Goal: Information Seeking & Learning: Check status

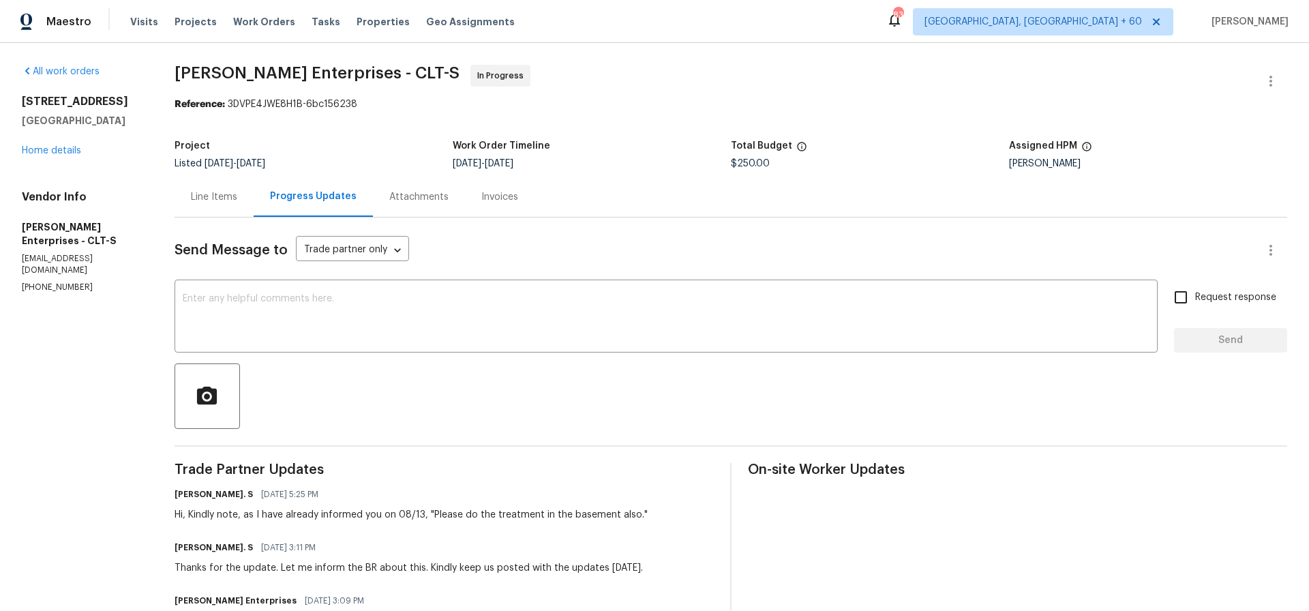
click at [211, 198] on div "Line Items" at bounding box center [214, 197] width 46 height 14
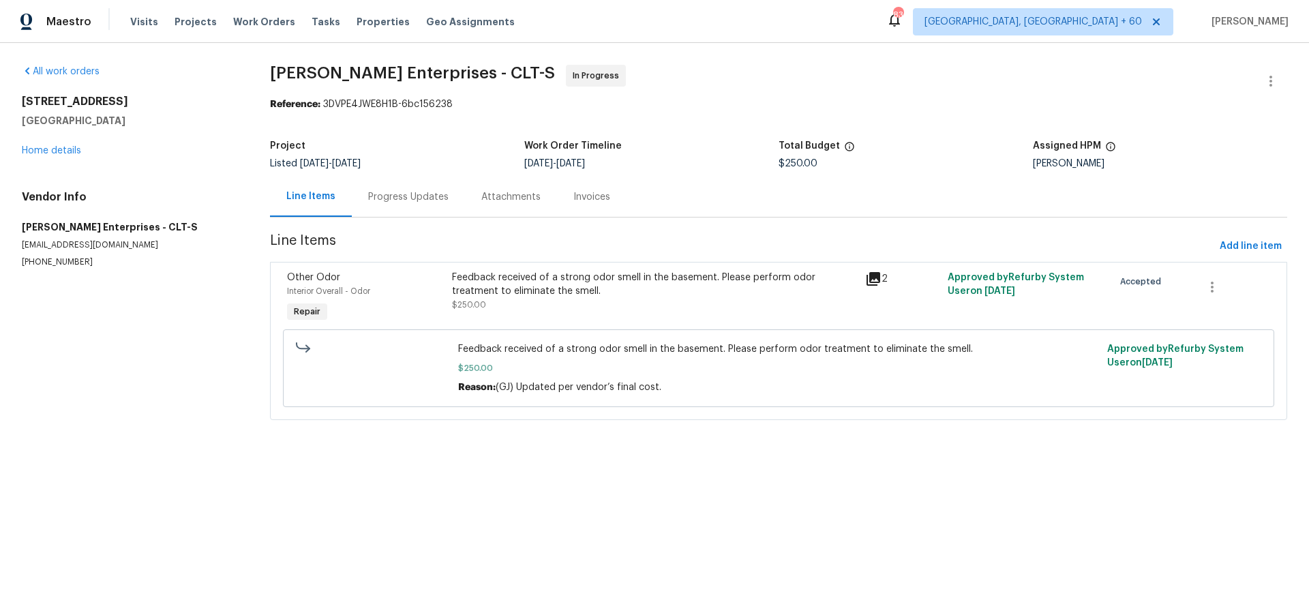
click at [572, 275] on div "Feedback received of a strong odor smell in the basement. Please perform odor t…" at bounding box center [654, 284] width 405 height 27
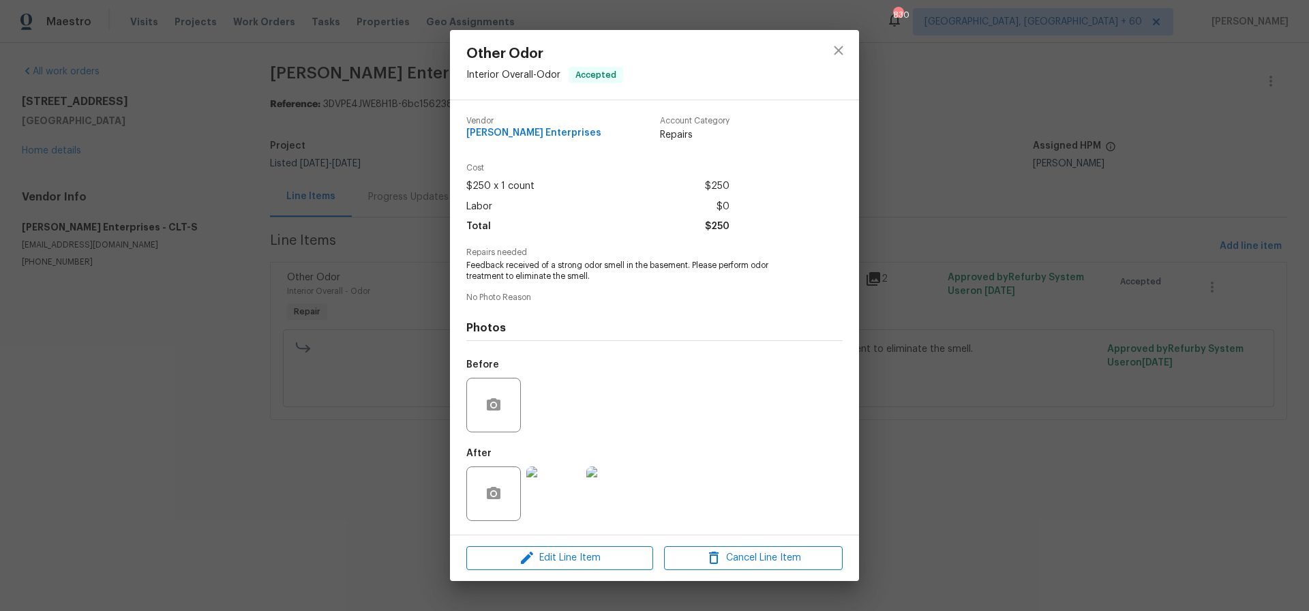
click at [557, 490] on img at bounding box center [553, 493] width 55 height 55
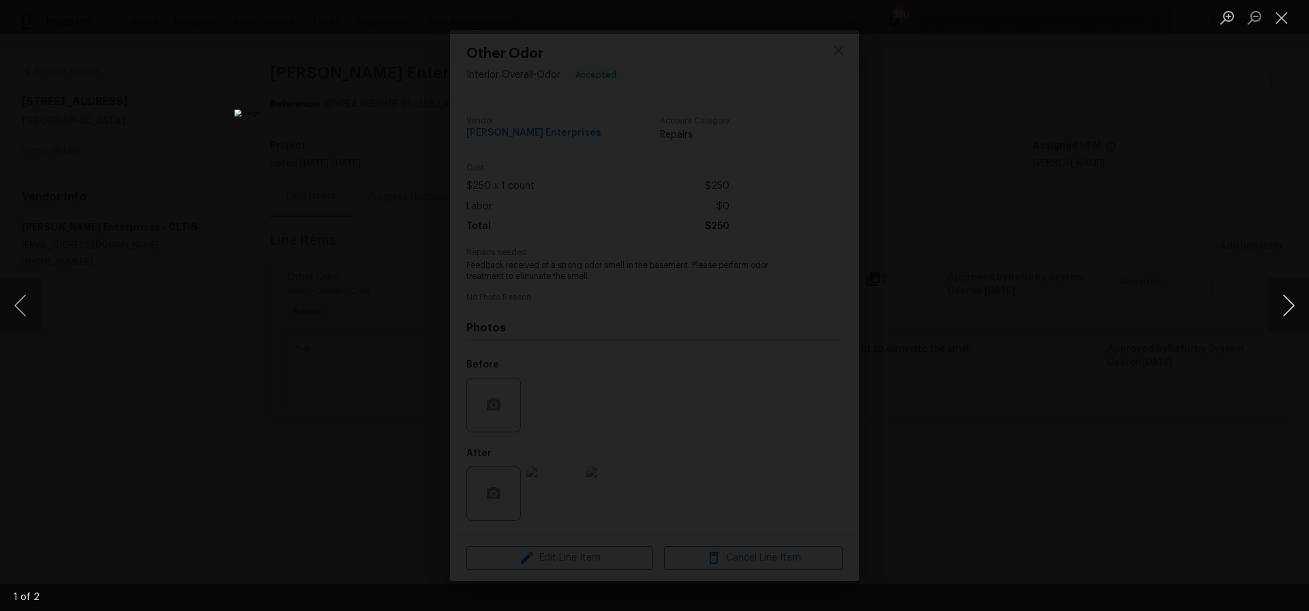
click at [1294, 306] on button "Next image" at bounding box center [1288, 305] width 41 height 55
click at [1281, 19] on button "Close lightbox" at bounding box center [1281, 17] width 27 height 24
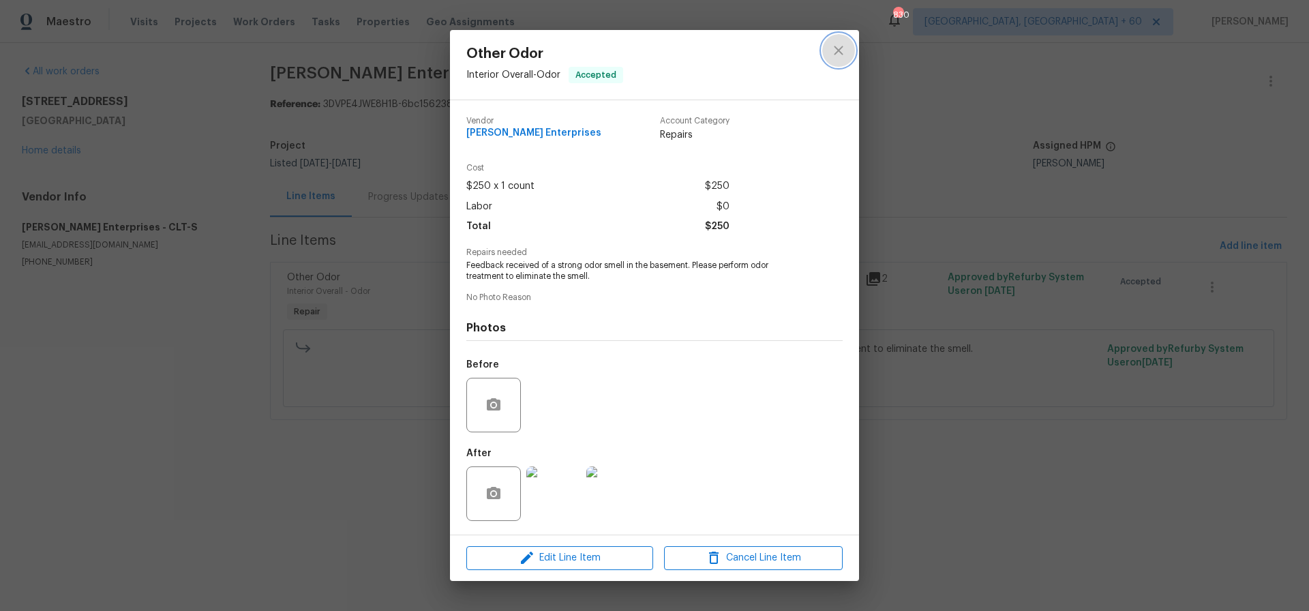
click at [842, 57] on icon "close" at bounding box center [839, 50] width 16 height 16
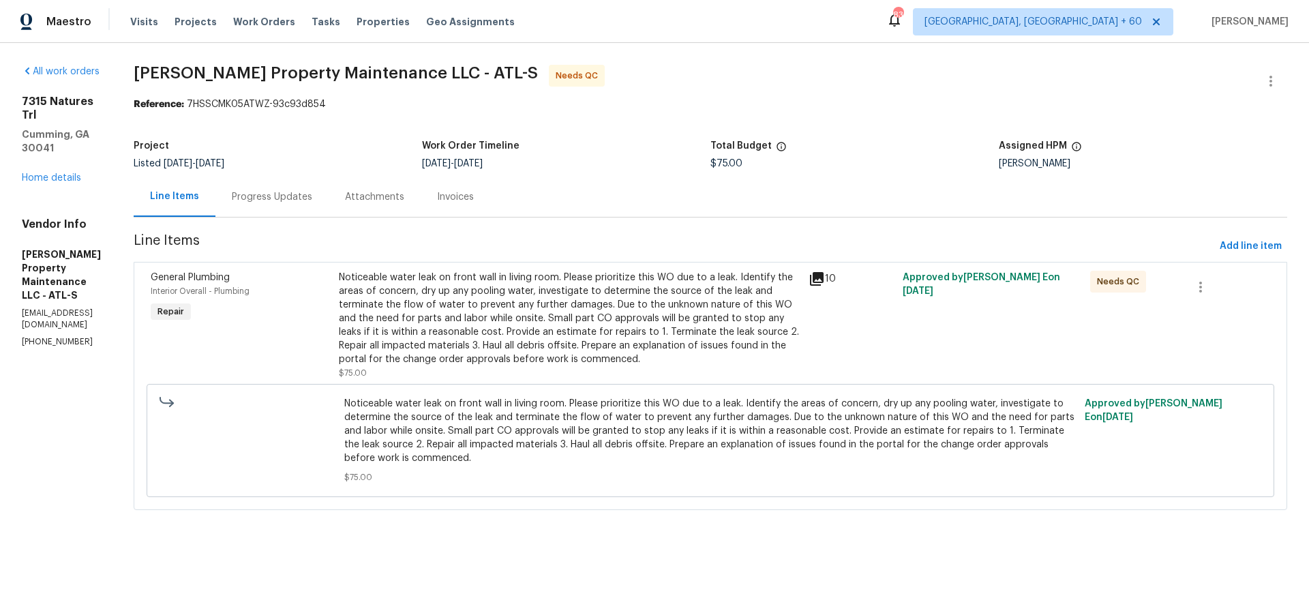
click at [529, 327] on div "Noticeable water leak on front wall in living room. Please prioritize this WO d…" at bounding box center [570, 318] width 462 height 95
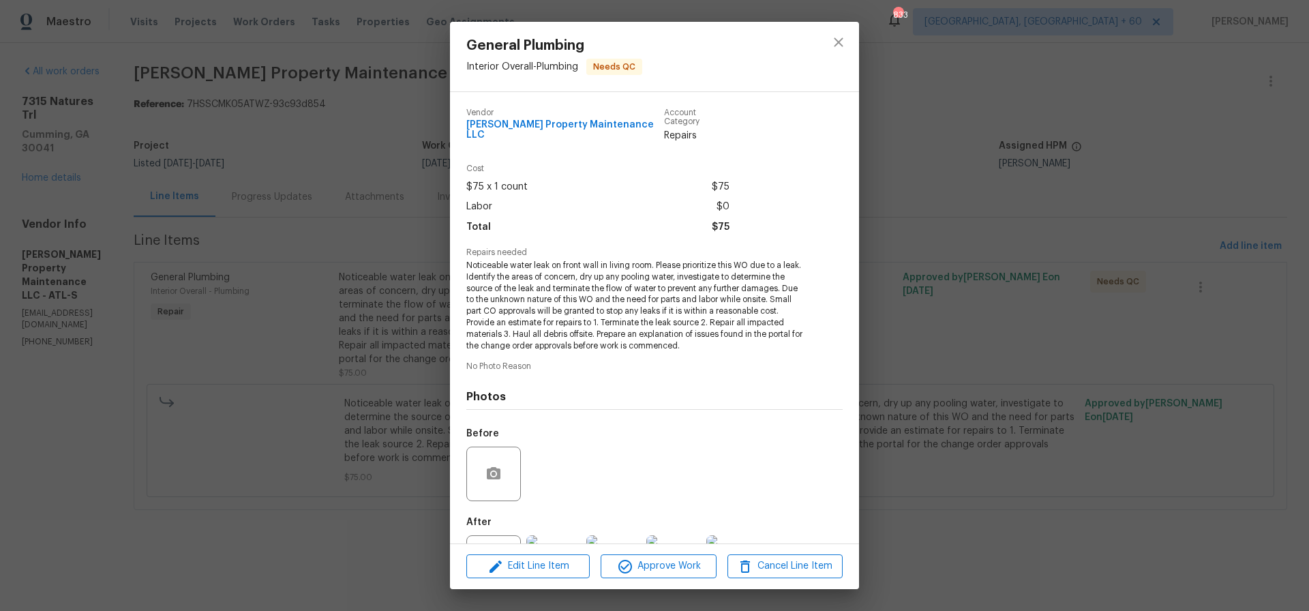
scroll to position [52, 0]
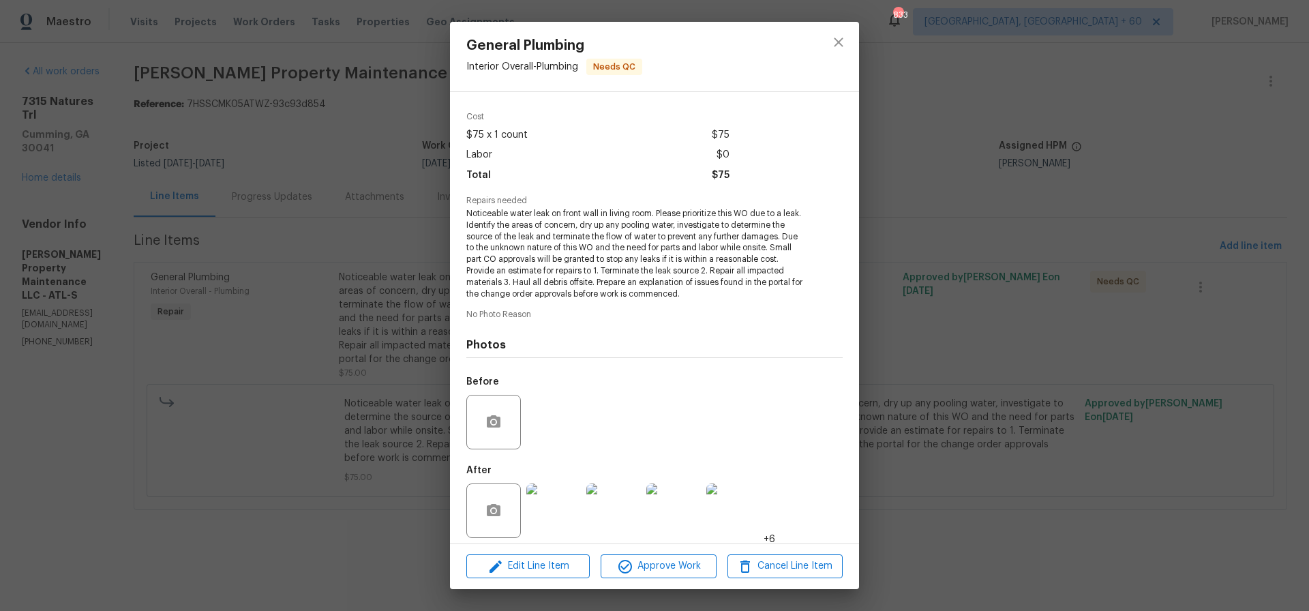
click at [565, 507] on img at bounding box center [553, 511] width 55 height 55
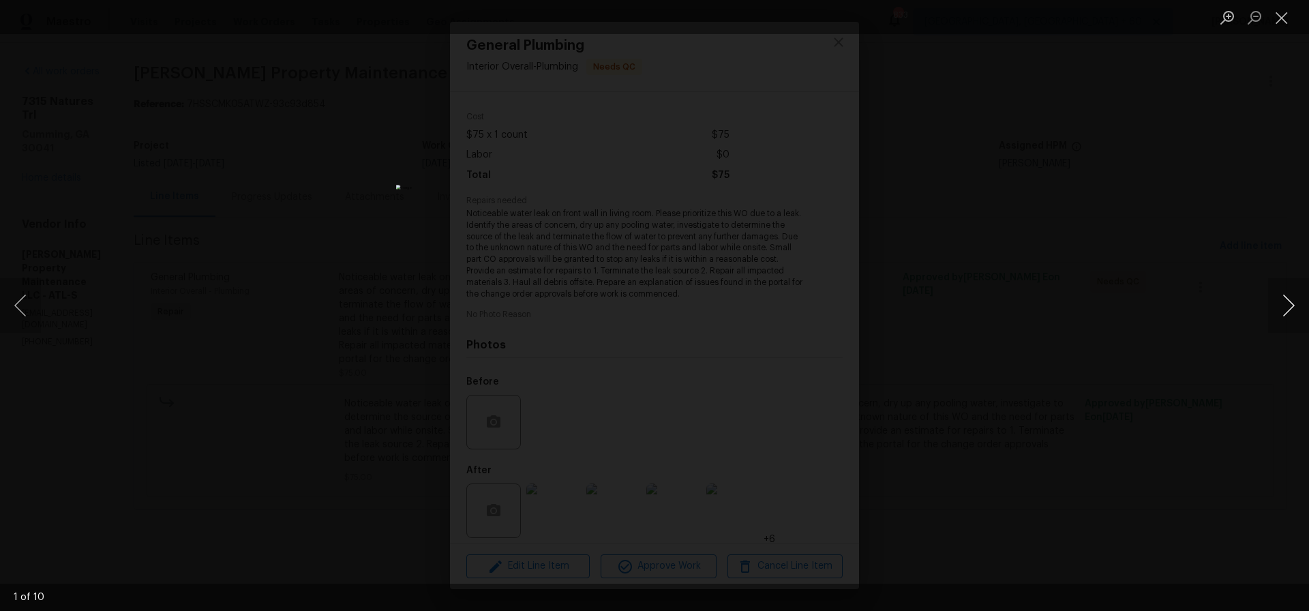
click at [1295, 305] on button "Next image" at bounding box center [1288, 305] width 41 height 55
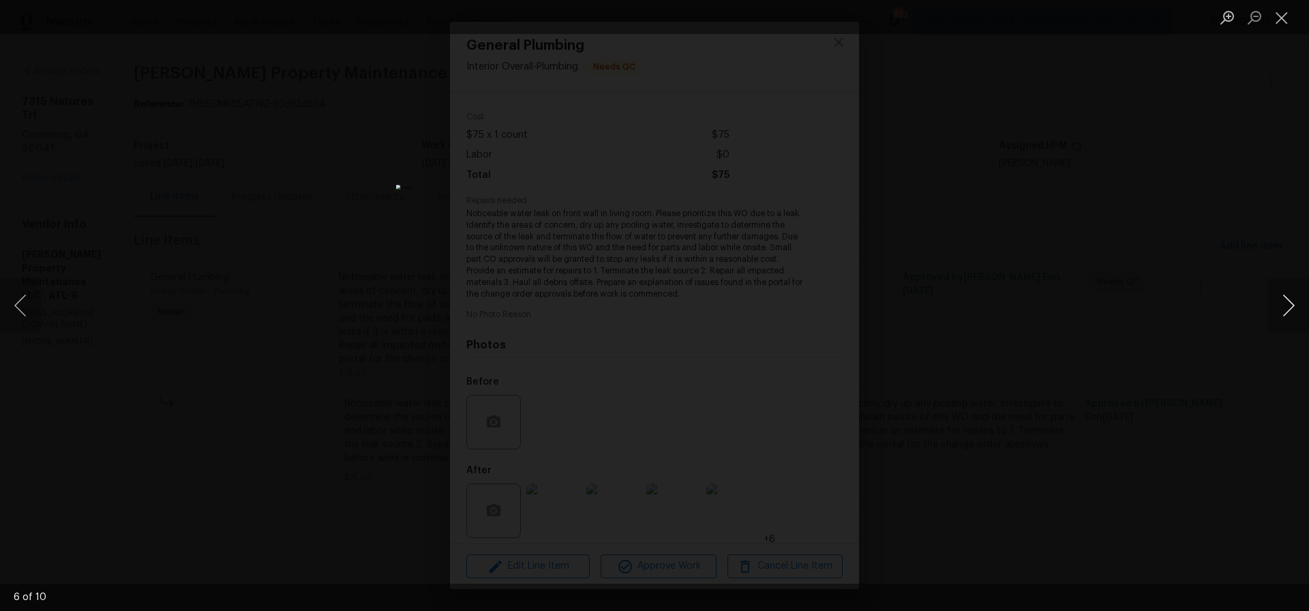
click at [1295, 305] on button "Next image" at bounding box center [1288, 305] width 41 height 55
click at [1277, 18] on button "Close lightbox" at bounding box center [1281, 17] width 27 height 24
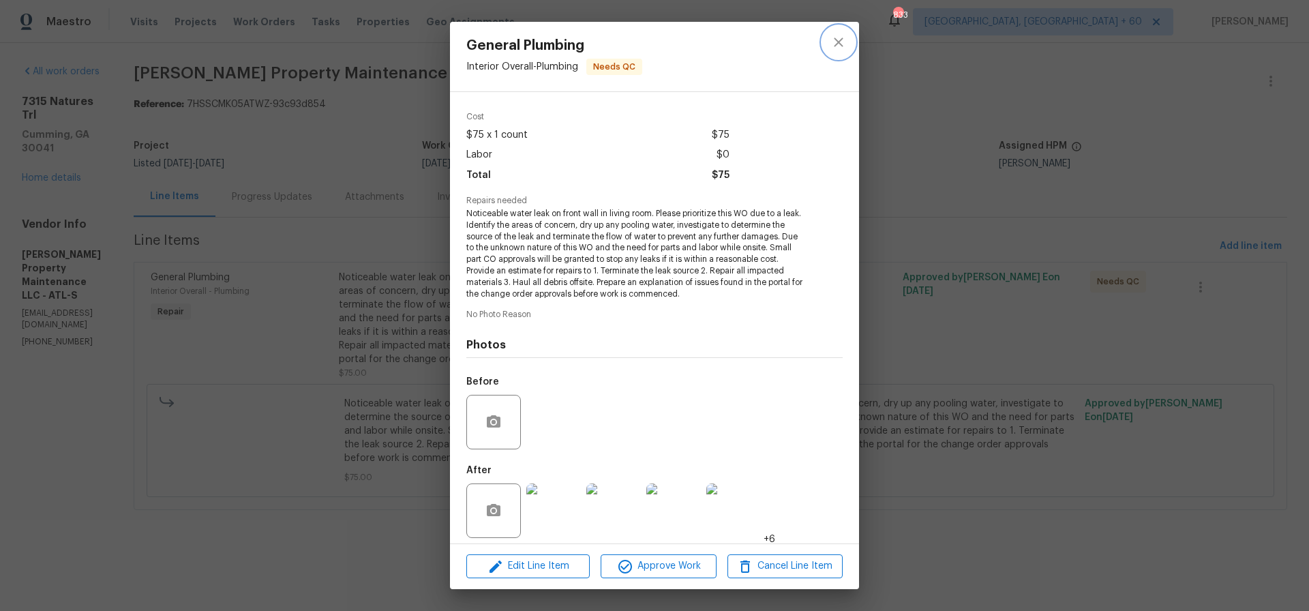
click at [838, 44] on icon "close" at bounding box center [839, 42] width 16 height 16
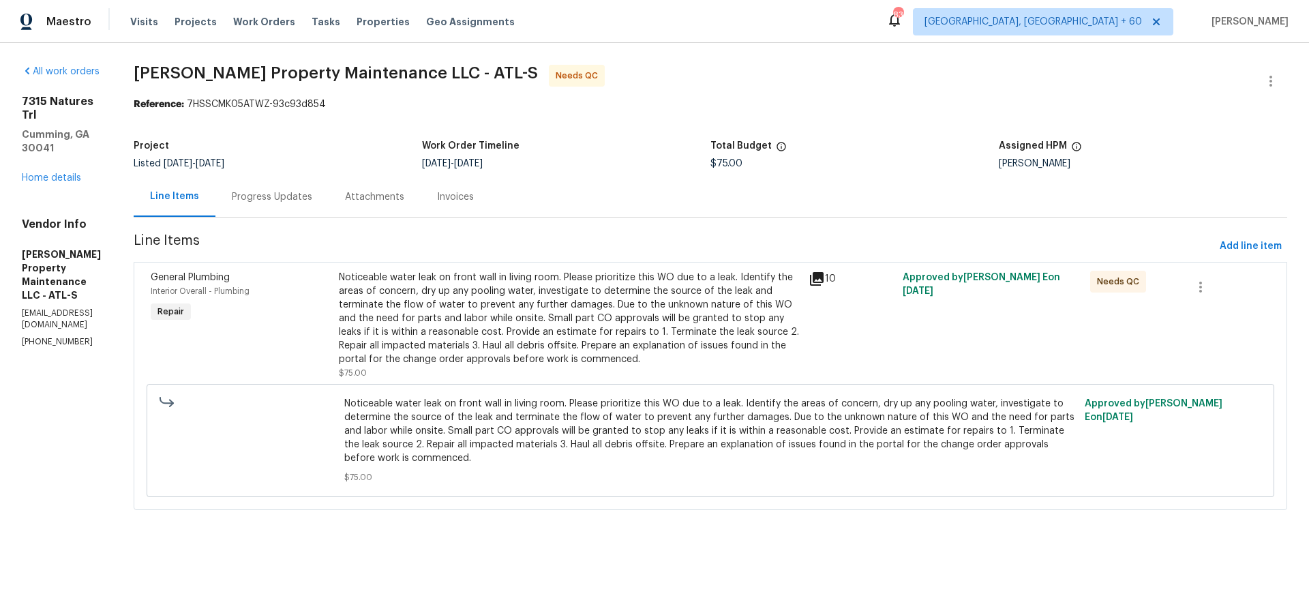
click at [312, 196] on div "Progress Updates" at bounding box center [272, 197] width 80 height 14
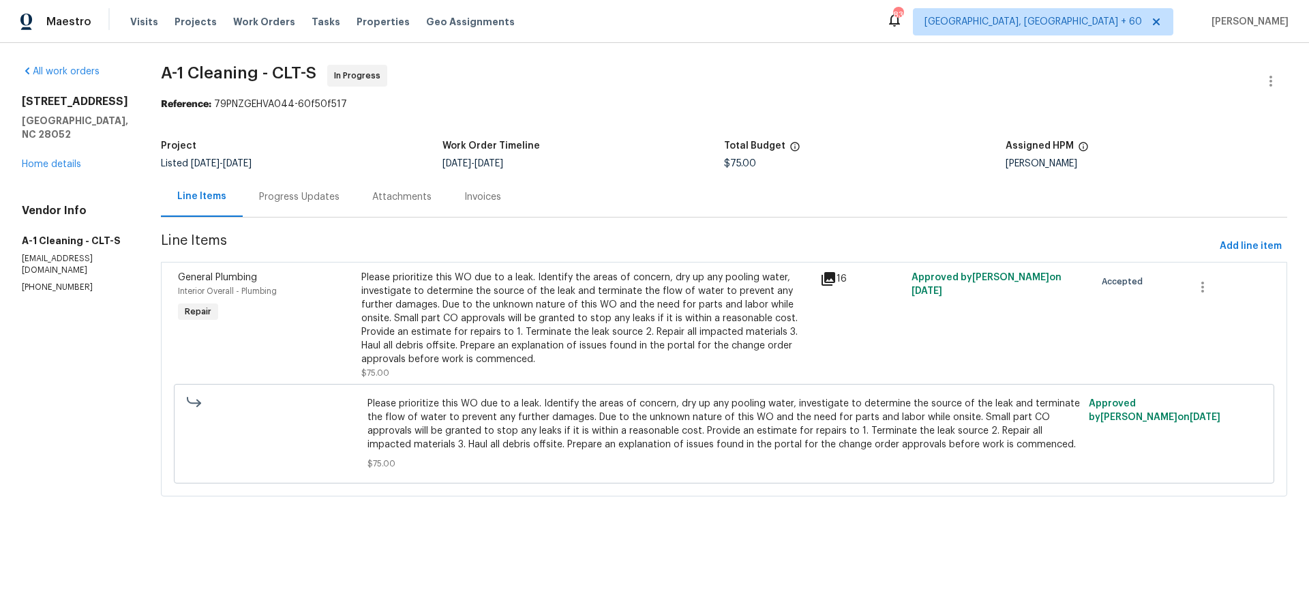
click at [519, 303] on div "Please prioritize this WO due to a leak. Identify the areas of concern, dry up …" at bounding box center [586, 318] width 451 height 95
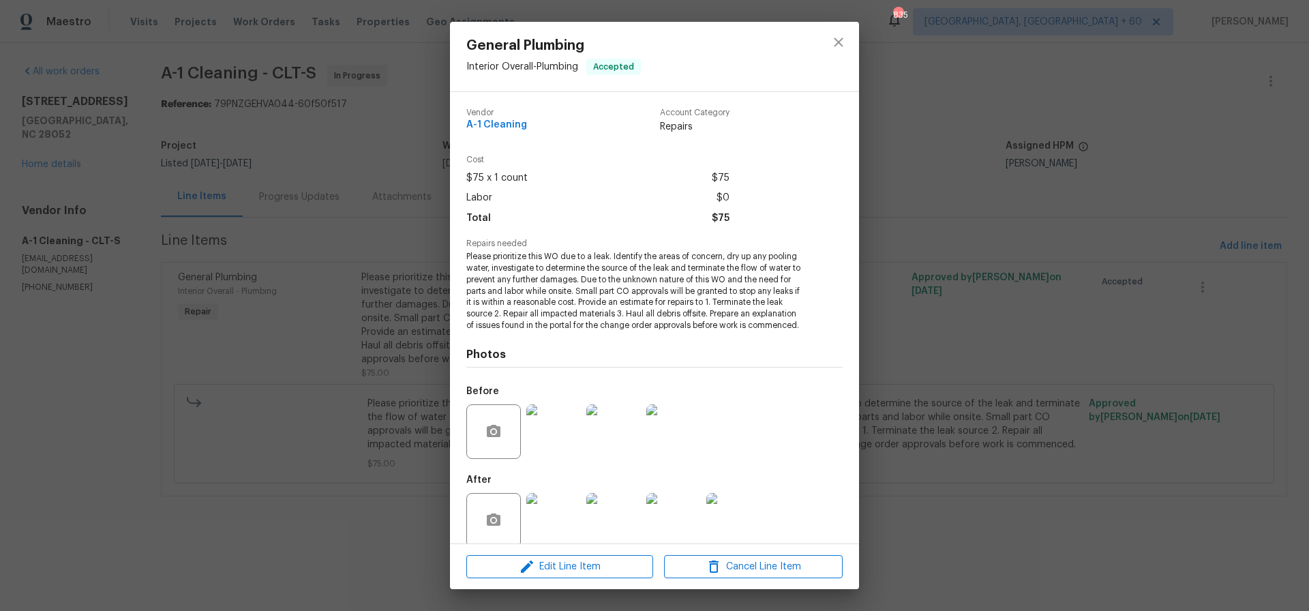
scroll to position [18, 0]
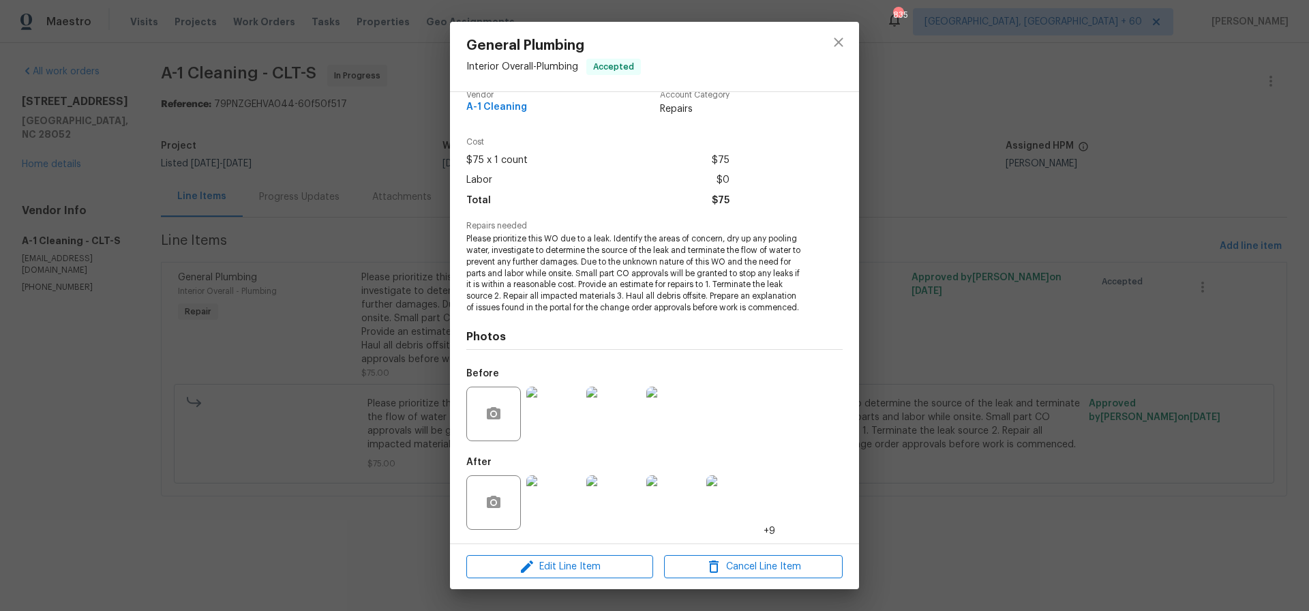
click at [564, 505] on img at bounding box center [553, 502] width 55 height 55
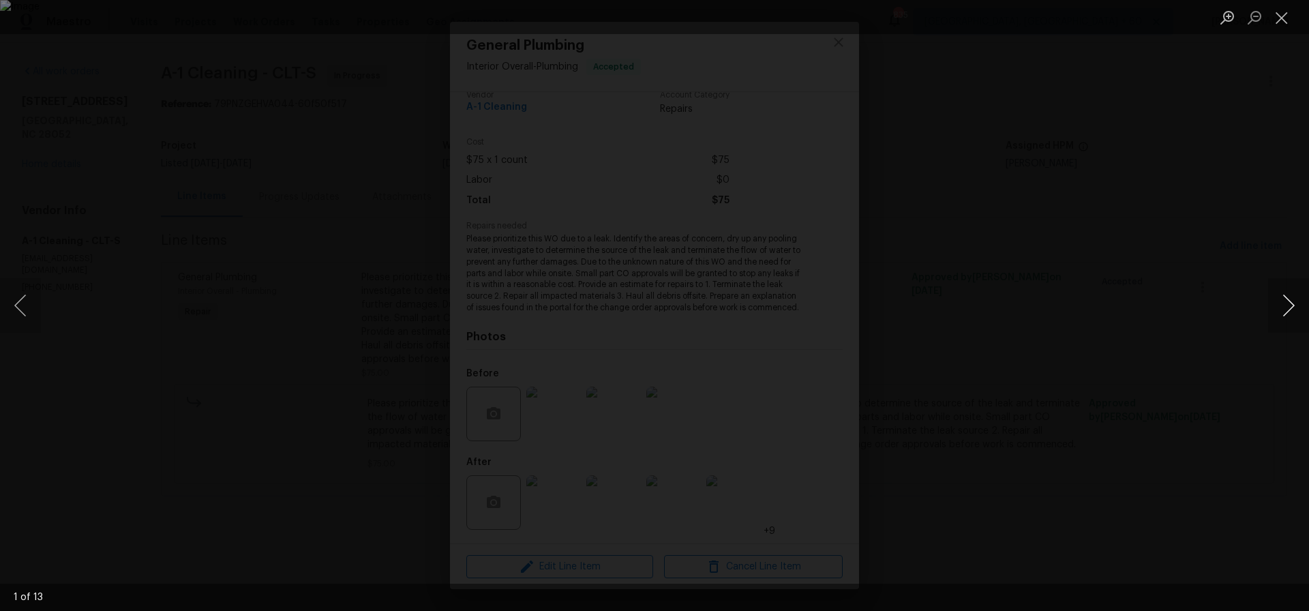
click at [1293, 304] on button "Next image" at bounding box center [1288, 305] width 41 height 55
click at [1293, 305] on button "Next image" at bounding box center [1288, 305] width 41 height 55
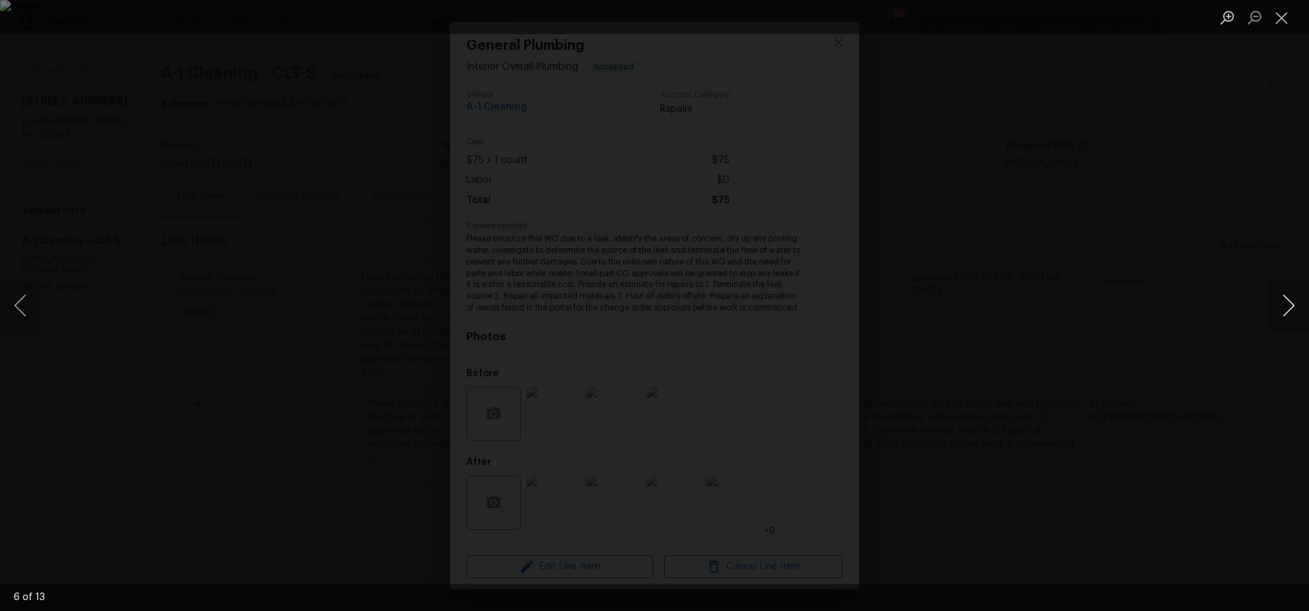
click at [1293, 305] on button "Next image" at bounding box center [1288, 305] width 41 height 55
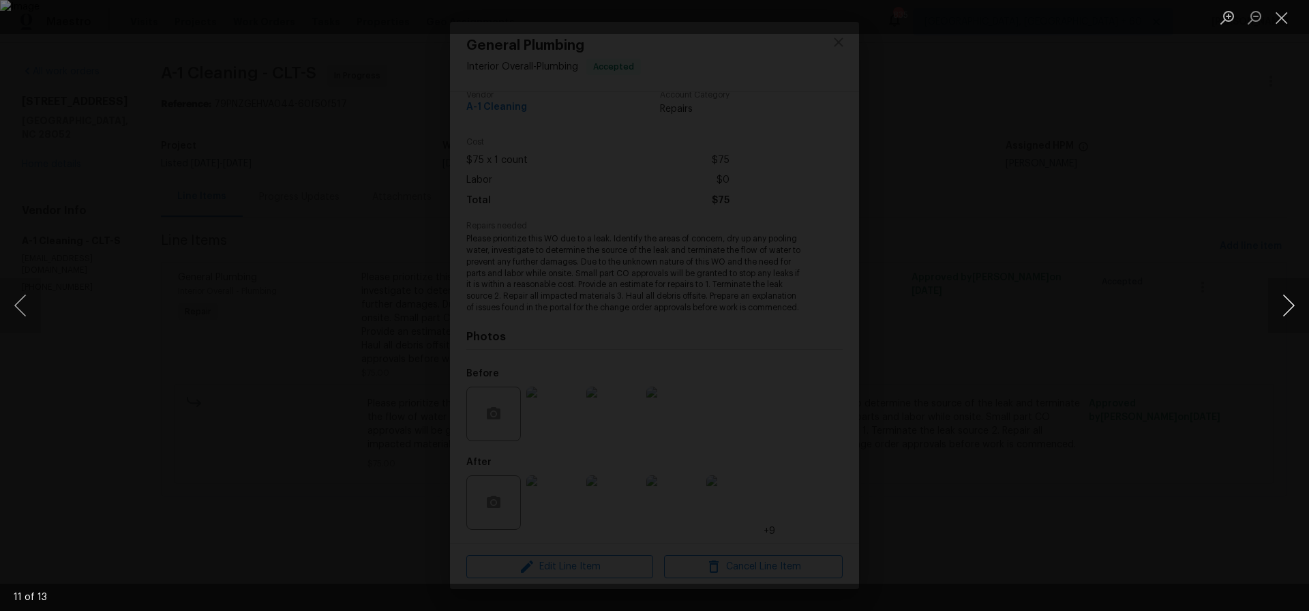
click at [1293, 305] on button "Next image" at bounding box center [1288, 305] width 41 height 55
click at [1276, 18] on button "Close lightbox" at bounding box center [1281, 17] width 27 height 24
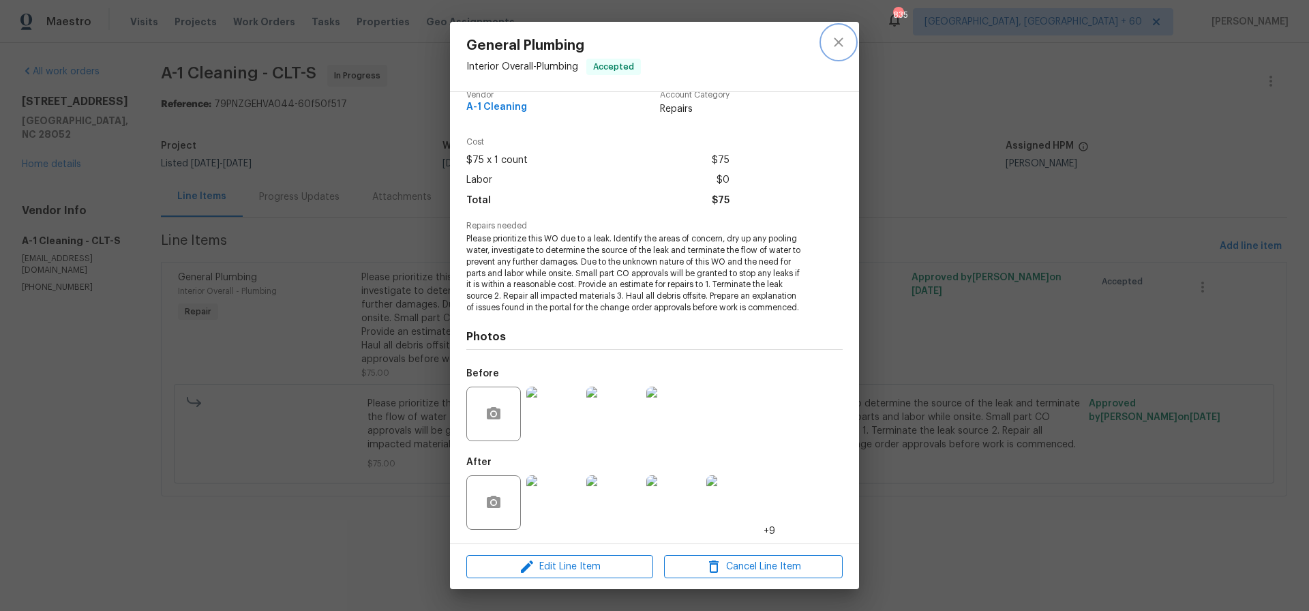
click at [839, 44] on icon "close" at bounding box center [839, 42] width 16 height 16
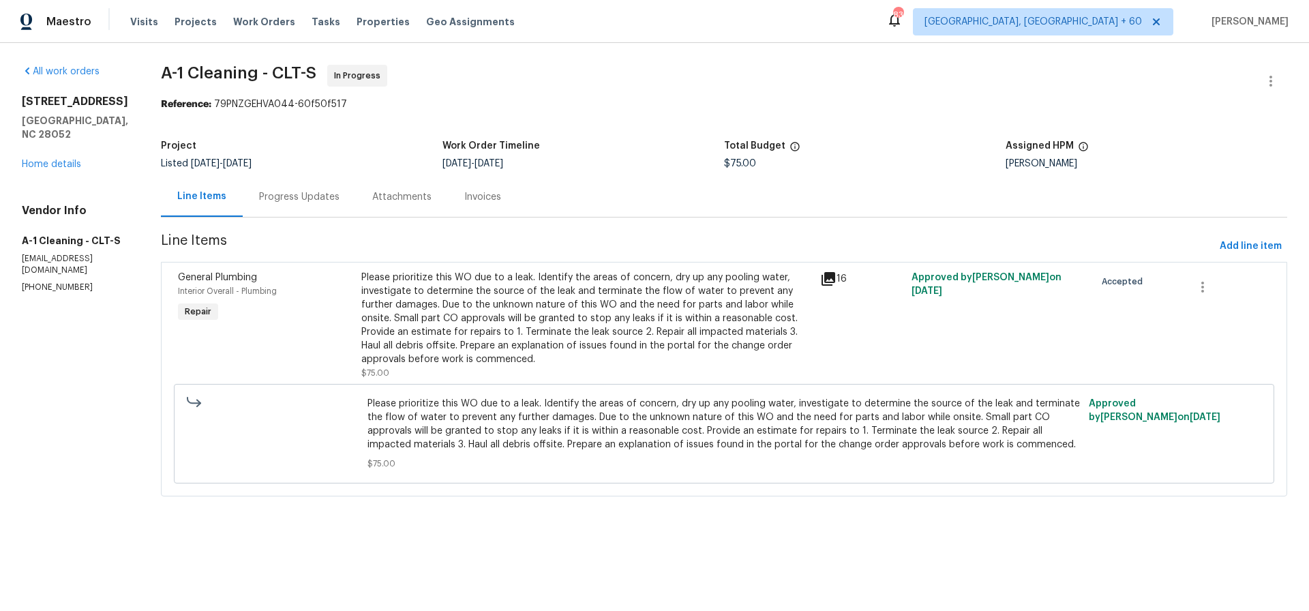
click at [282, 196] on div "Progress Updates" at bounding box center [299, 197] width 80 height 14
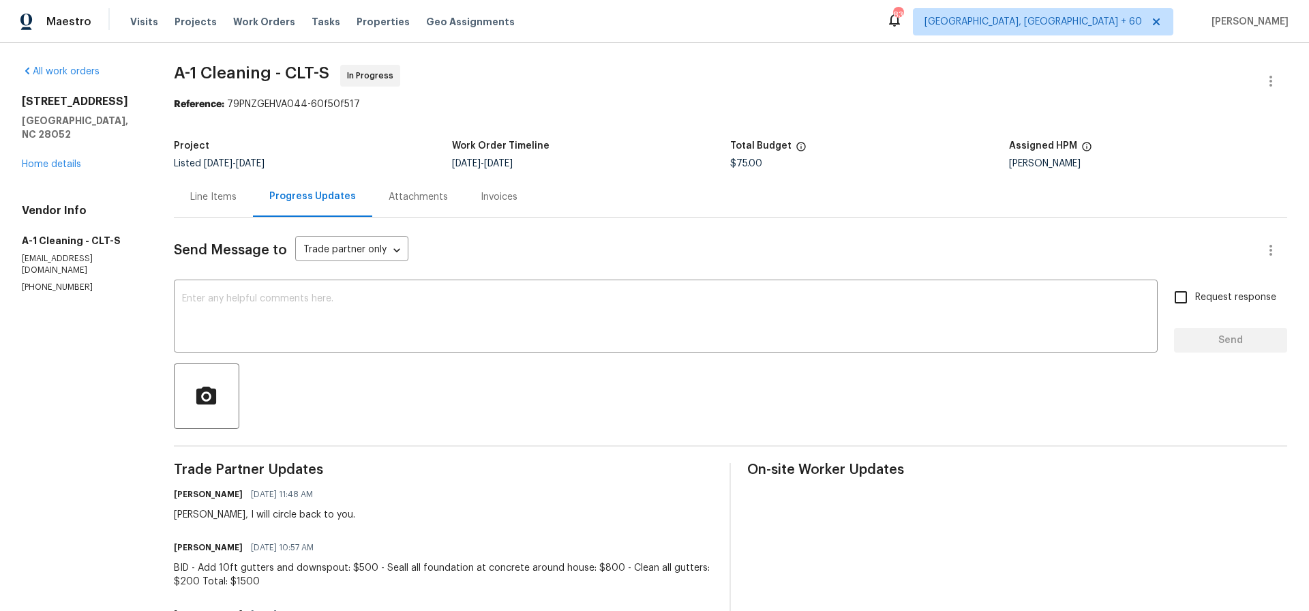
click at [214, 196] on div "Line Items" at bounding box center [213, 197] width 46 height 14
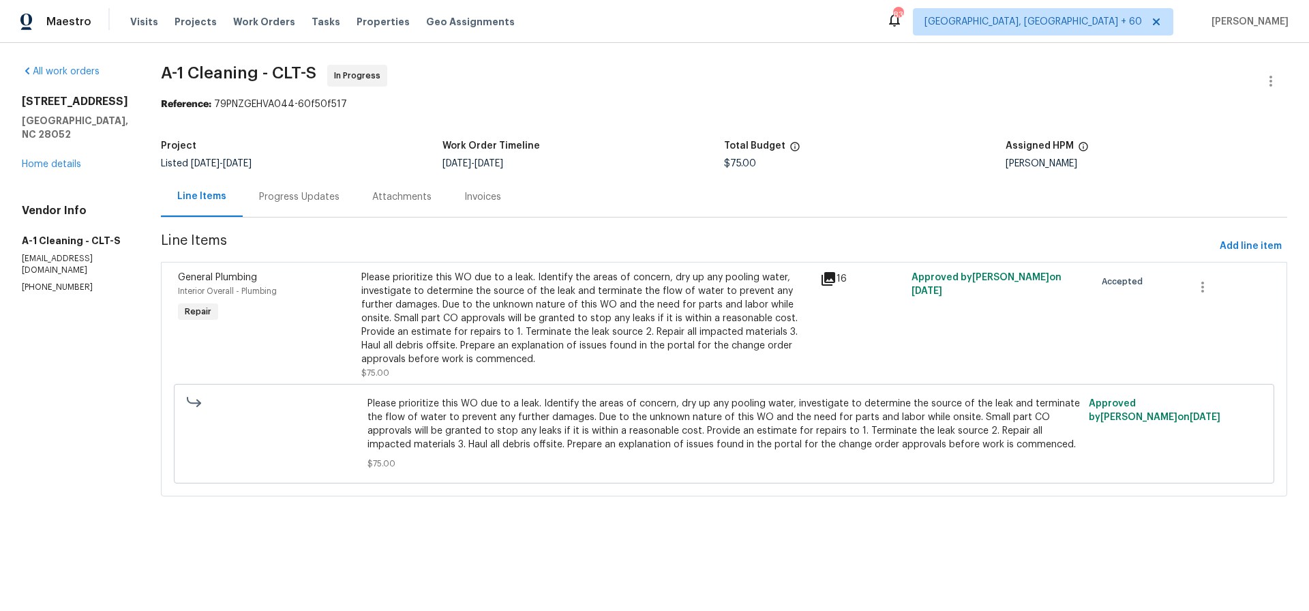
click at [576, 308] on div "Please prioritize this WO due to a leak. Identify the areas of concern, dry up …" at bounding box center [586, 318] width 451 height 95
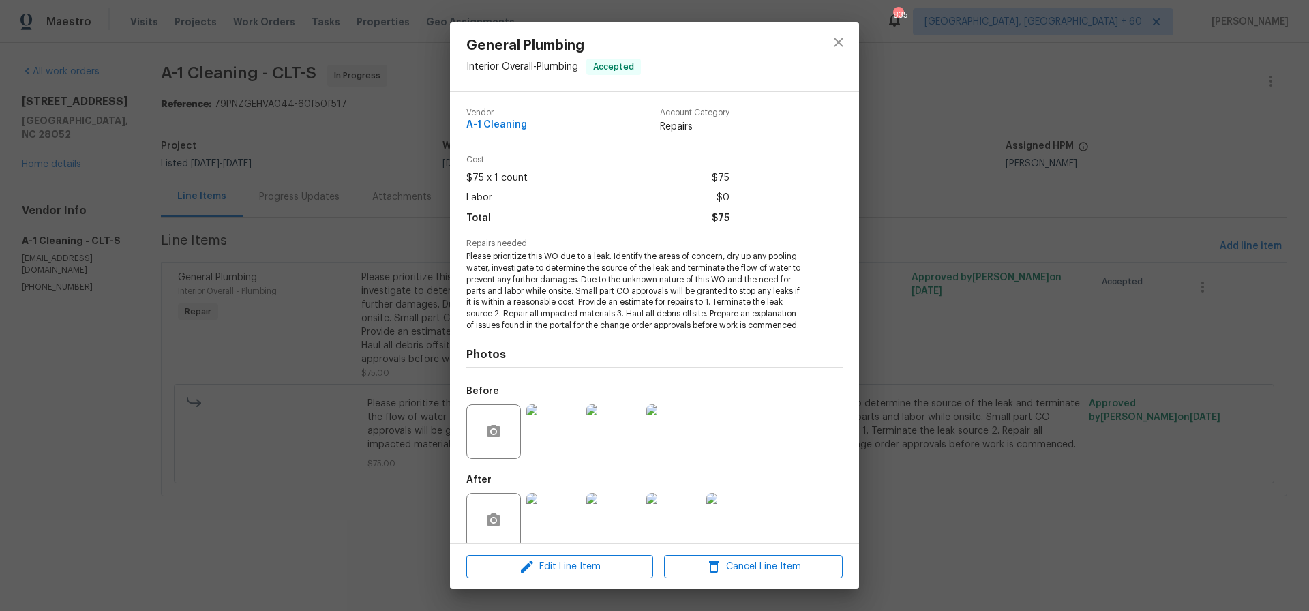
click at [563, 524] on img at bounding box center [553, 520] width 55 height 55
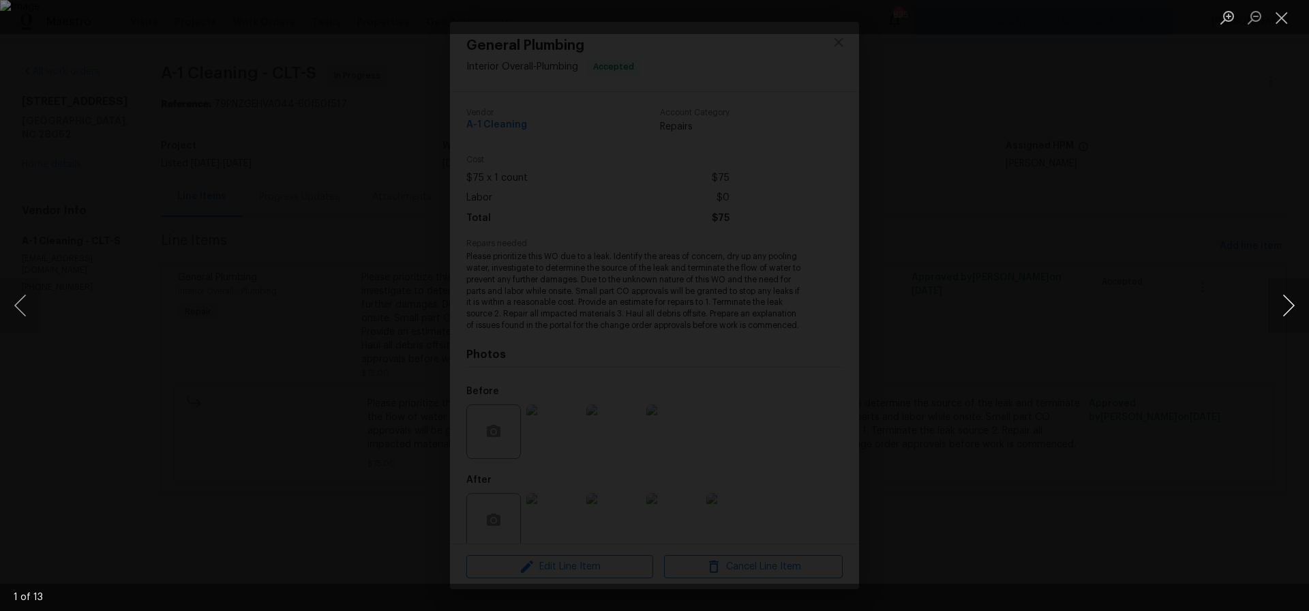
click at [1292, 306] on button "Next image" at bounding box center [1288, 305] width 41 height 55
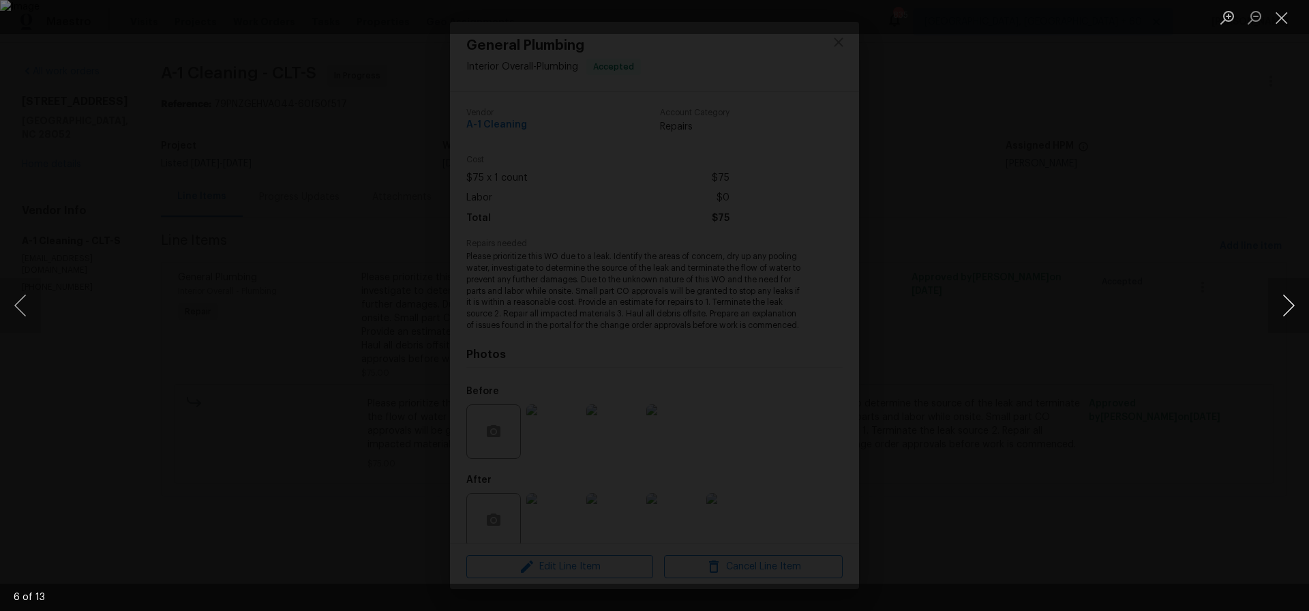
click at [1292, 306] on button "Next image" at bounding box center [1288, 305] width 41 height 55
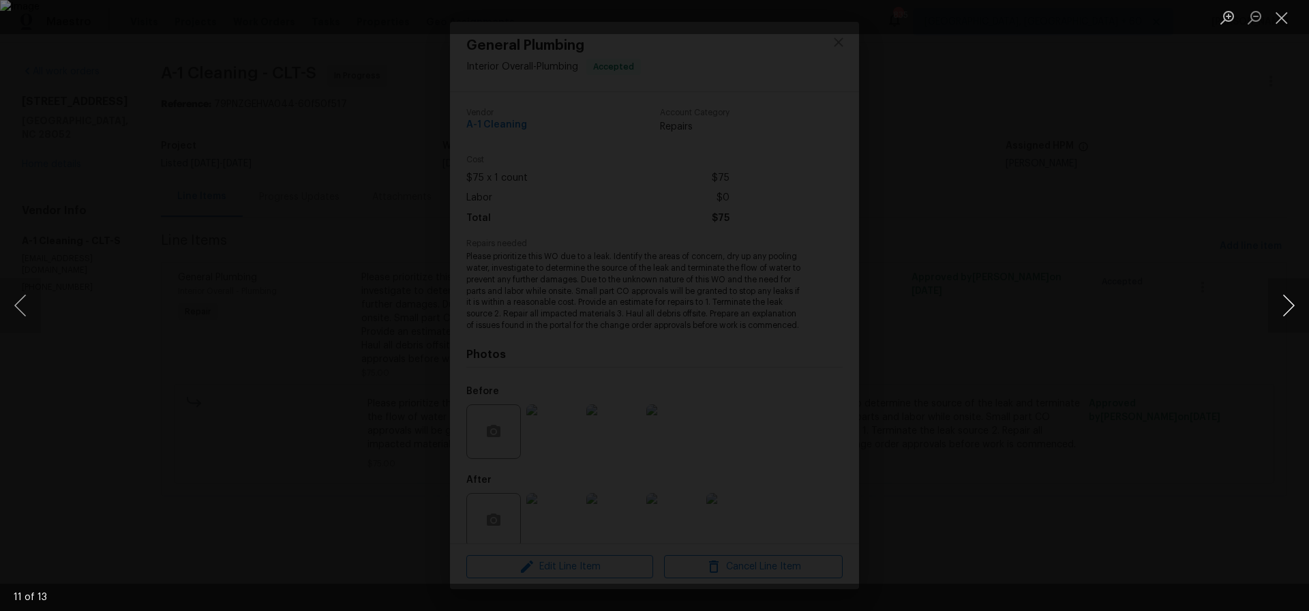
click at [1292, 306] on button "Next image" at bounding box center [1288, 305] width 41 height 55
click at [1280, 19] on button "Close lightbox" at bounding box center [1281, 17] width 27 height 24
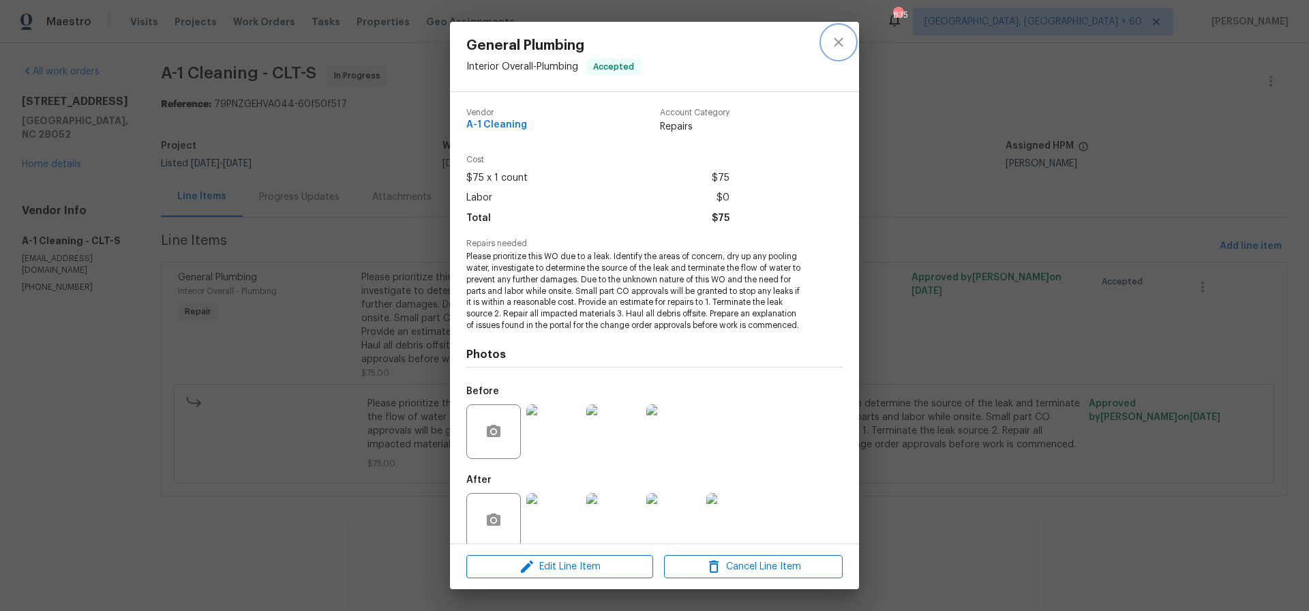
click at [834, 42] on icon "close" at bounding box center [839, 42] width 16 height 16
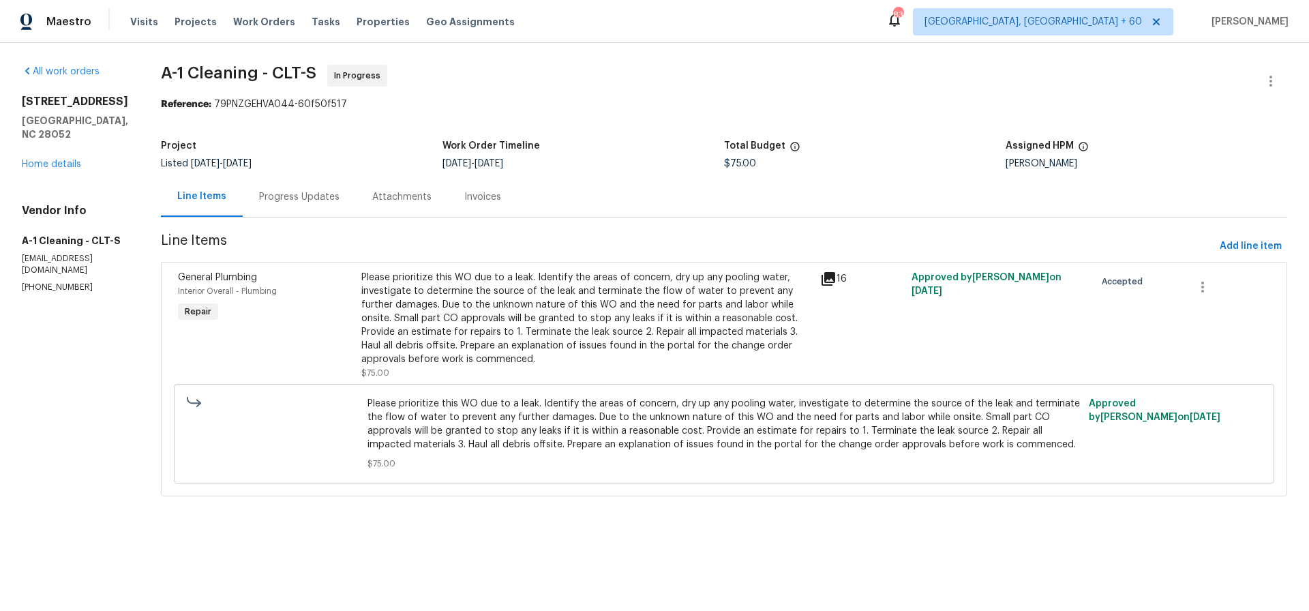
click at [281, 194] on div "Progress Updates" at bounding box center [299, 197] width 80 height 14
click at [530, 319] on div "Please prioritize this WO due to a leak. Identify the areas of concern, dry up …" at bounding box center [586, 318] width 451 height 95
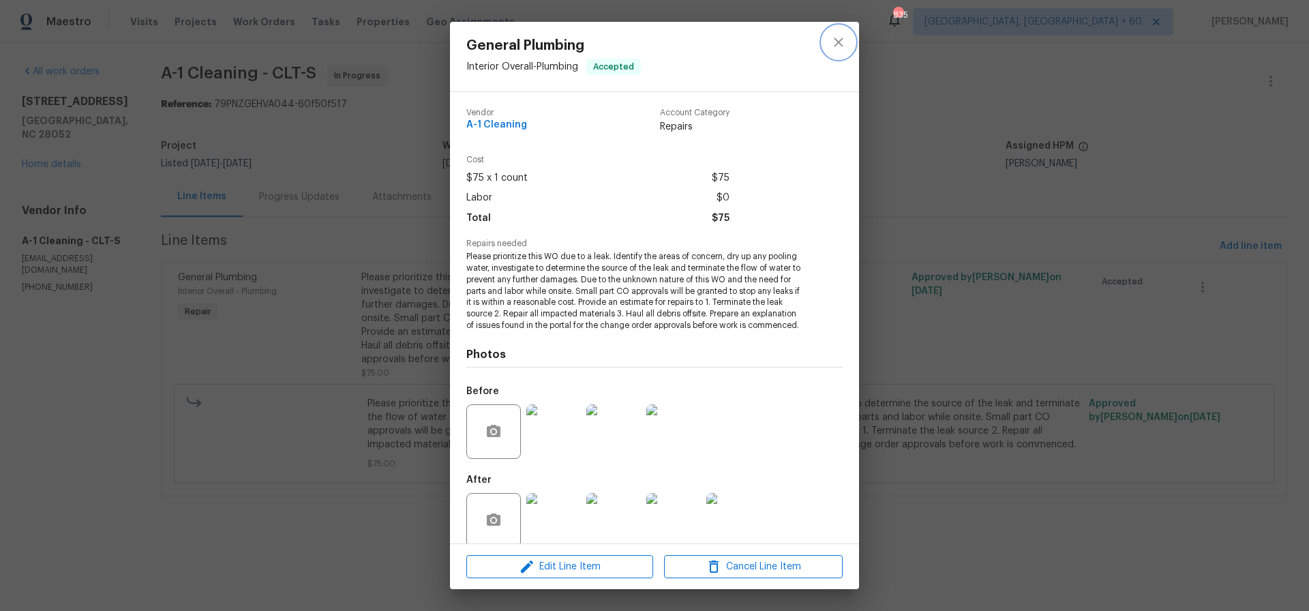
click at [845, 42] on icon "close" at bounding box center [839, 42] width 16 height 16
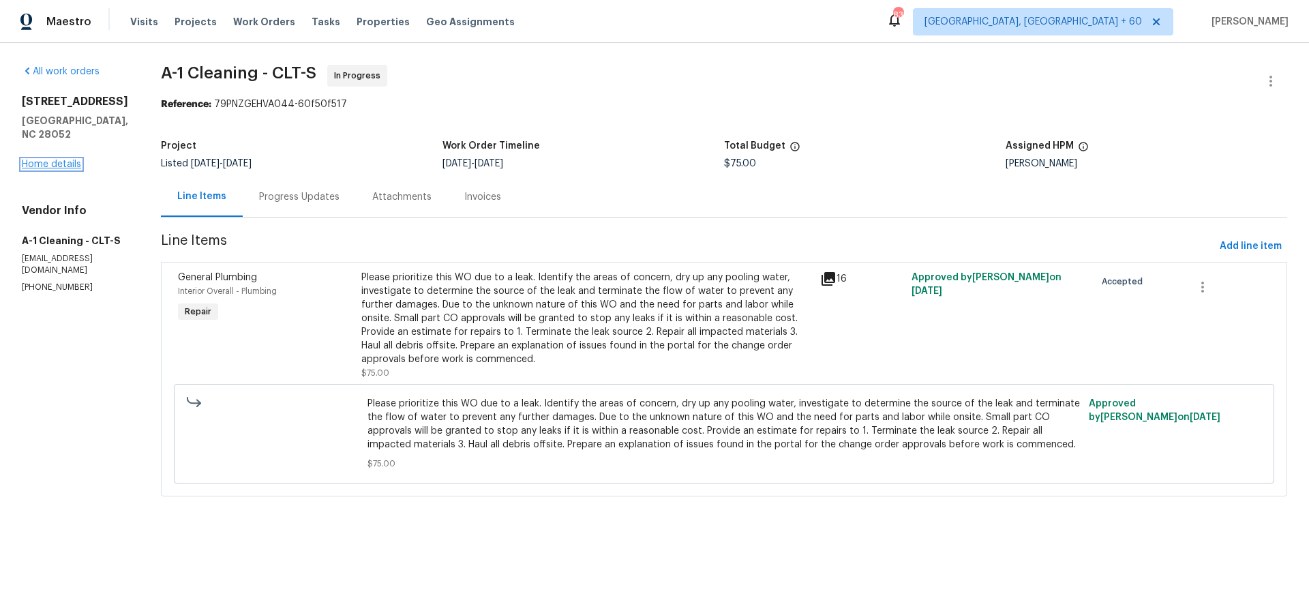
click at [52, 160] on link "Home details" at bounding box center [51, 165] width 59 height 10
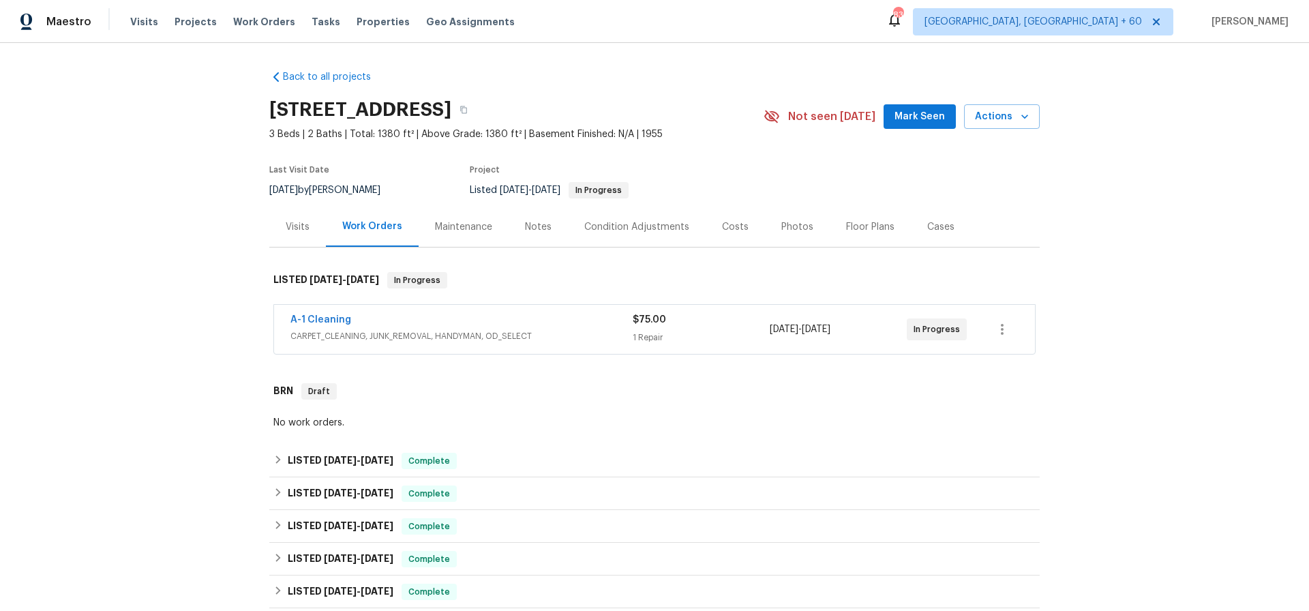
click at [792, 227] on div "Photos" at bounding box center [798, 227] width 32 height 14
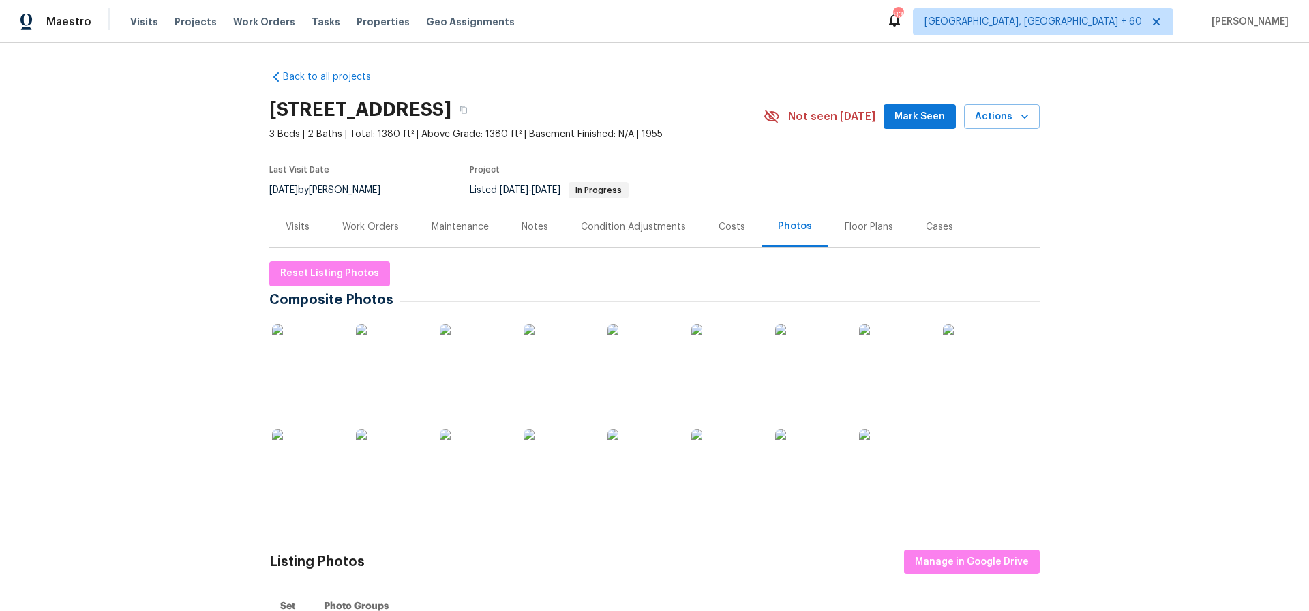
click at [326, 359] on img at bounding box center [306, 358] width 68 height 68
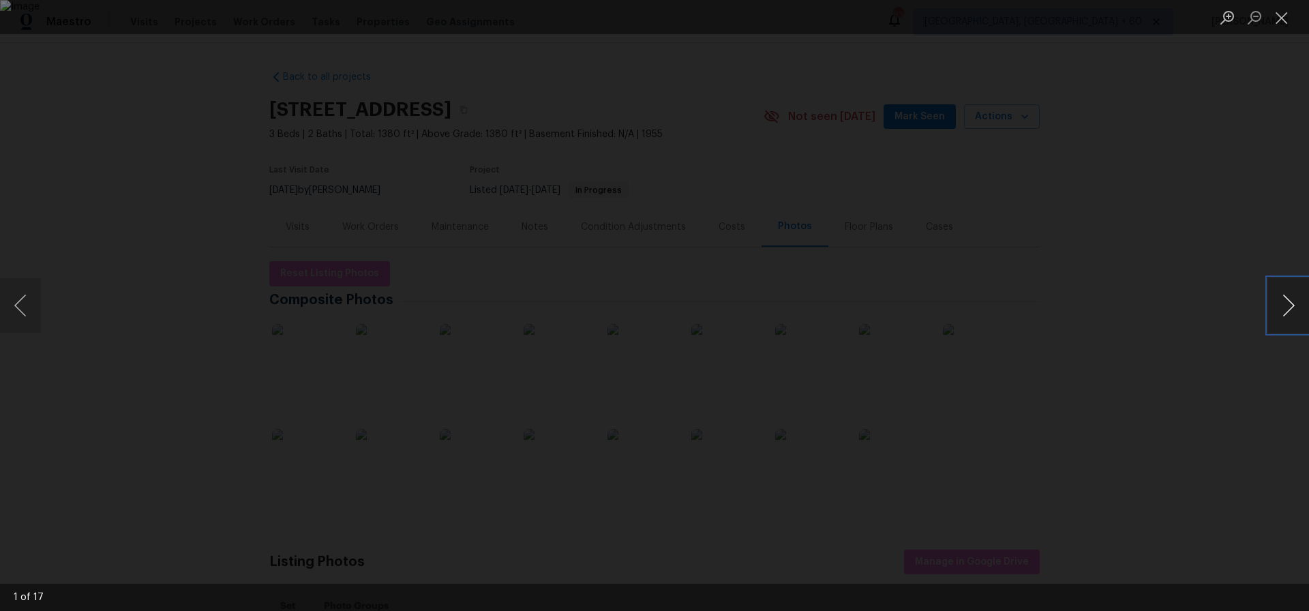
click at [1294, 303] on button "Next image" at bounding box center [1288, 305] width 41 height 55
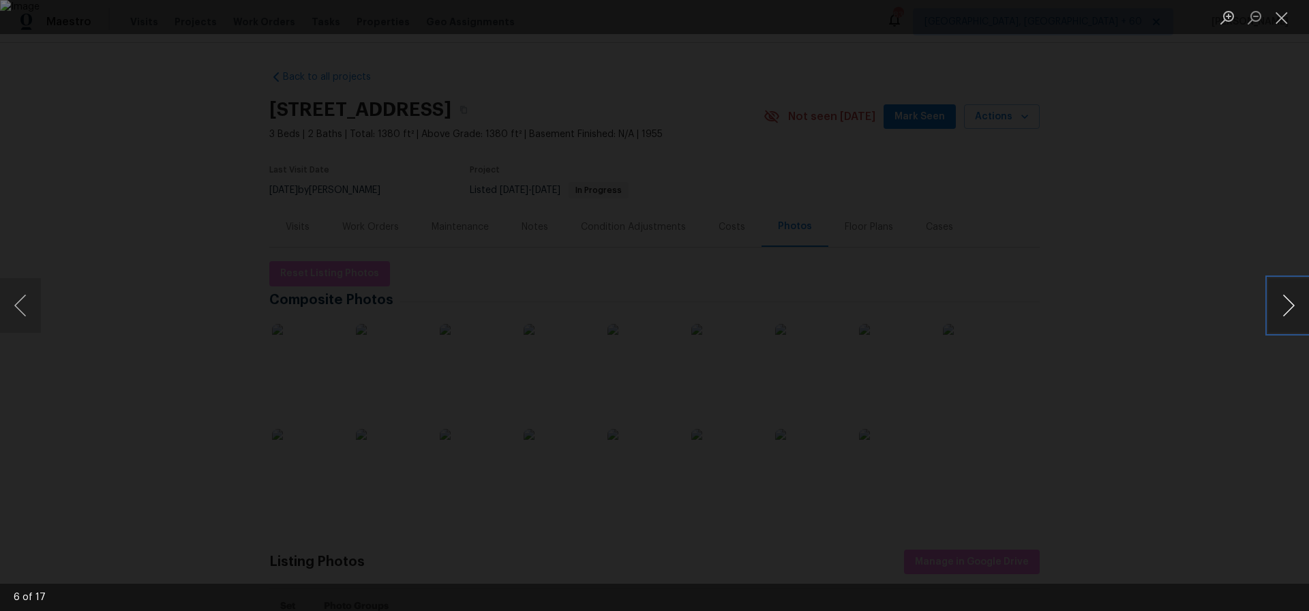
click at [1294, 303] on button "Next image" at bounding box center [1288, 305] width 41 height 55
click at [1280, 20] on button "Close lightbox" at bounding box center [1281, 17] width 27 height 24
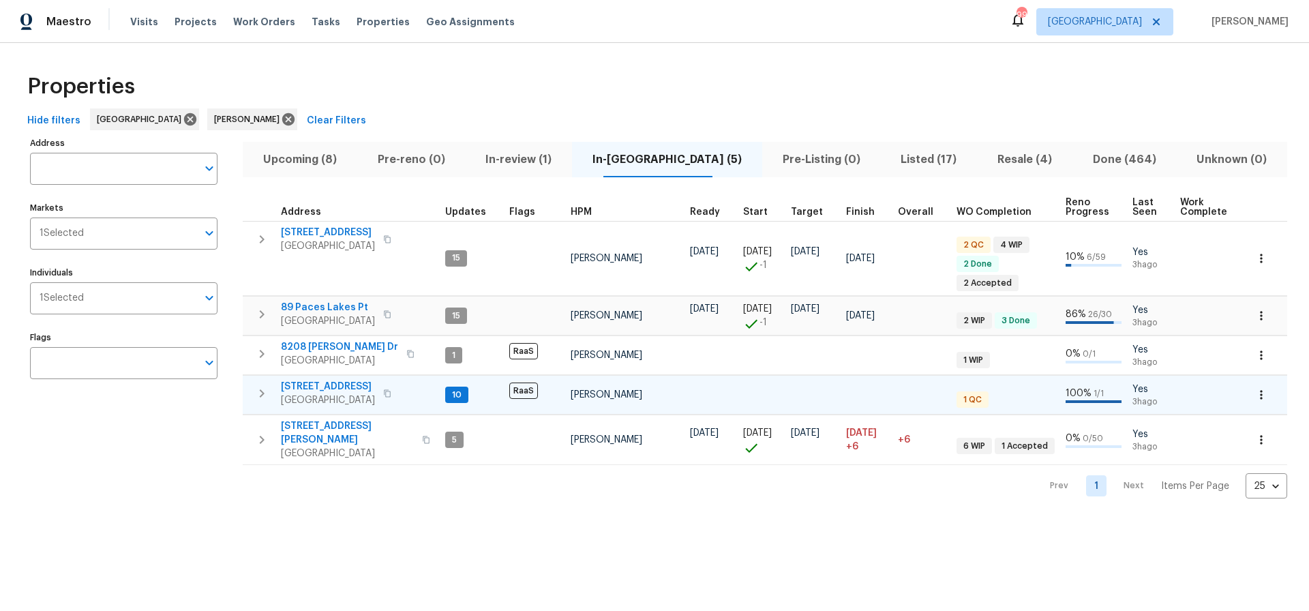
click at [330, 385] on span "[STREET_ADDRESS]" at bounding box center [328, 387] width 94 height 14
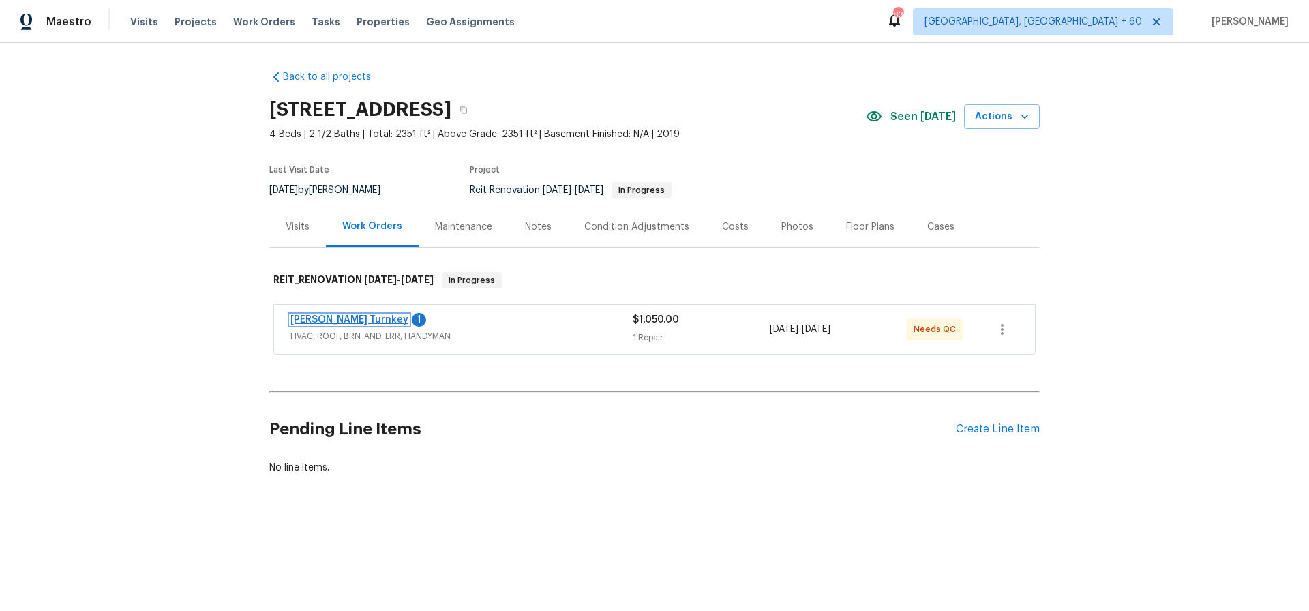
click at [331, 318] on link "[PERSON_NAME] Turnkey" at bounding box center [350, 320] width 118 height 10
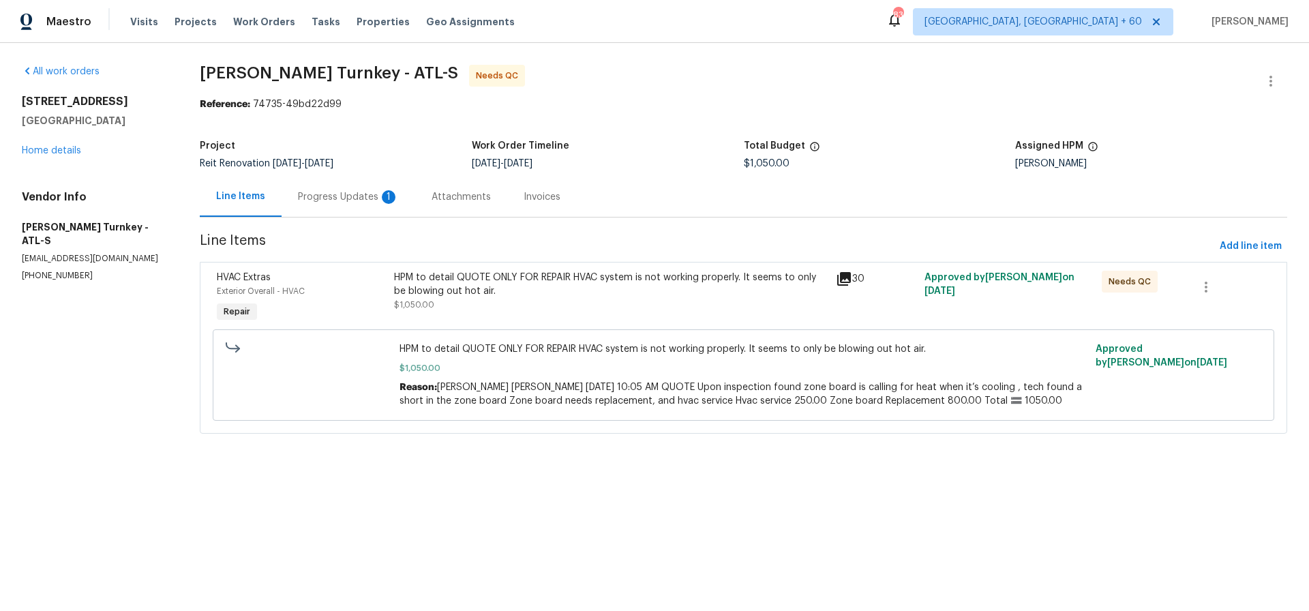
click at [340, 196] on div "Progress Updates 1" at bounding box center [348, 197] width 101 height 14
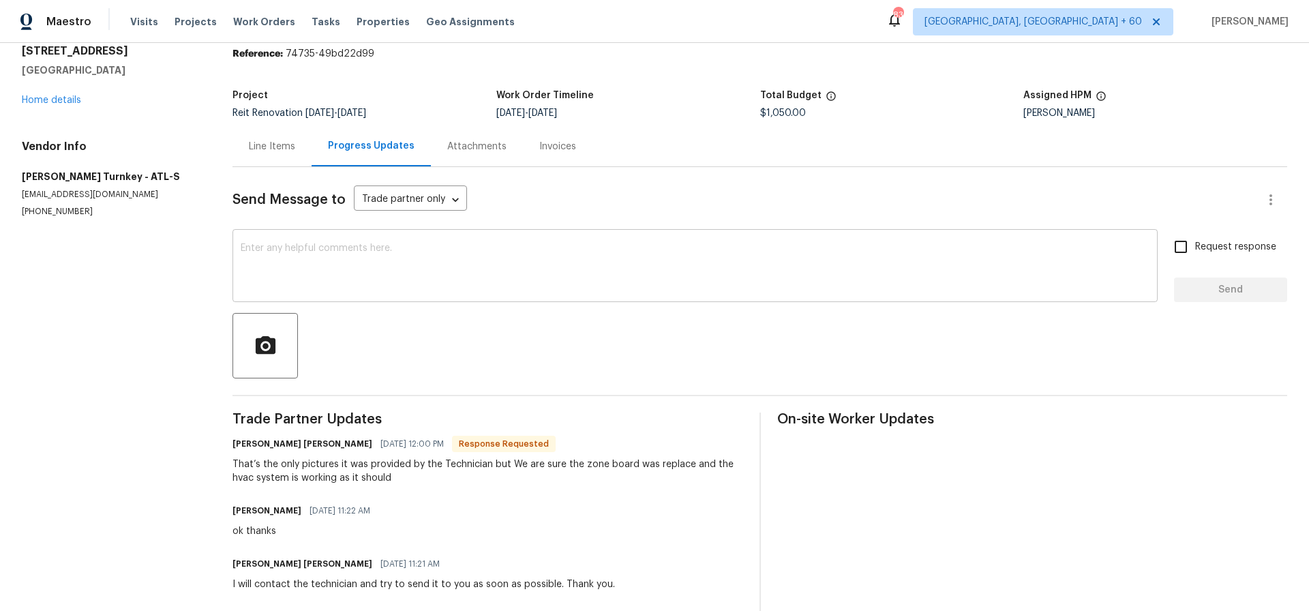
scroll to position [70, 0]
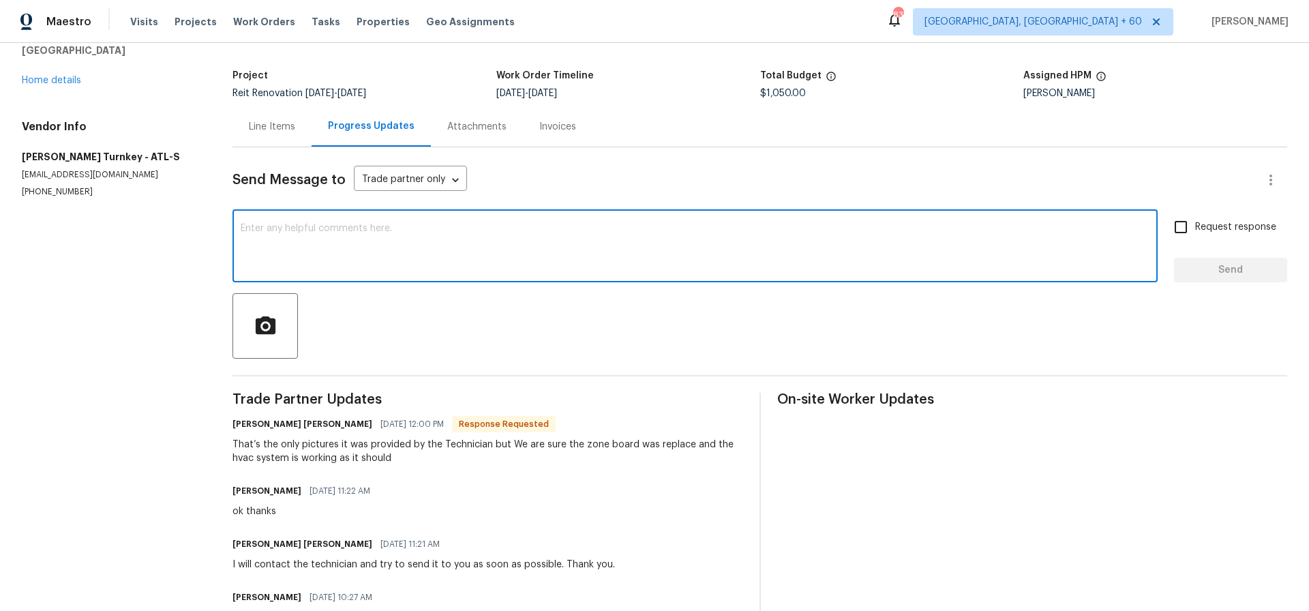
click at [274, 231] on textarea at bounding box center [695, 248] width 909 height 48
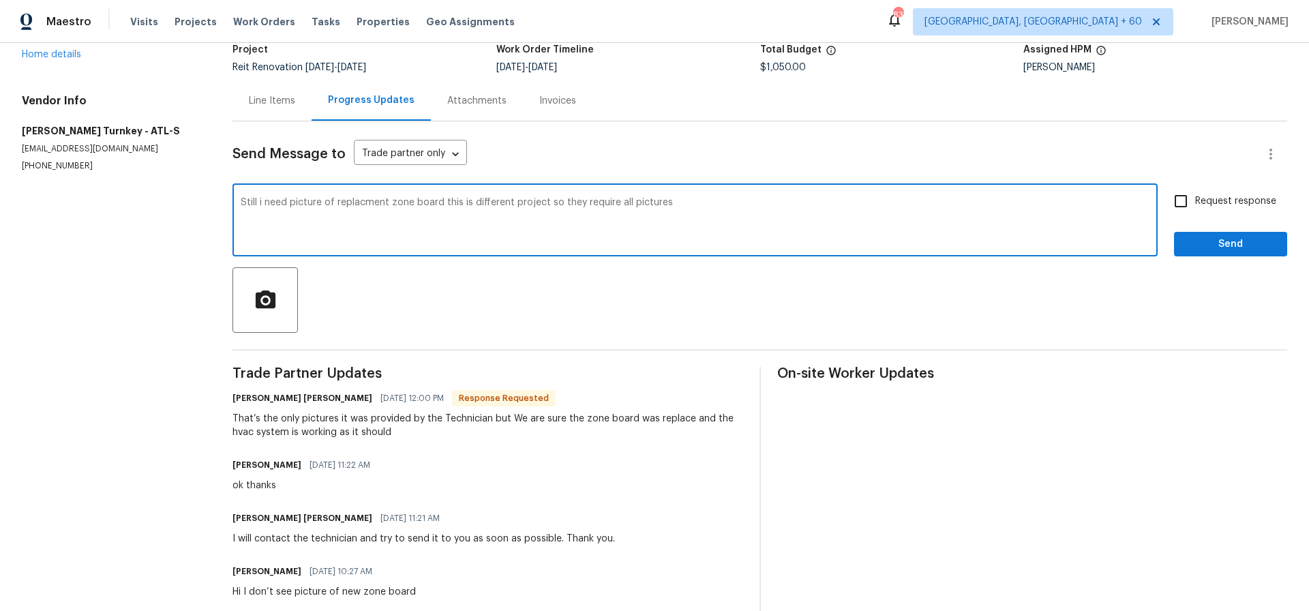
scroll to position [93, 0]
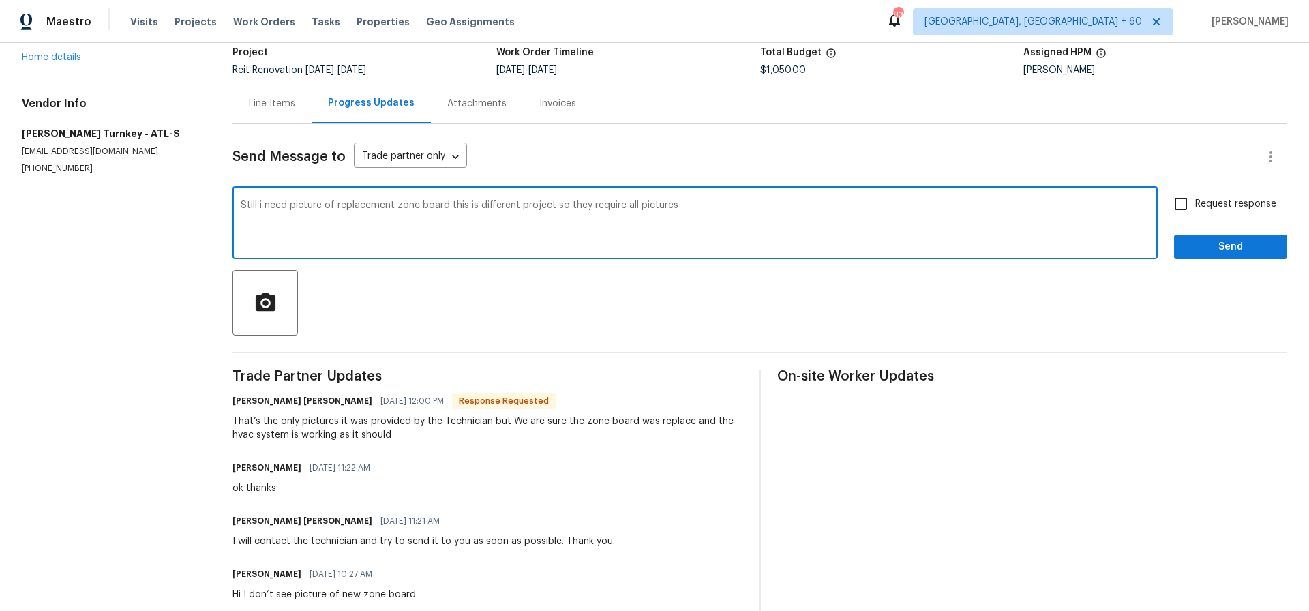
click at [683, 207] on textarea "Still i need picture of replacement zone board this is different project so the…" at bounding box center [695, 224] width 909 height 48
type textarea "Still i need picture of replacement zone board this is different project so the…"
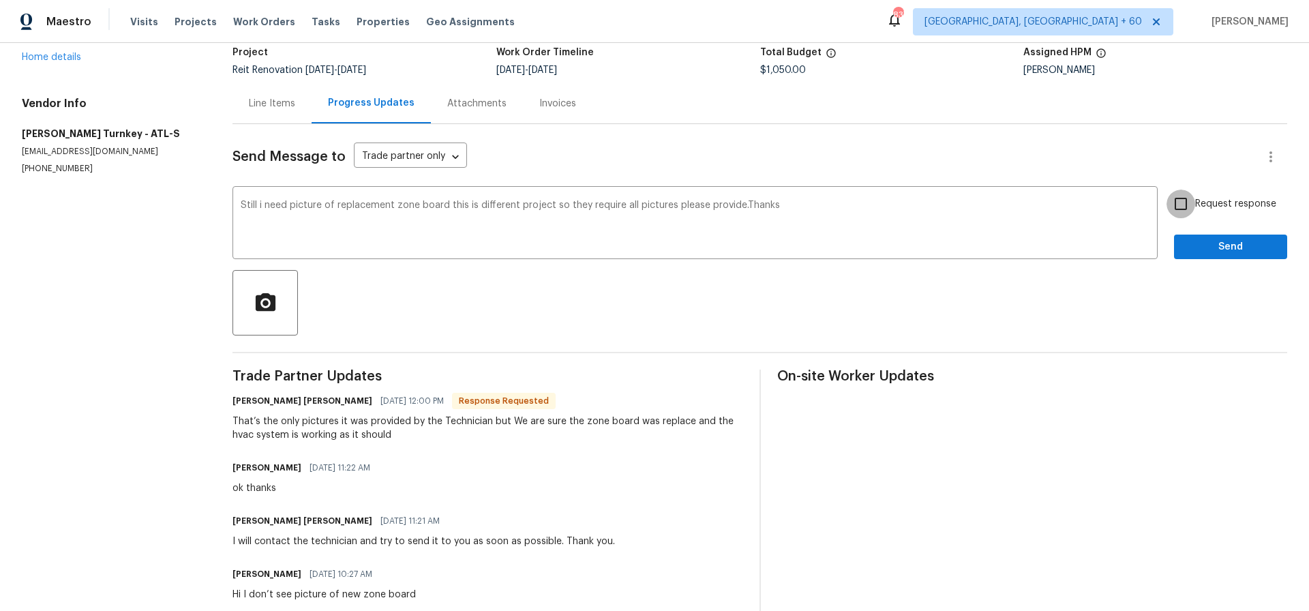
click at [1181, 203] on input "Request response" at bounding box center [1181, 204] width 29 height 29
checkbox input "true"
click at [1234, 249] on span "Send" at bounding box center [1230, 247] width 91 height 17
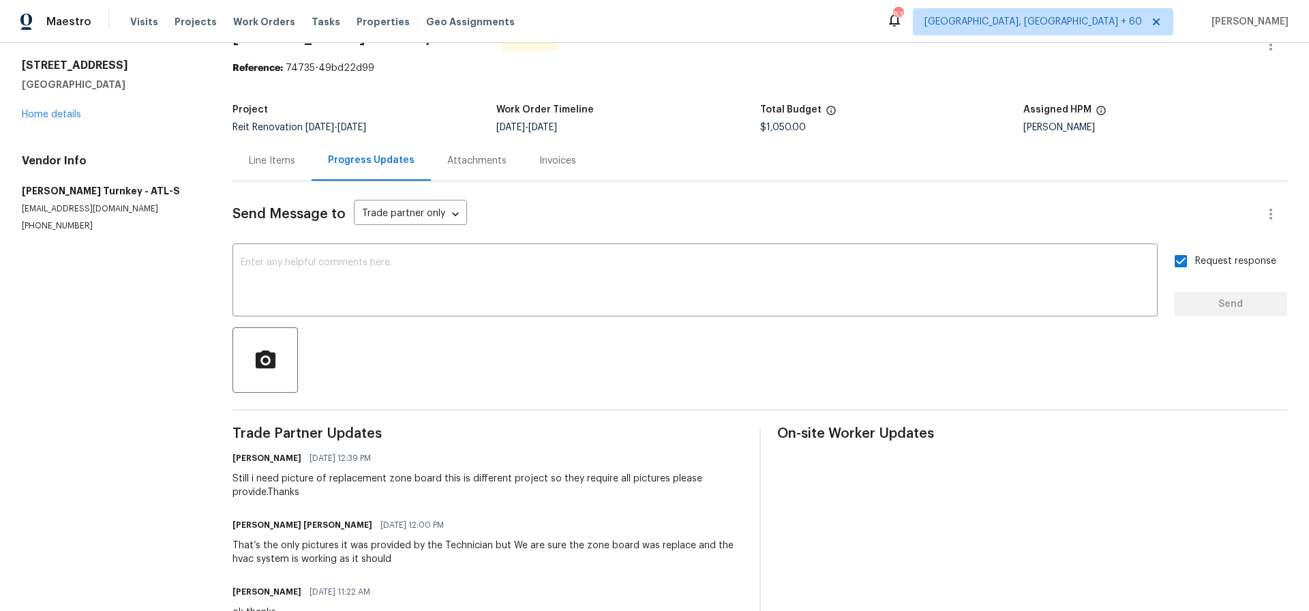
scroll to position [0, 0]
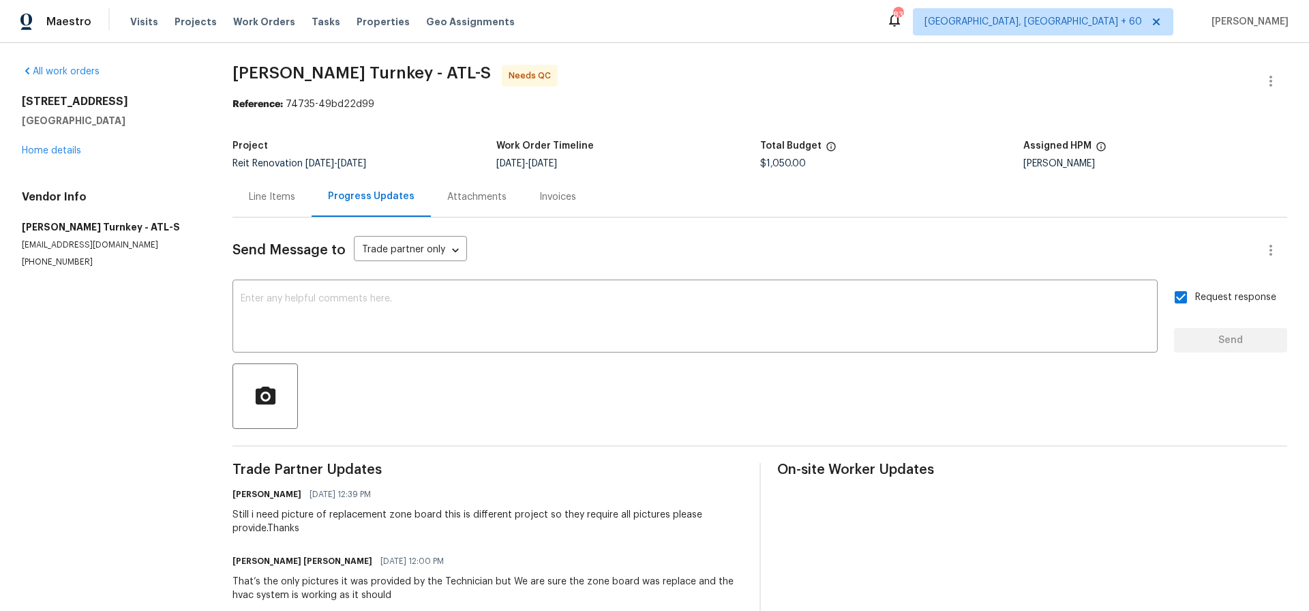
click at [275, 196] on div "Line Items" at bounding box center [272, 197] width 46 height 14
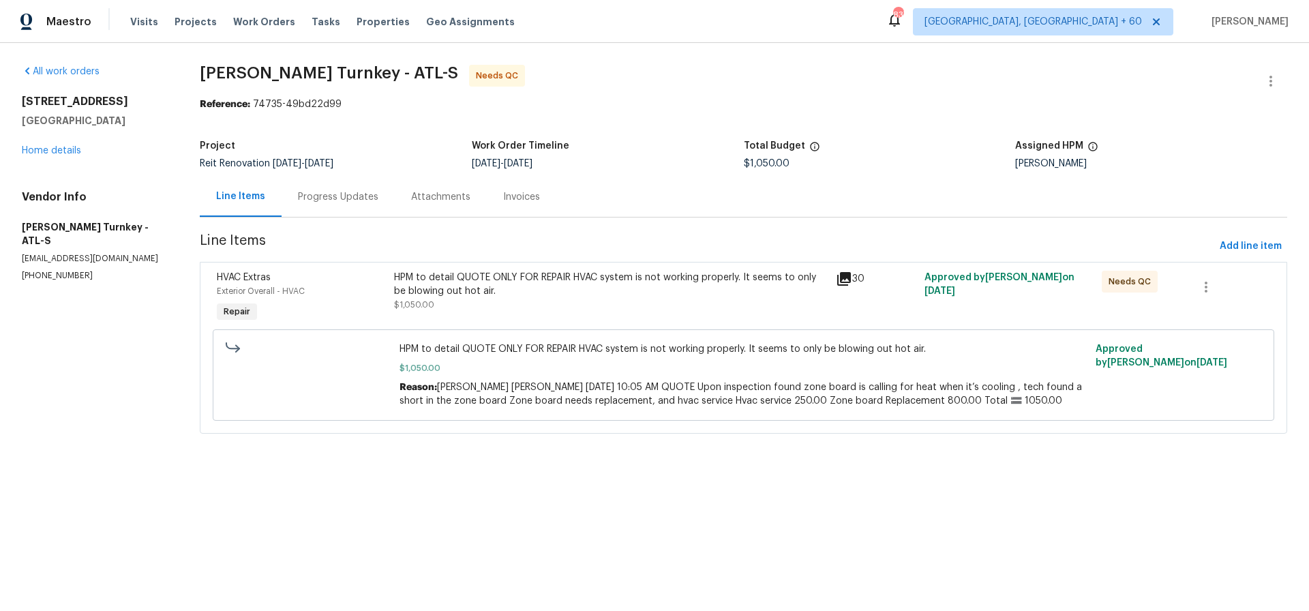
click at [339, 196] on div "Progress Updates" at bounding box center [338, 197] width 80 height 14
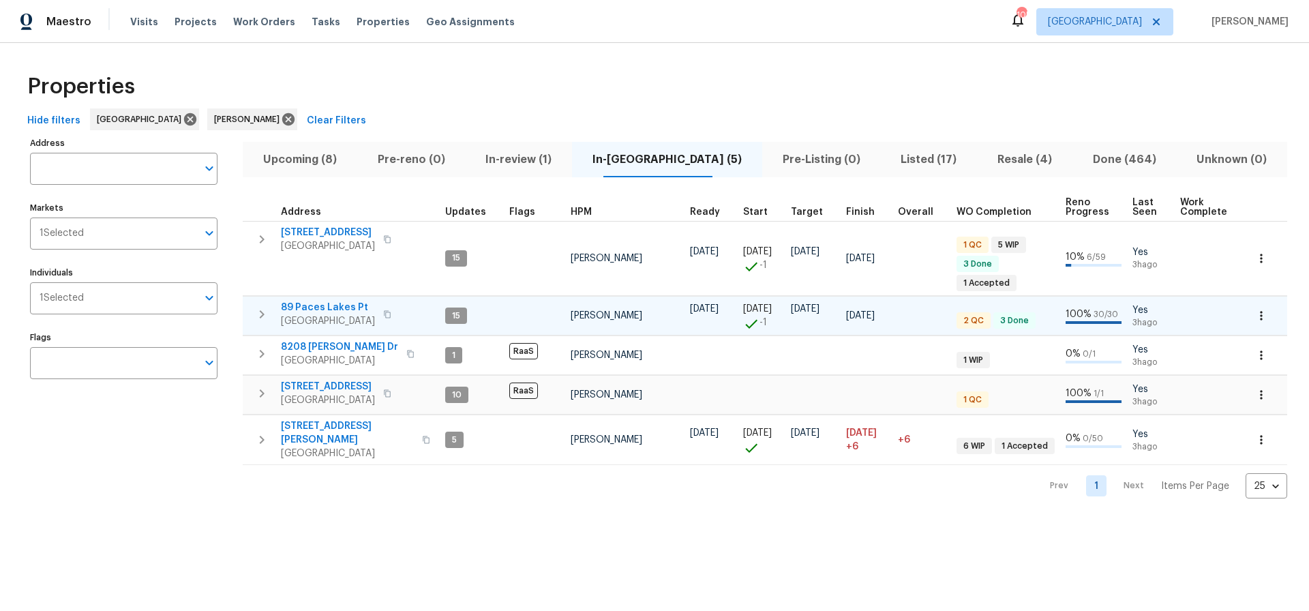
click at [314, 311] on span "89 Paces Lakes Pt" at bounding box center [328, 308] width 94 height 14
click at [312, 157] on span "Upcoming (8)" at bounding box center [300, 159] width 98 height 19
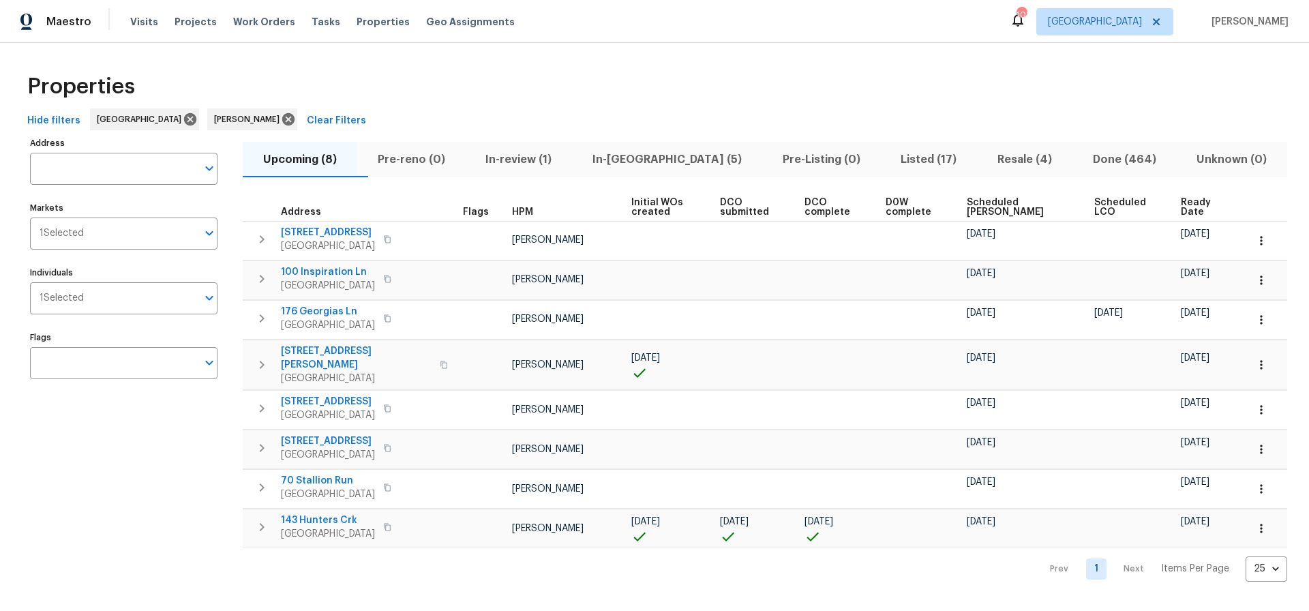
click at [664, 160] on span "In-[GEOGRAPHIC_DATA] (5)" at bounding box center [667, 159] width 174 height 19
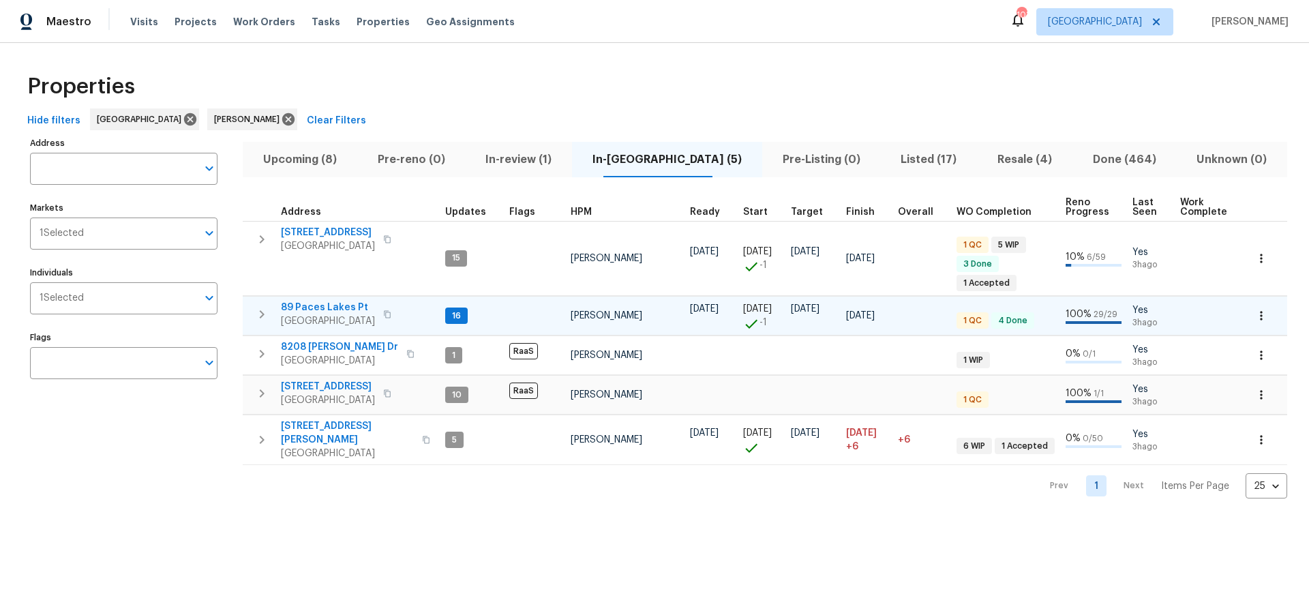
click at [342, 306] on span "89 Paces Lakes Pt" at bounding box center [328, 308] width 94 height 14
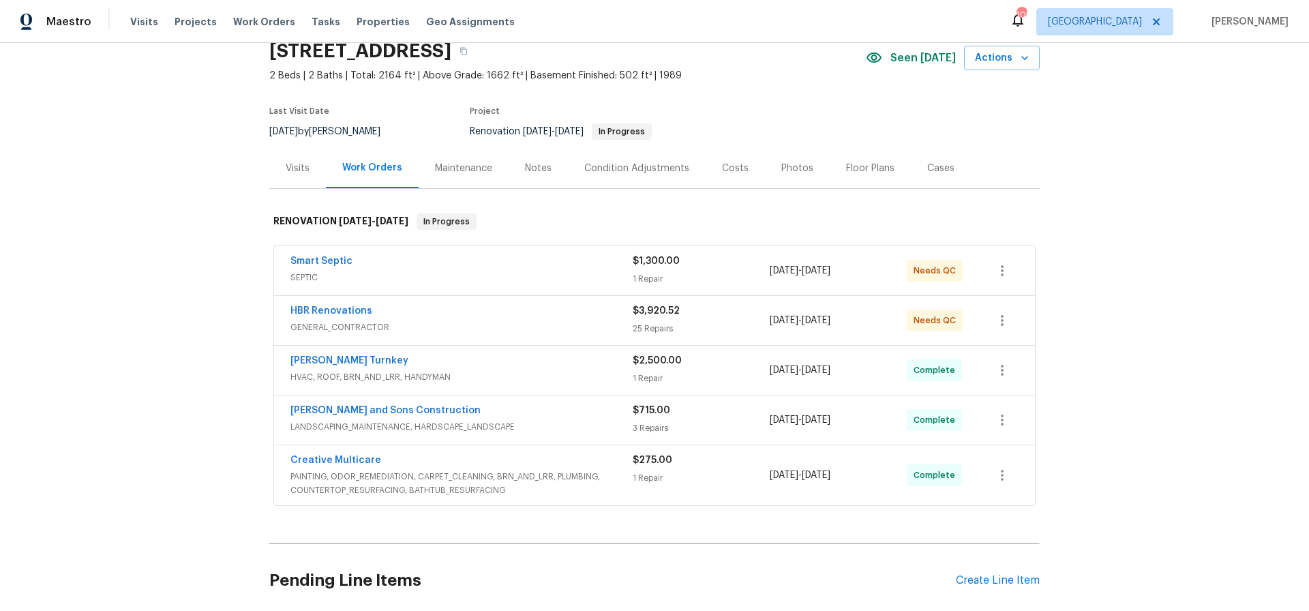
scroll to position [68, 0]
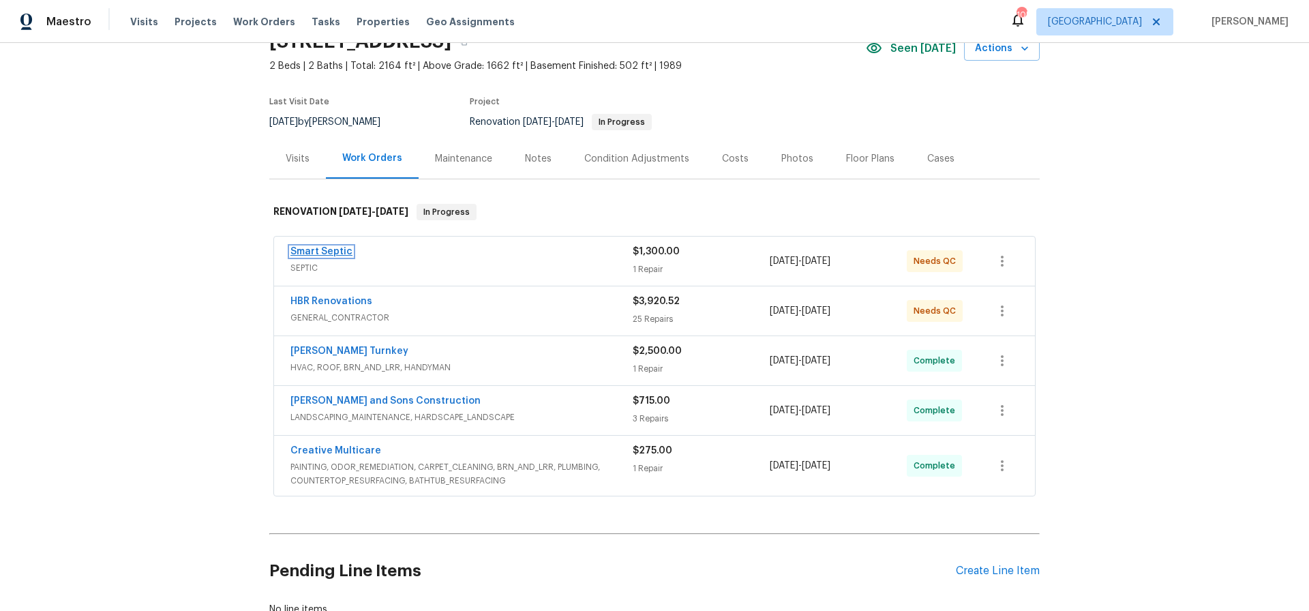
click at [322, 249] on link "Smart Septic" at bounding box center [322, 252] width 62 height 10
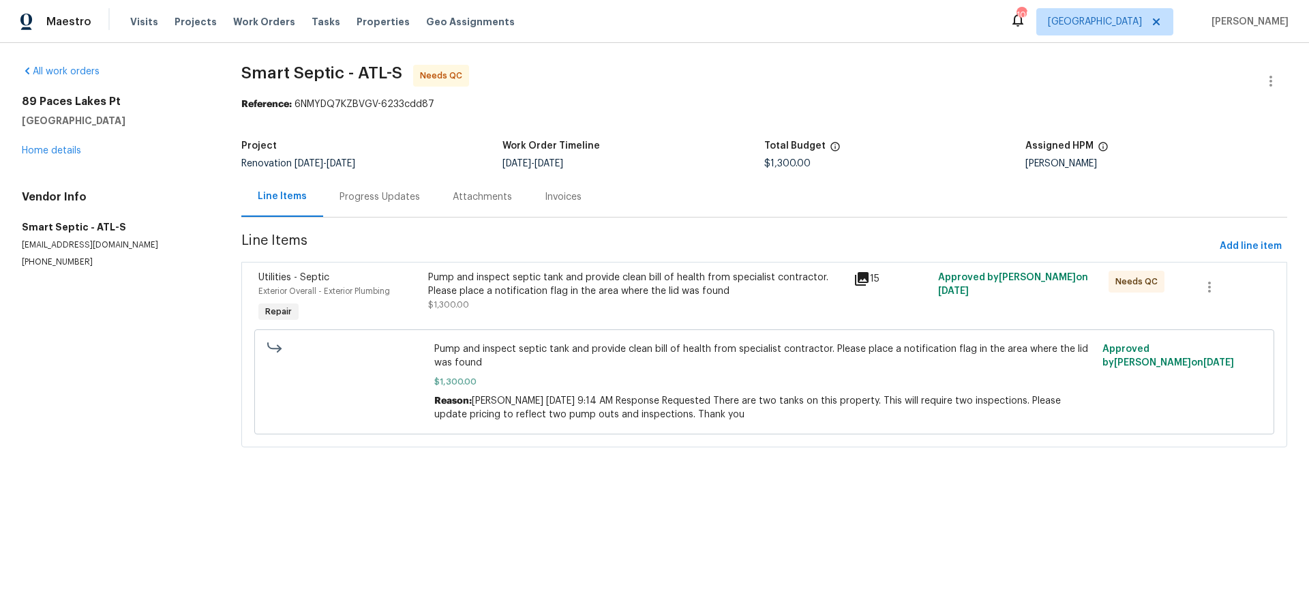
click at [597, 291] on div "Pump and inspect septic tank and provide clean bill of health from specialist c…" at bounding box center [636, 284] width 417 height 27
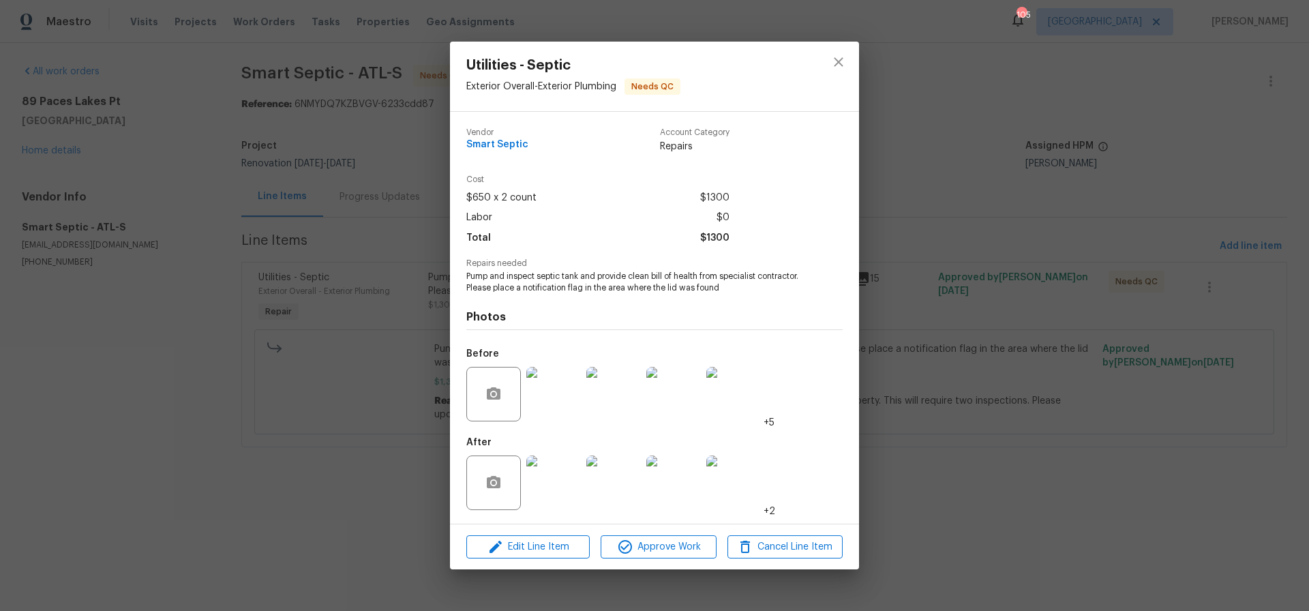
click at [554, 487] on img at bounding box center [553, 483] width 55 height 55
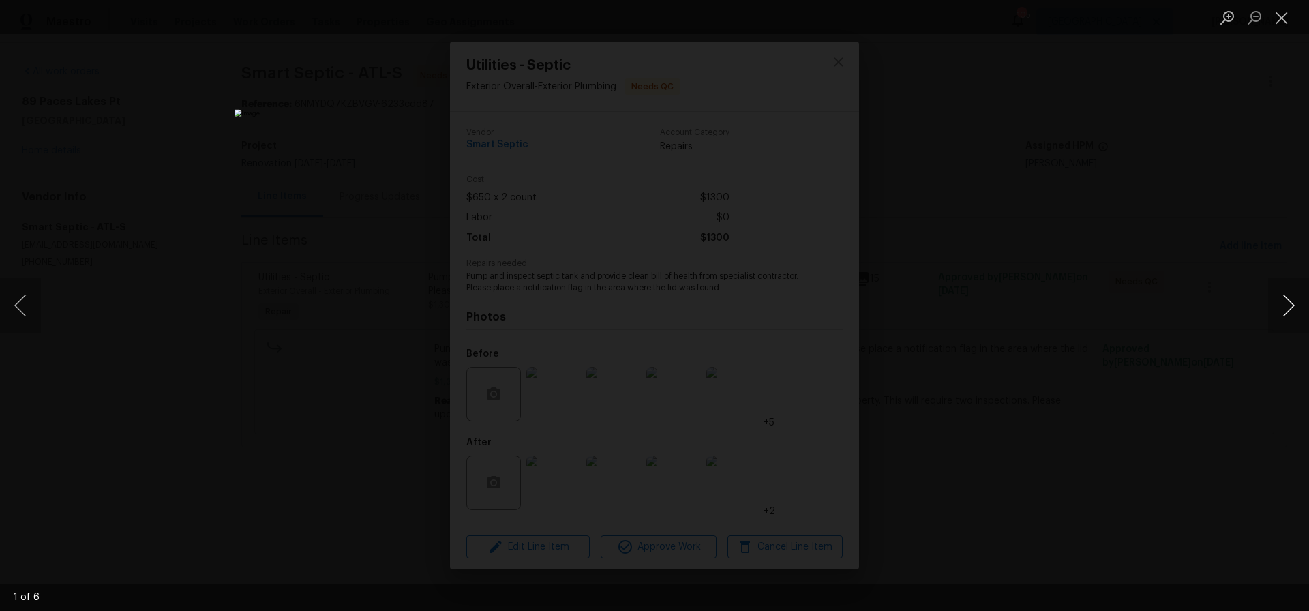
click at [1288, 304] on button "Next image" at bounding box center [1288, 305] width 41 height 55
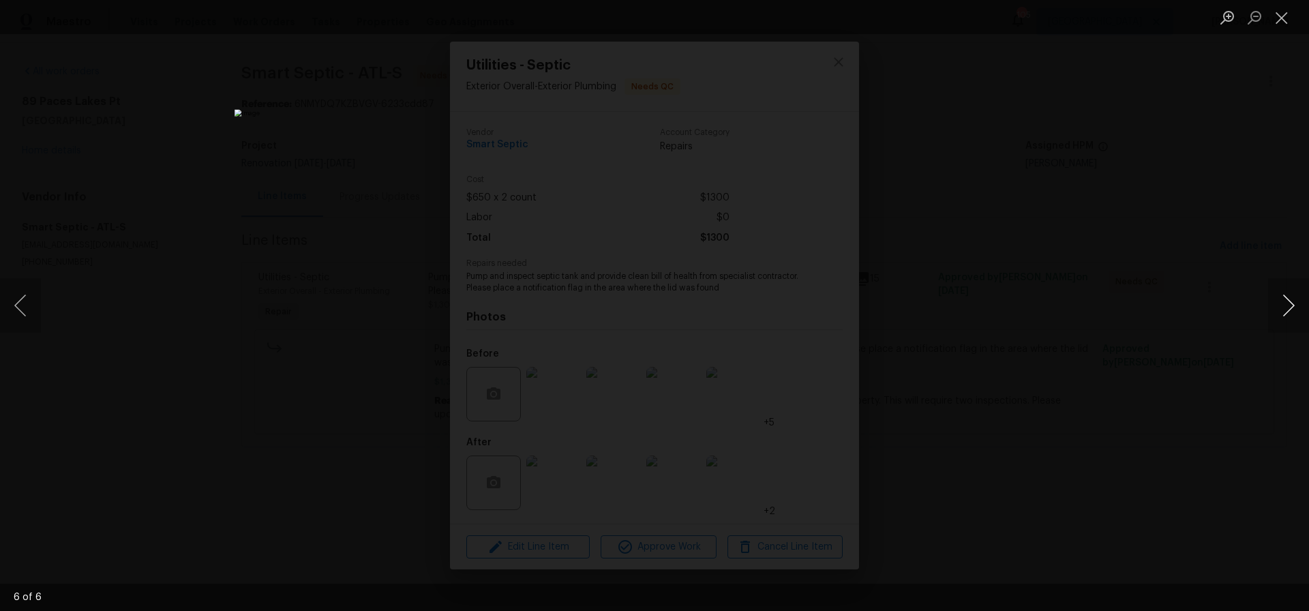
click at [1288, 304] on button "Next image" at bounding box center [1288, 305] width 41 height 55
click at [19, 306] on button "Previous image" at bounding box center [20, 305] width 41 height 55
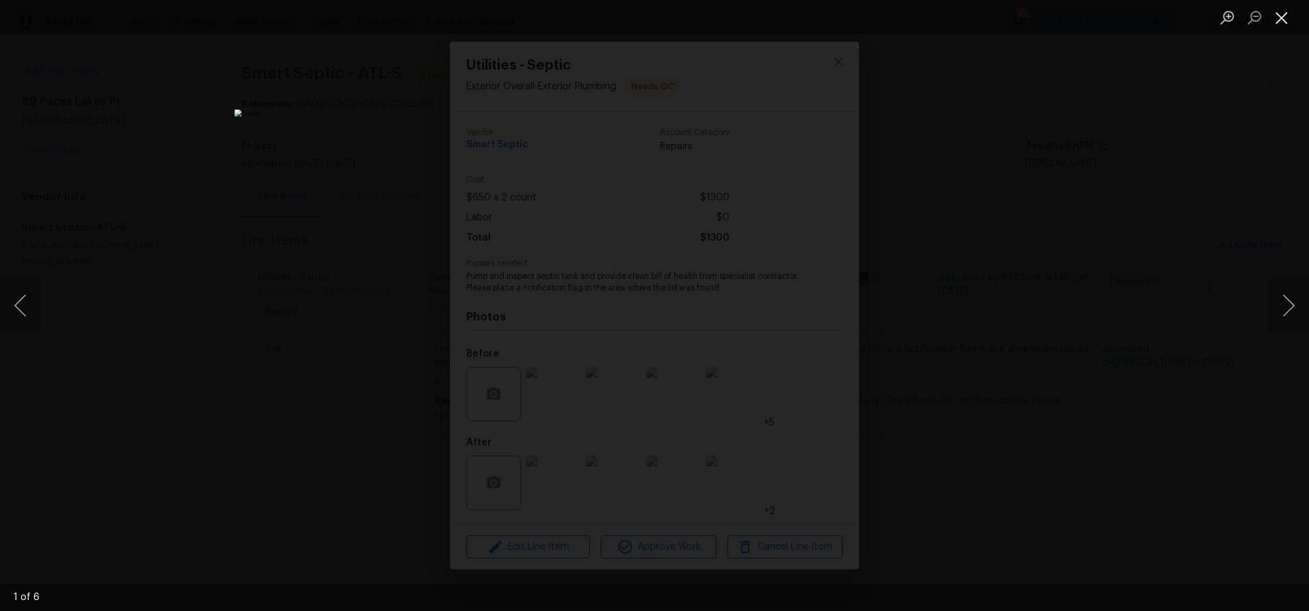
click at [1279, 21] on button "Close lightbox" at bounding box center [1281, 17] width 27 height 24
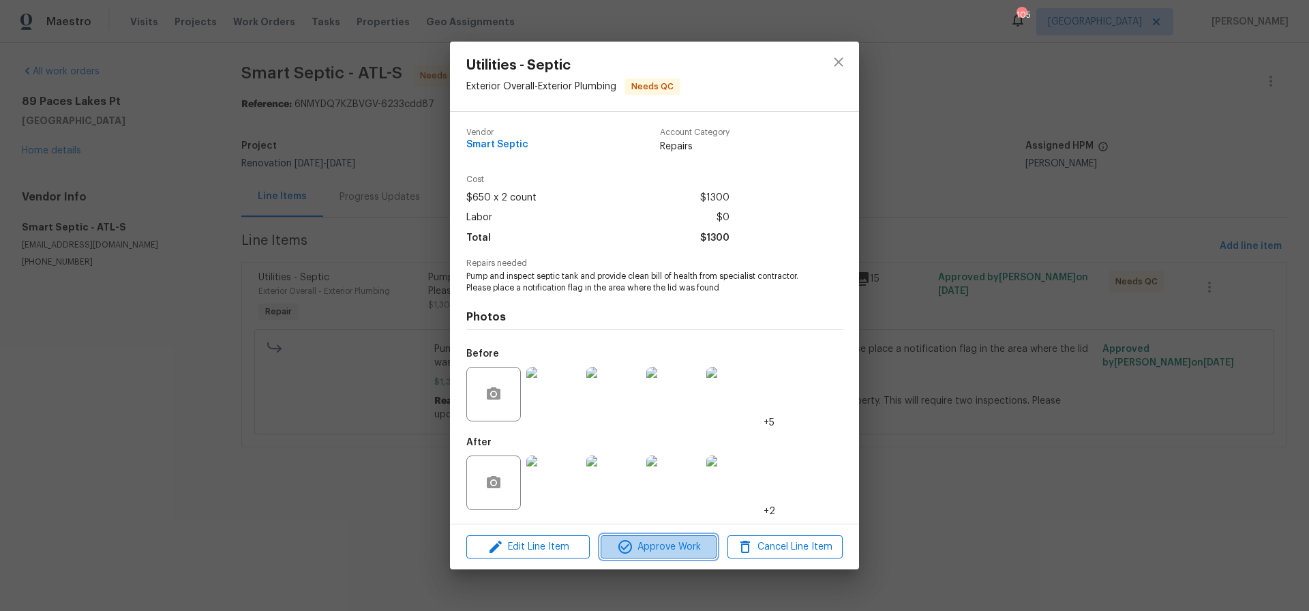
click at [670, 543] on span "Approve Work" at bounding box center [658, 547] width 107 height 17
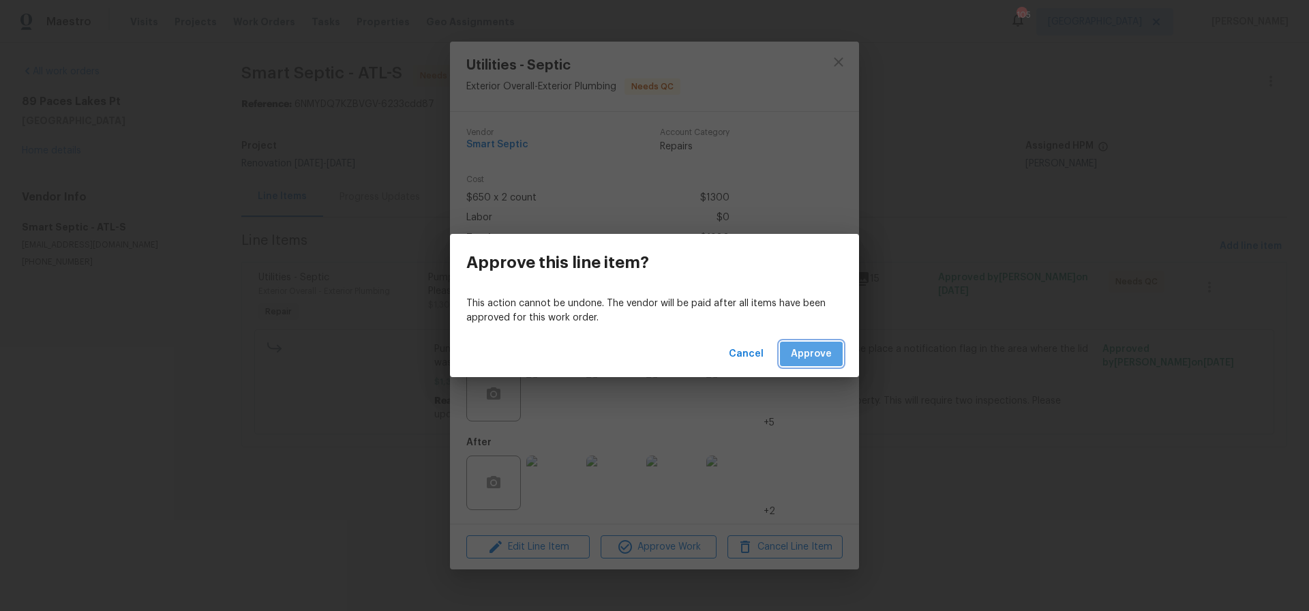
click at [812, 357] on span "Approve" at bounding box center [811, 354] width 41 height 17
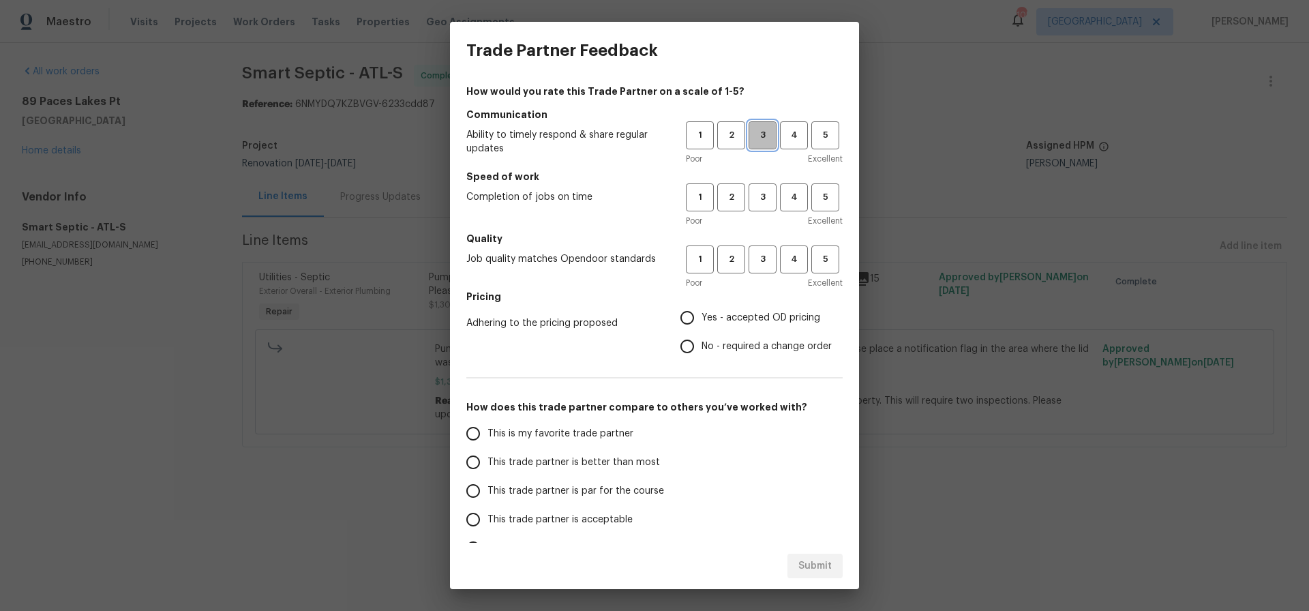
click at [763, 138] on span "3" at bounding box center [762, 136] width 25 height 16
click at [762, 202] on span "3" at bounding box center [762, 198] width 25 height 16
click at [760, 257] on span "3" at bounding box center [762, 260] width 25 height 16
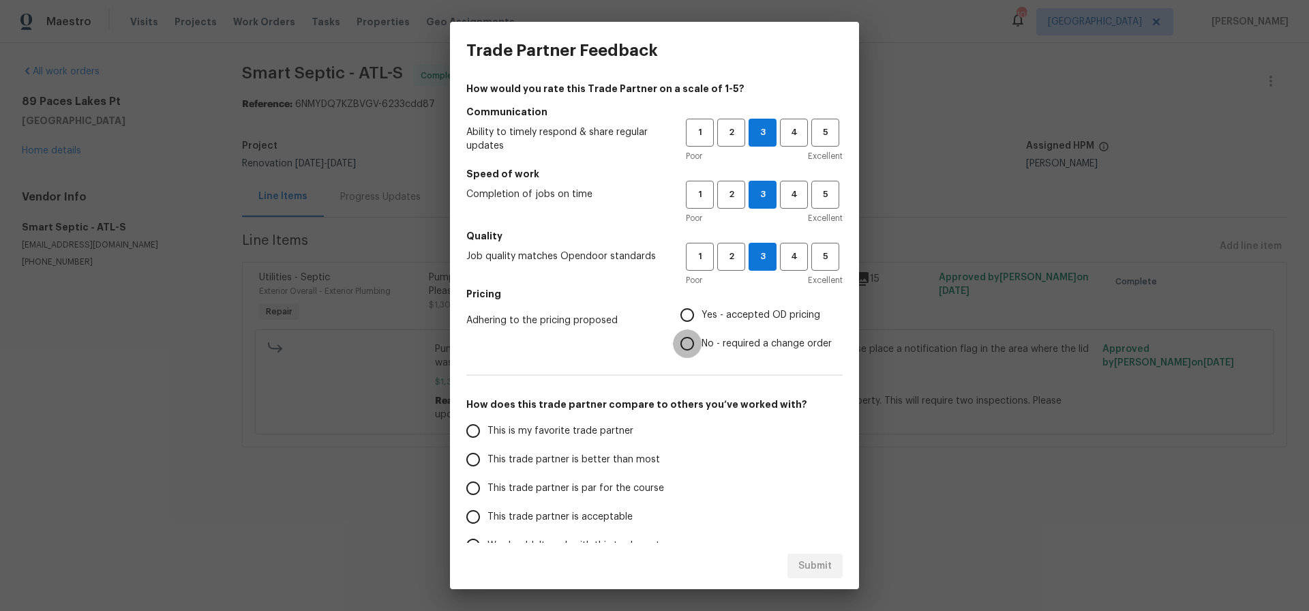
click at [691, 345] on input "No - required a change order" at bounding box center [687, 343] width 29 height 29
radio input "true"
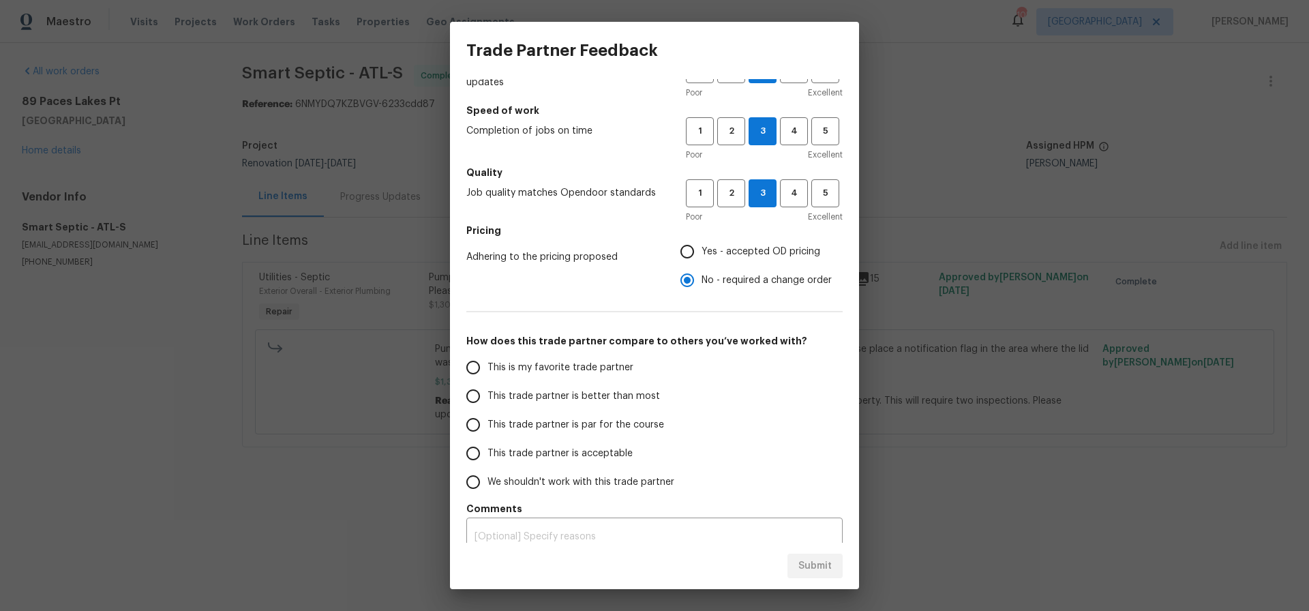
scroll to position [81, 0]
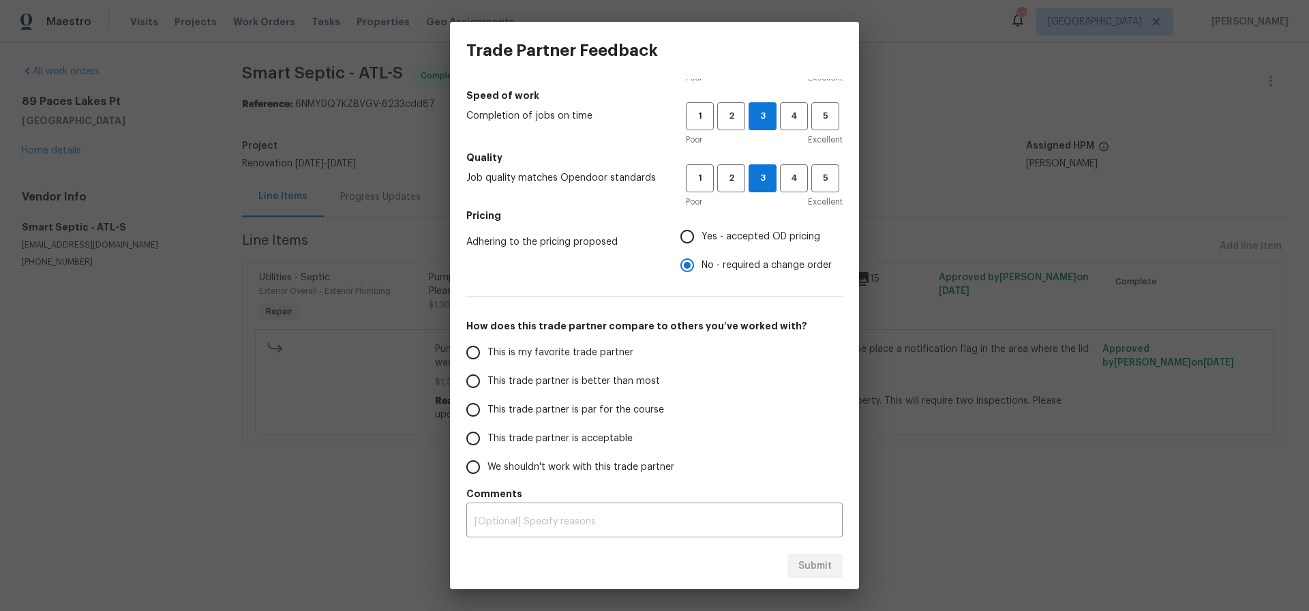
click at [471, 408] on input "This trade partner is par for the course" at bounding box center [473, 410] width 29 height 29
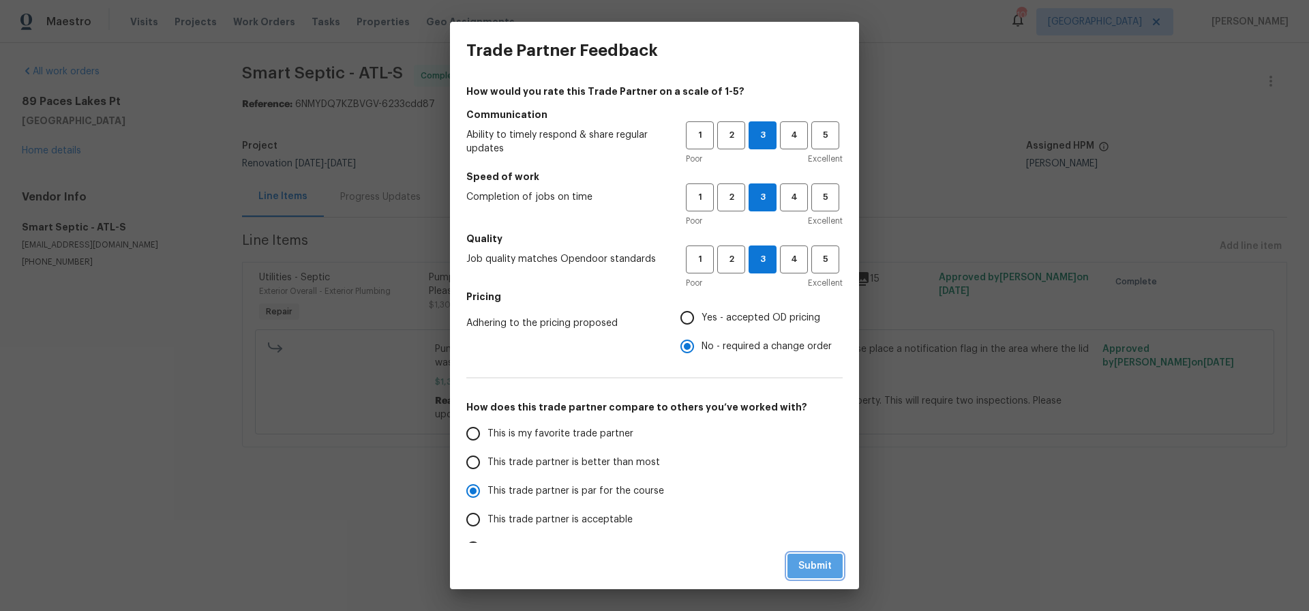
click at [818, 559] on span "Submit" at bounding box center [815, 566] width 33 height 17
radio input "true"
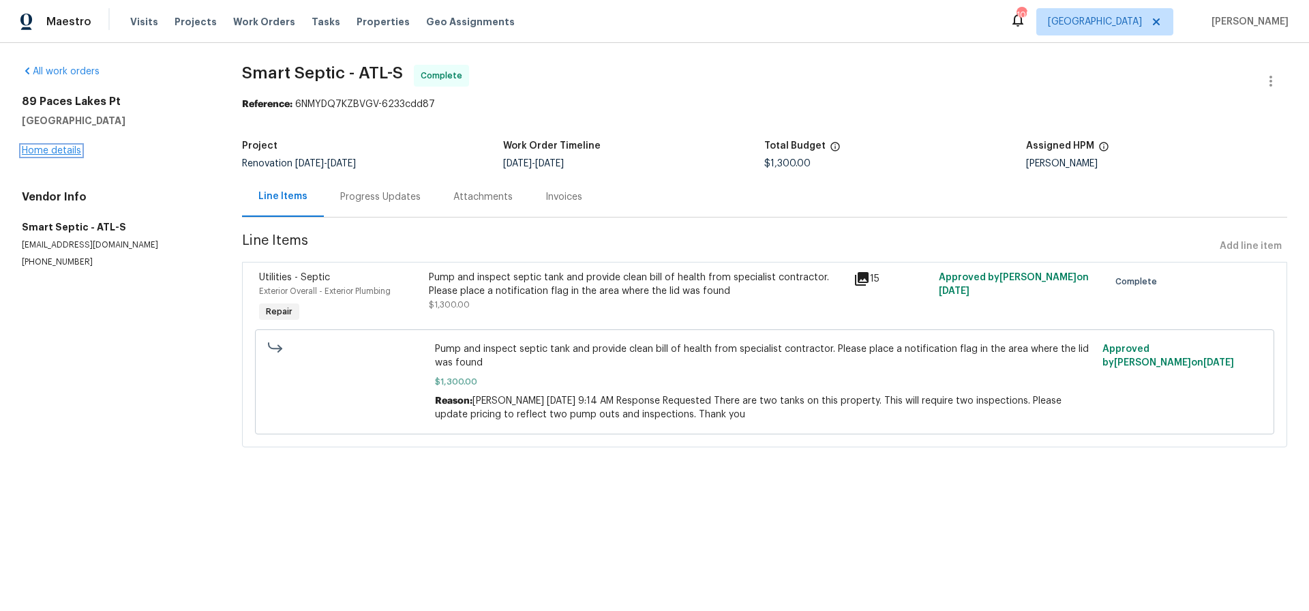
click at [59, 150] on link "Home details" at bounding box center [51, 151] width 59 height 10
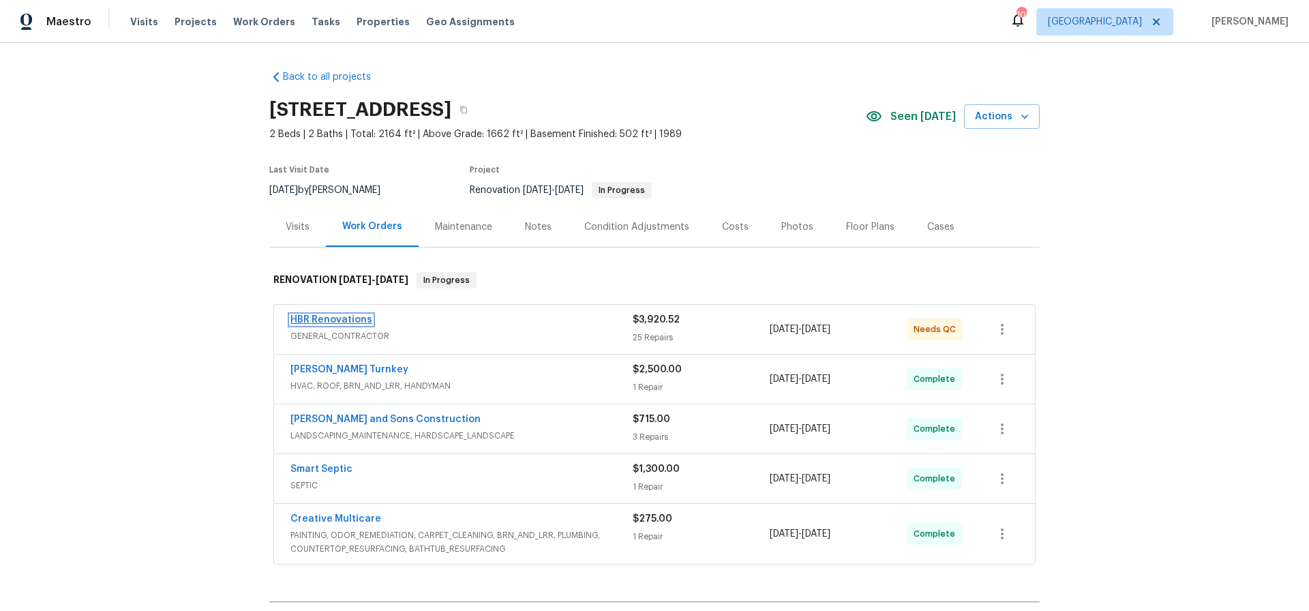
click at [325, 321] on link "HBR Renovations" at bounding box center [332, 320] width 82 height 10
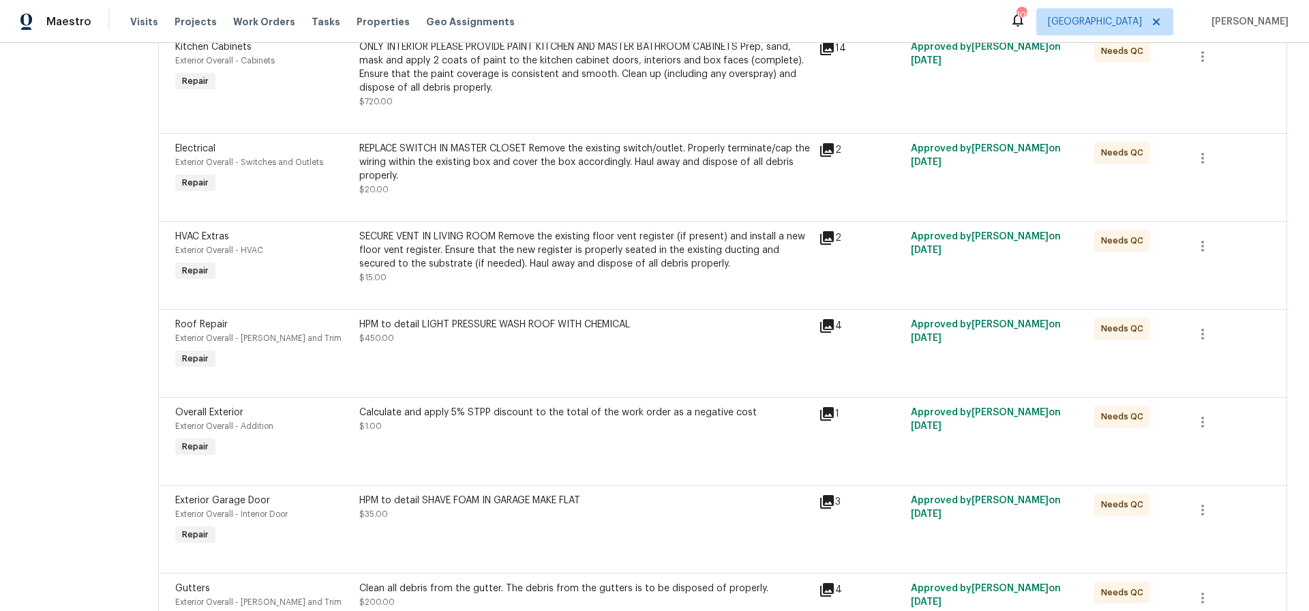
scroll to position [1867, 0]
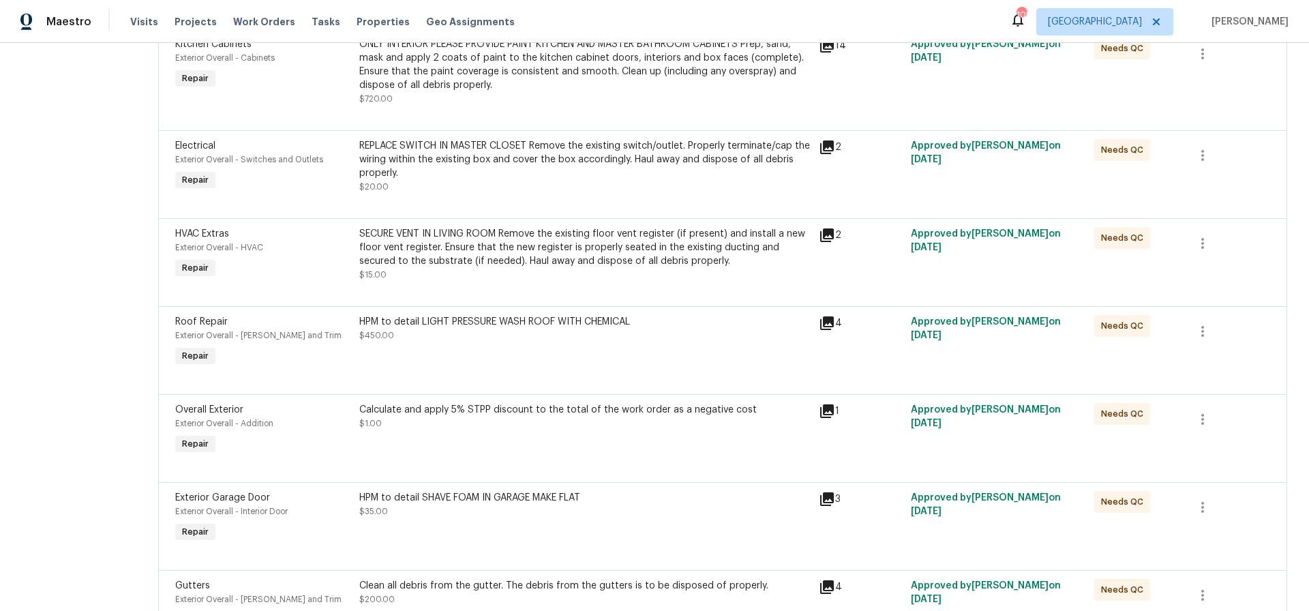
click at [454, 342] on div "HPM to detail LIGHT PRESSURE WASH ROOF WITH CHEMICAL $450.00" at bounding box center [584, 328] width 451 height 27
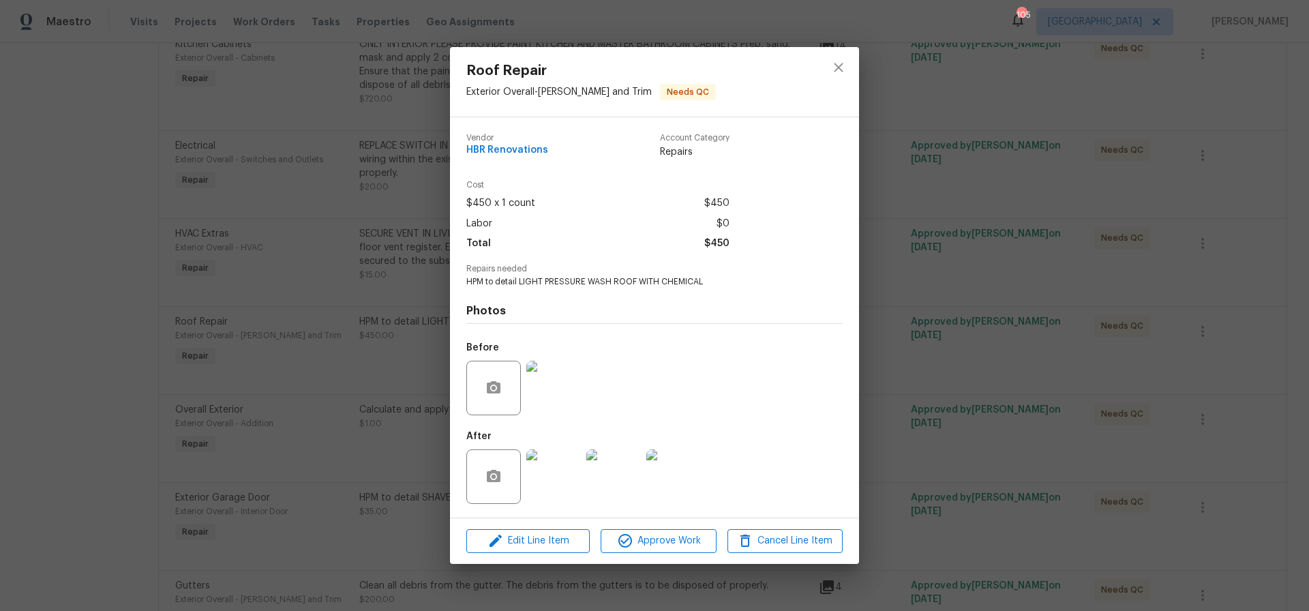
click at [556, 481] on img at bounding box center [553, 476] width 55 height 55
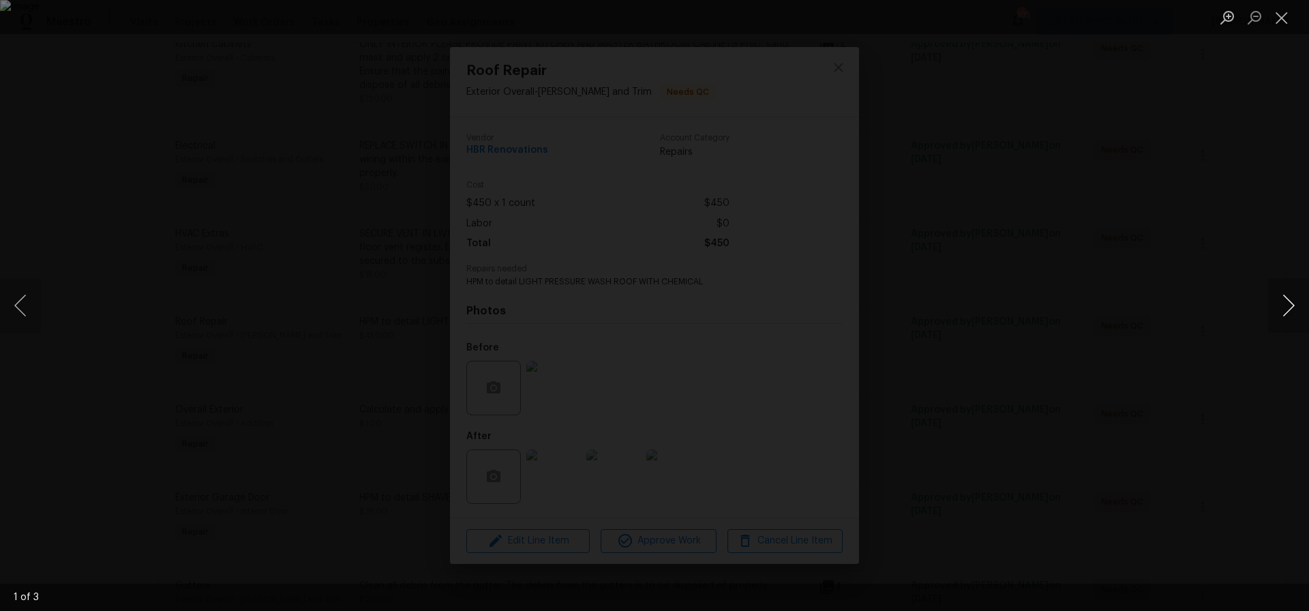
click at [1290, 303] on button "Next image" at bounding box center [1288, 305] width 41 height 55
click at [1285, 20] on button "Close lightbox" at bounding box center [1281, 17] width 27 height 24
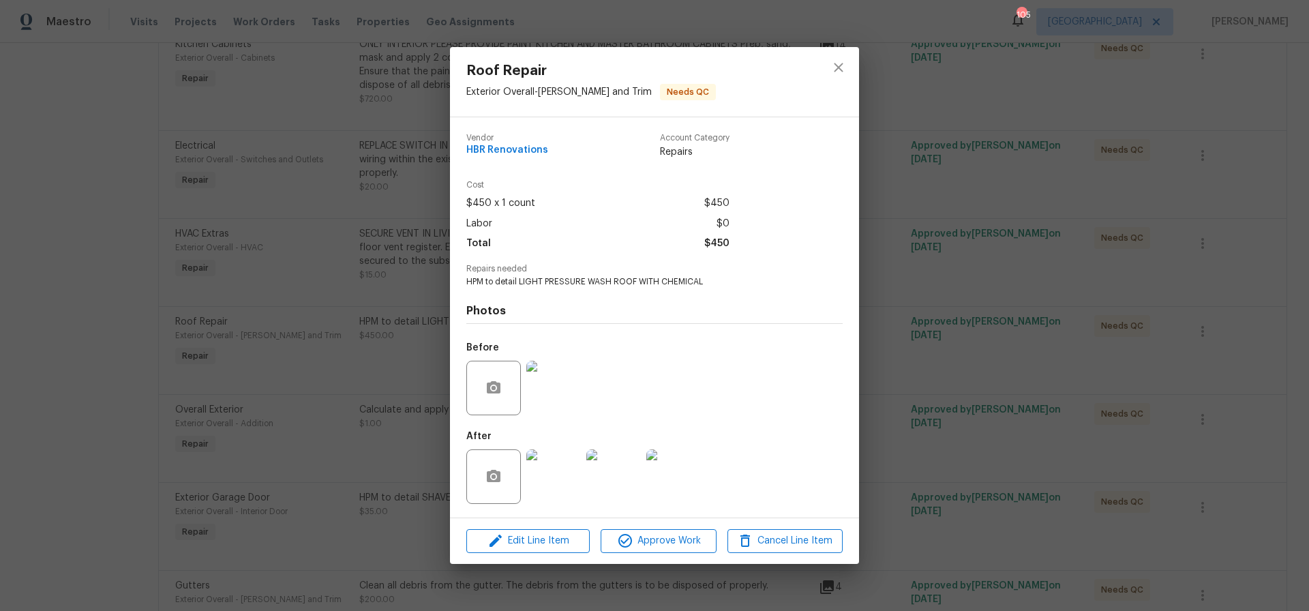
click at [630, 490] on img at bounding box center [613, 476] width 55 height 55
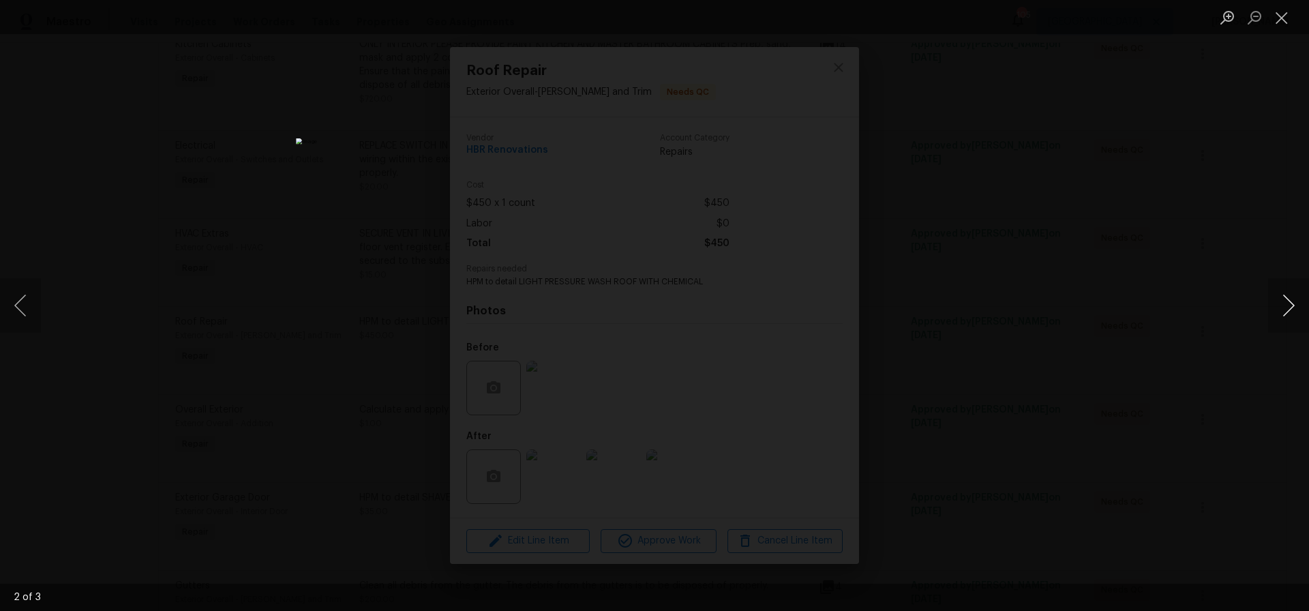
click at [1287, 305] on button "Next image" at bounding box center [1288, 305] width 41 height 55
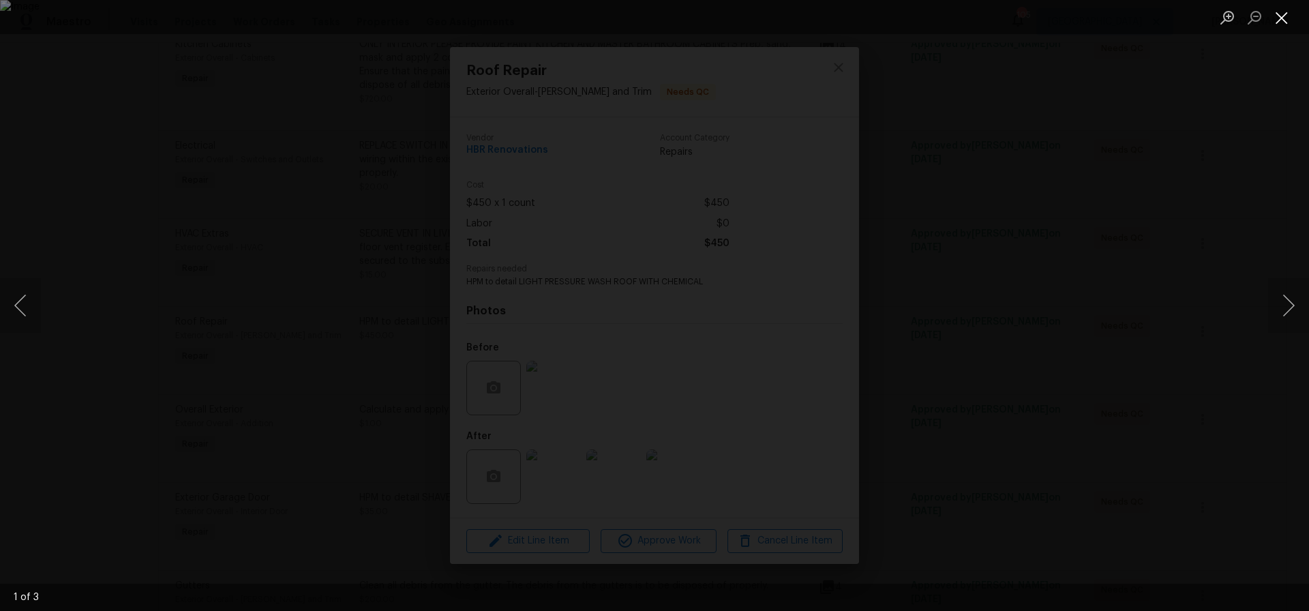
click at [1279, 16] on button "Close lightbox" at bounding box center [1281, 17] width 27 height 24
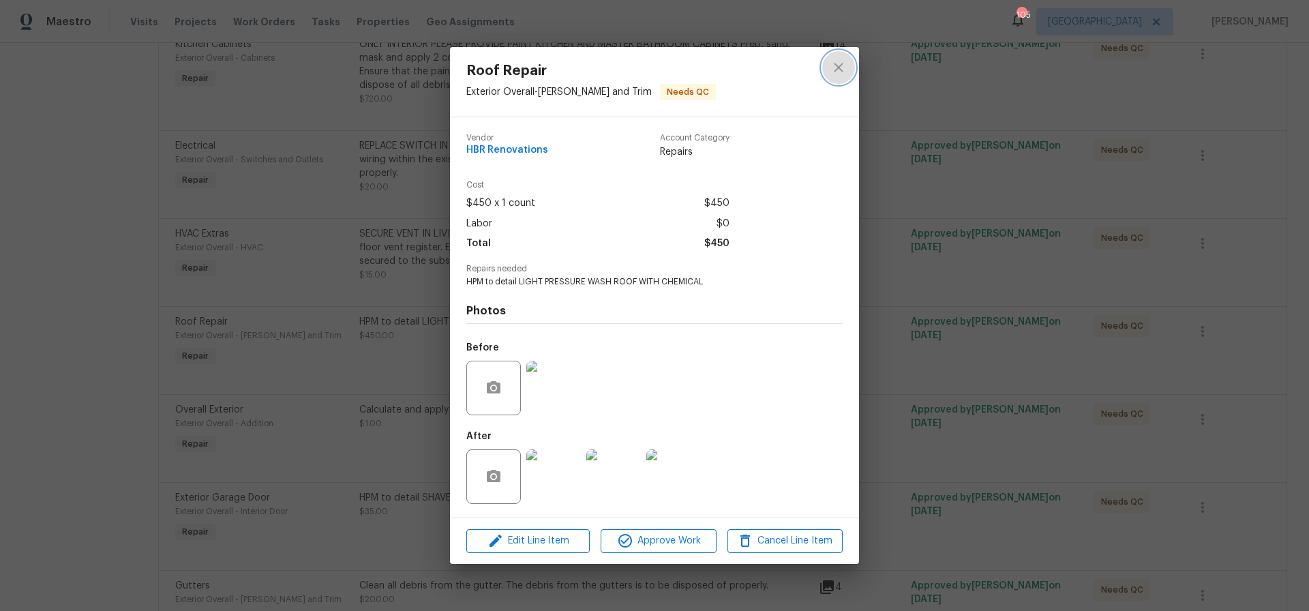
click at [843, 58] on button "close" at bounding box center [838, 67] width 33 height 33
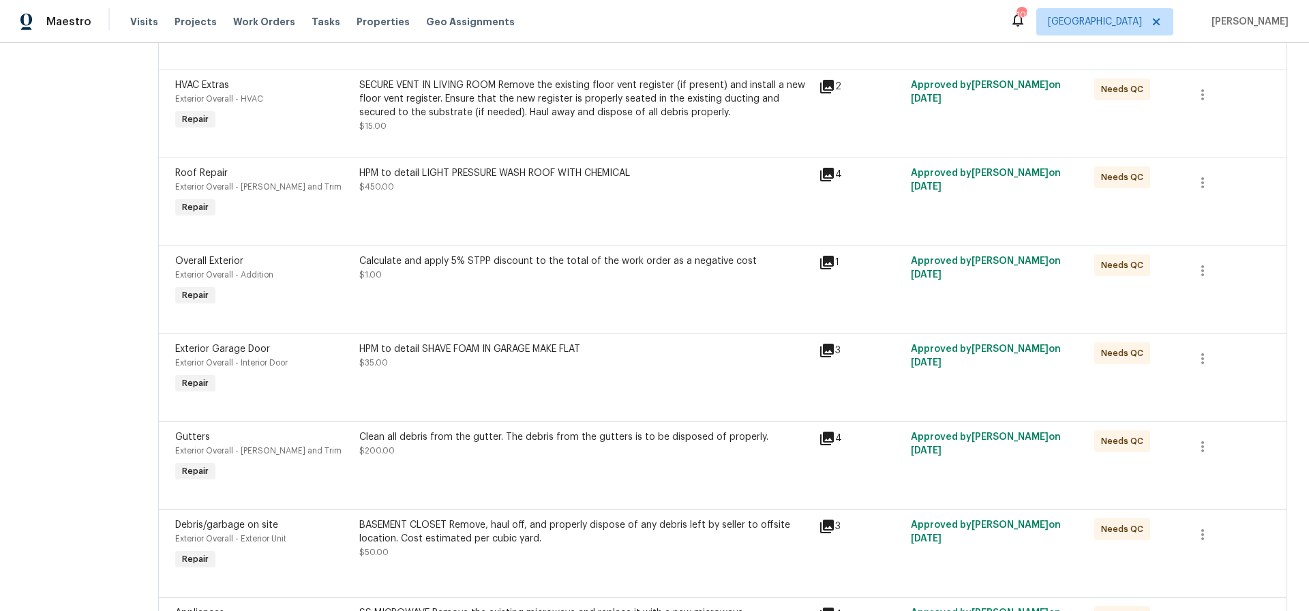
scroll to position [2017, 0]
click at [505, 368] on div "HPM to detail SHAVE FOAM IN GARAGE MAKE FLAT $35.00" at bounding box center [584, 354] width 451 height 27
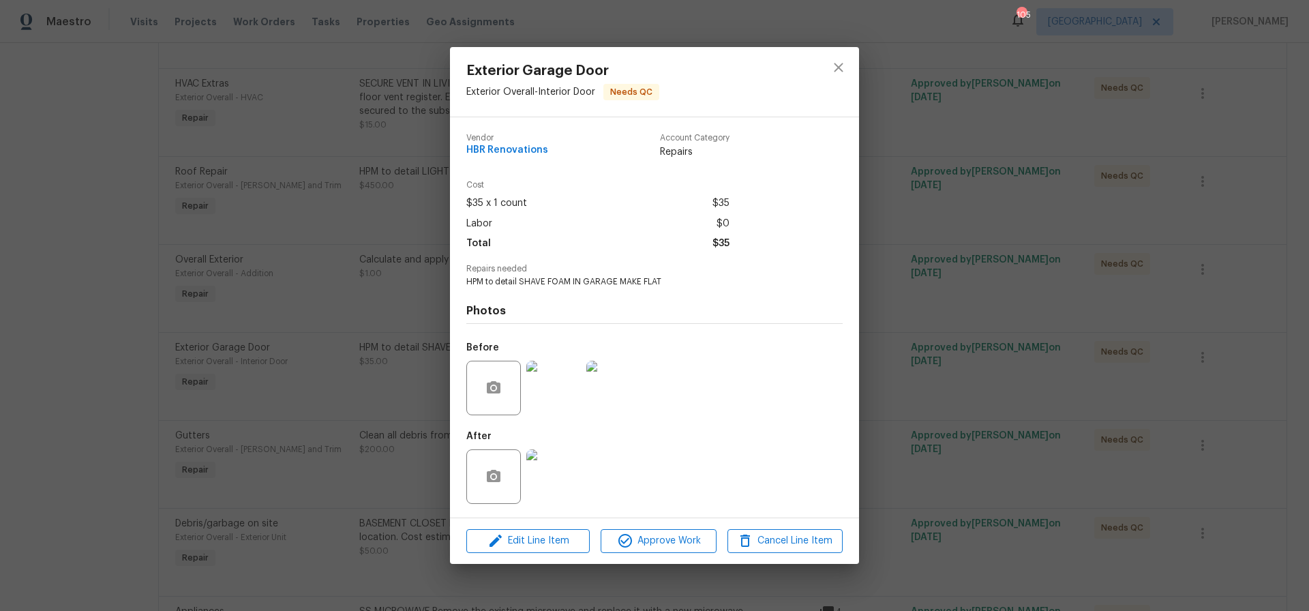
click at [553, 496] on img at bounding box center [553, 476] width 55 height 55
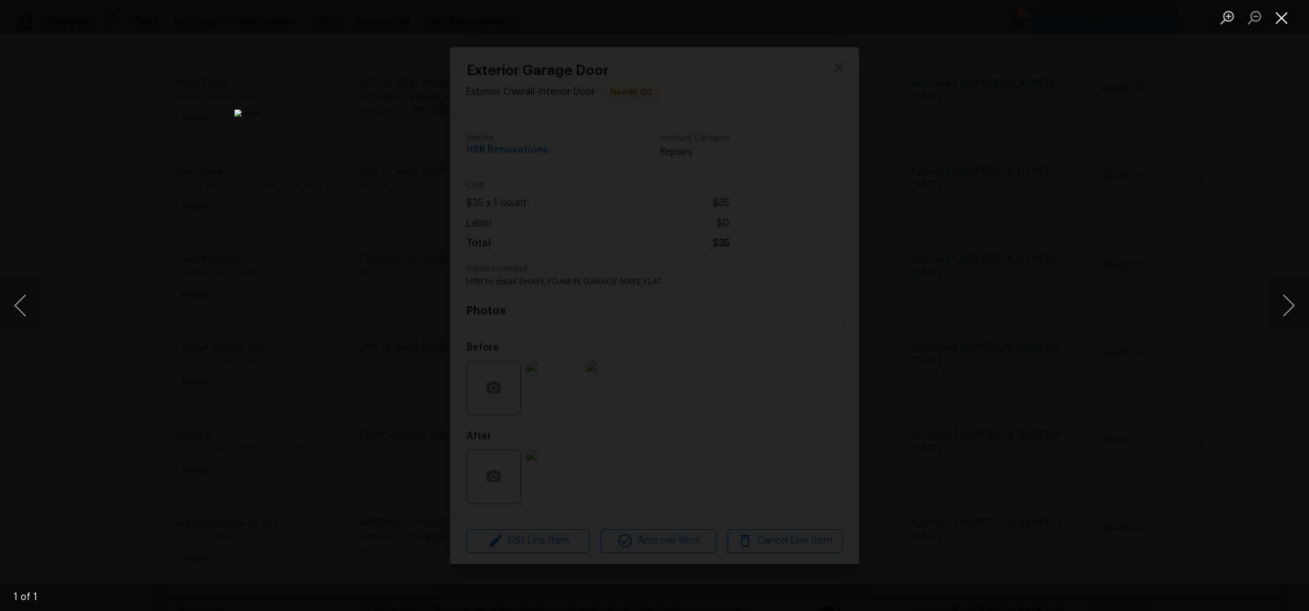
click at [1285, 19] on button "Close lightbox" at bounding box center [1281, 17] width 27 height 24
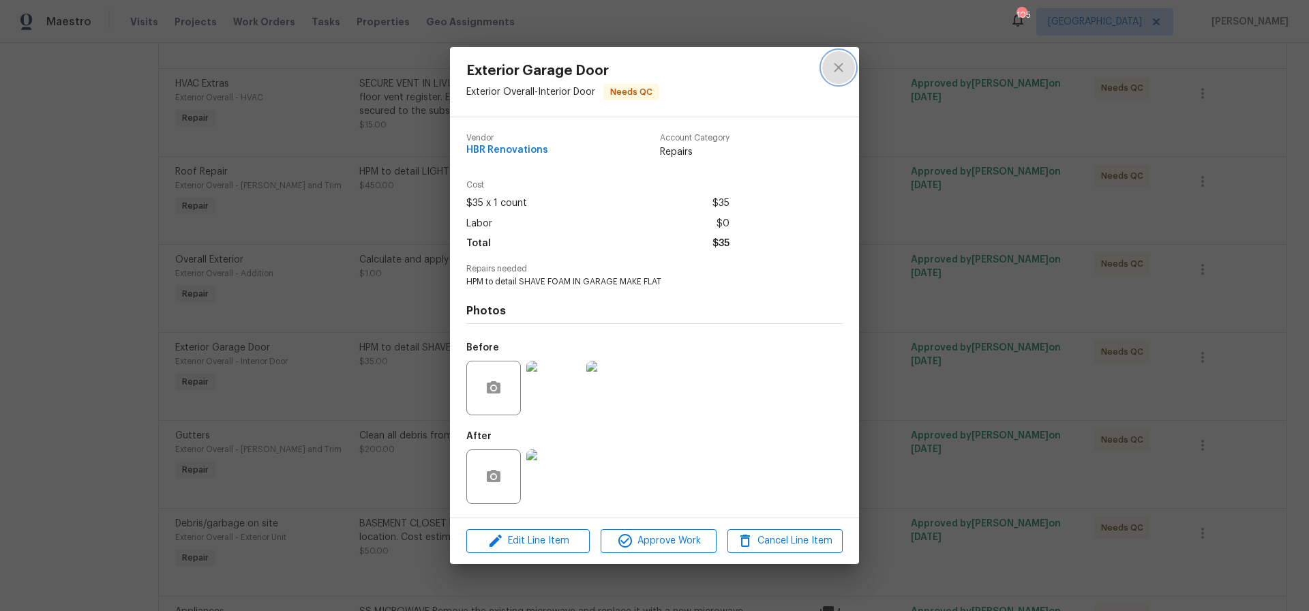
click at [835, 62] on icon "close" at bounding box center [839, 67] width 16 height 16
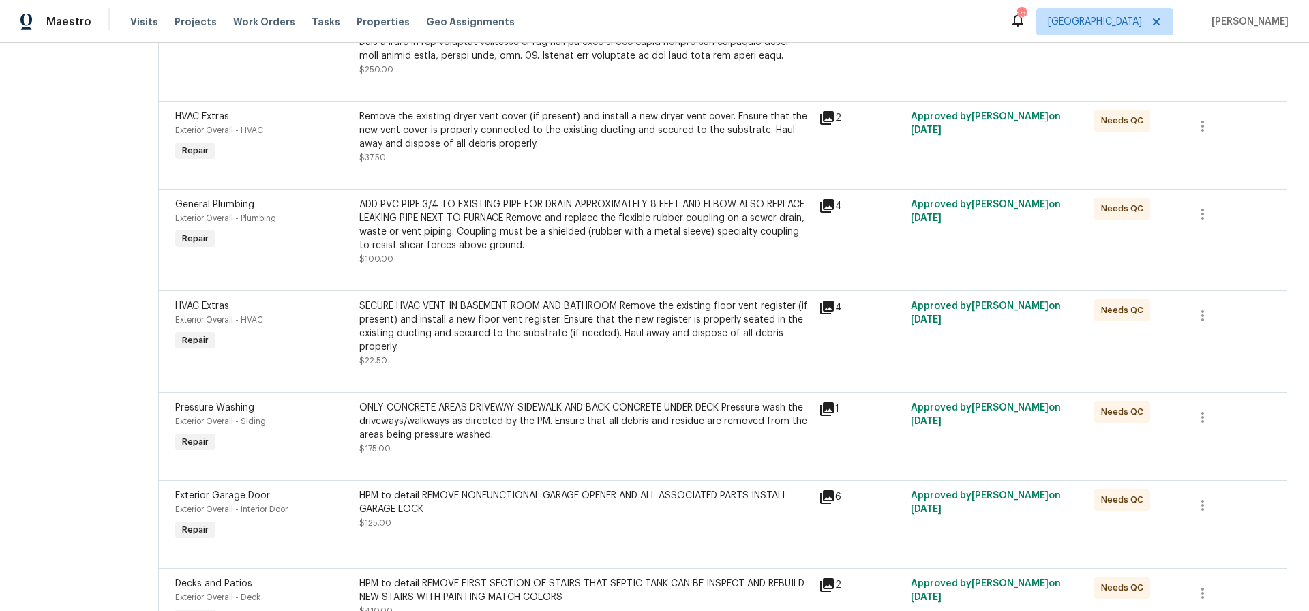
scroll to position [842, 0]
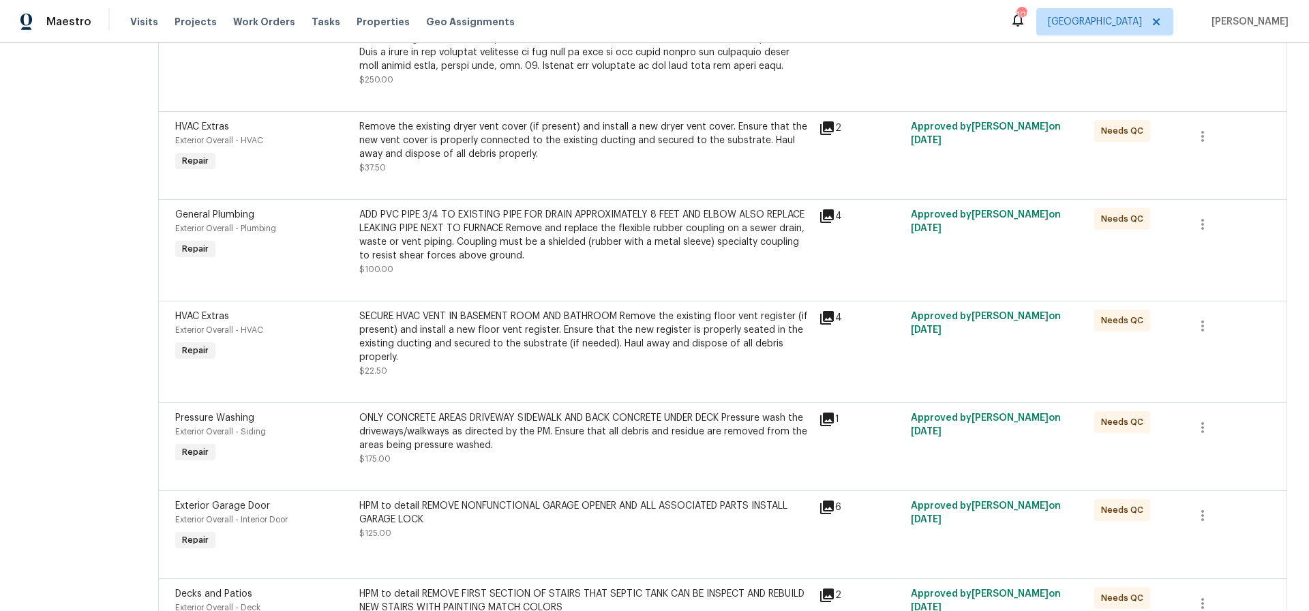
click at [545, 242] on div "ADD PVC PIPE 3/4 TO EXISTING PIPE FOR DRAIN APPROXIMATELY 8 FEET AND ELBOW ALSO…" at bounding box center [584, 235] width 451 height 55
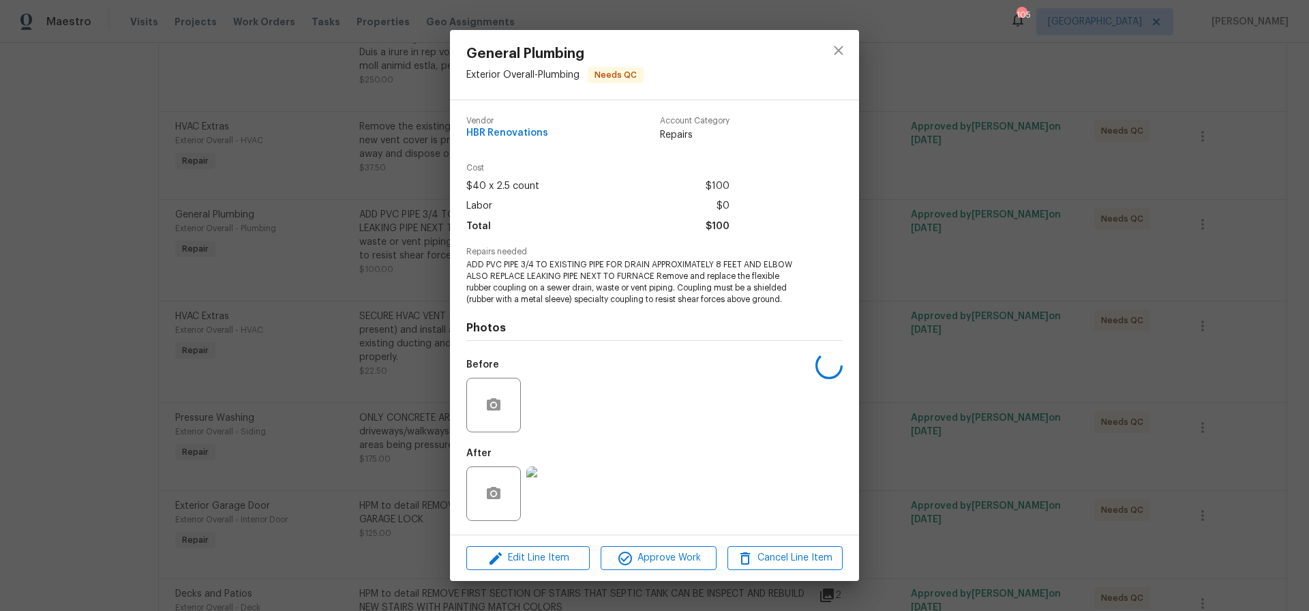
click at [552, 499] on img at bounding box center [553, 493] width 55 height 55
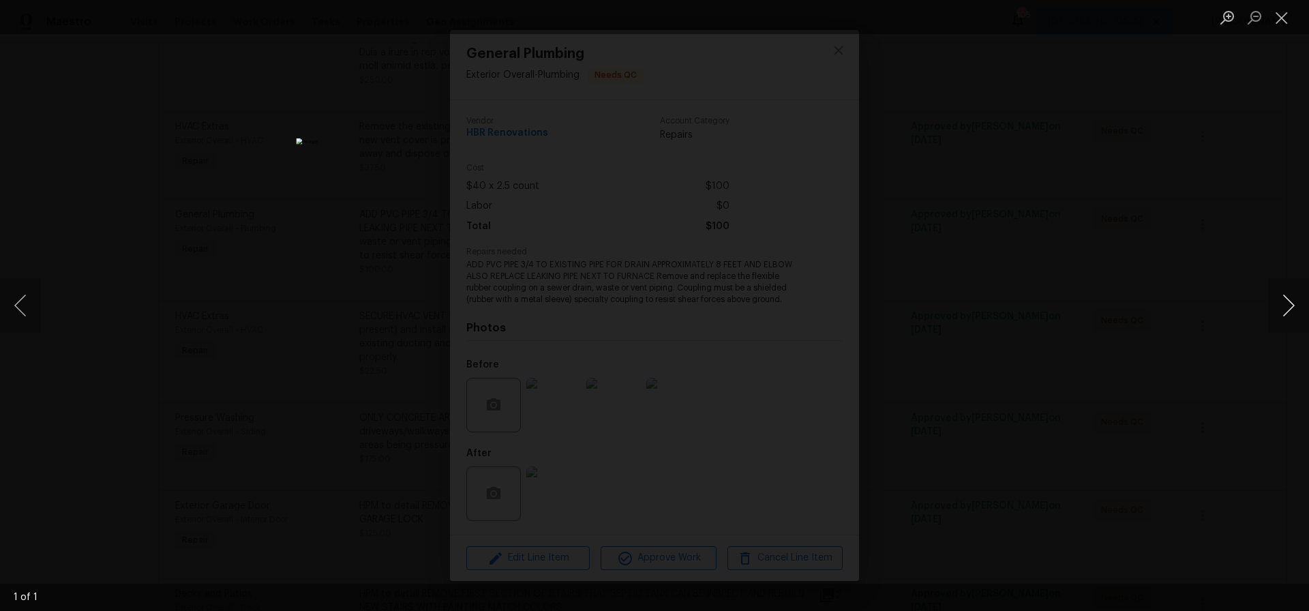
click at [1286, 308] on button "Next image" at bounding box center [1288, 305] width 41 height 55
click at [1291, 305] on button "Next image" at bounding box center [1288, 305] width 41 height 55
click at [1283, 18] on button "Close lightbox" at bounding box center [1281, 17] width 27 height 24
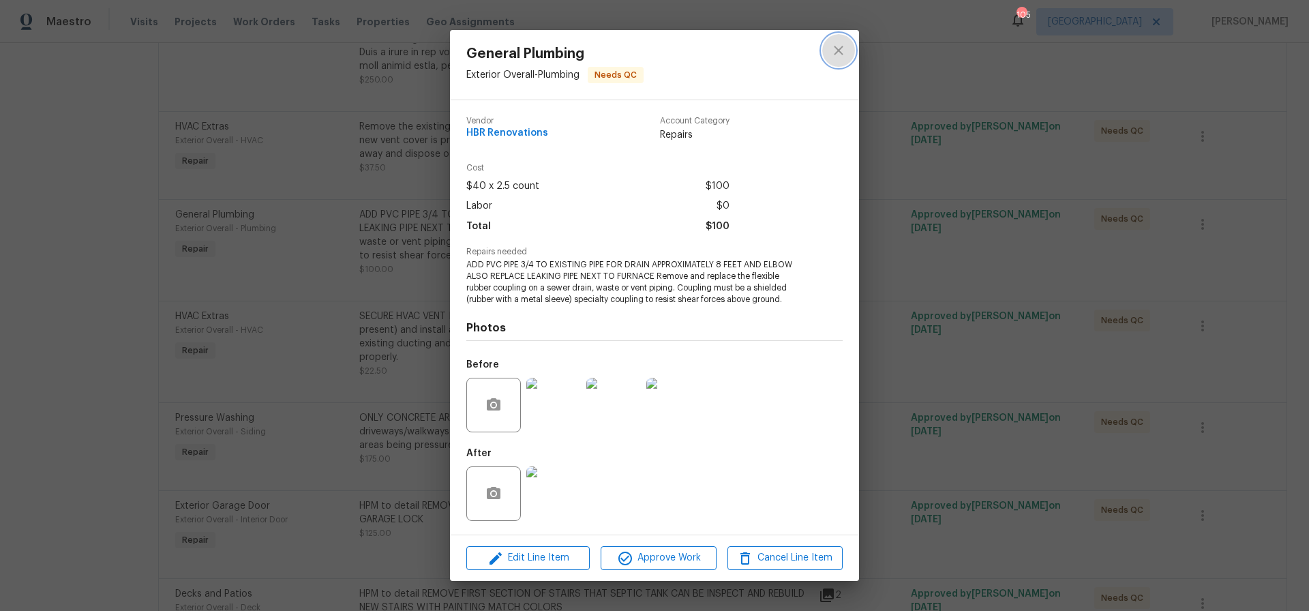
click at [839, 49] on icon "close" at bounding box center [838, 50] width 9 height 9
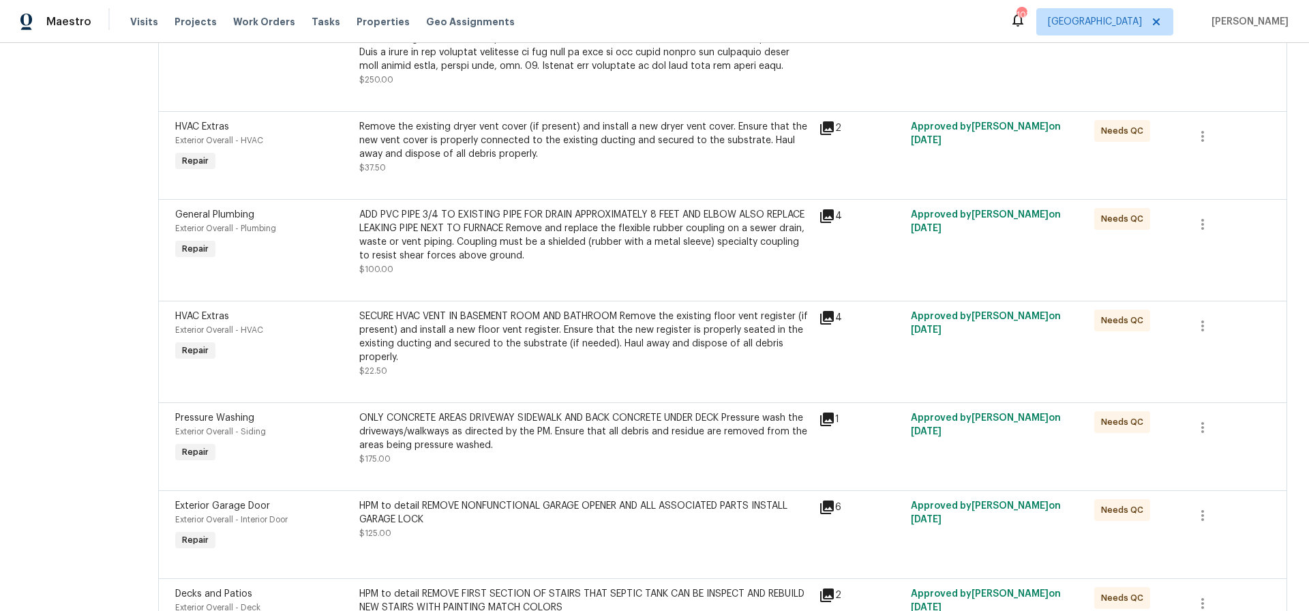
click at [499, 519] on div "HPM to detail REMOVE NONFUNCTIONAL GARAGE OPENER AND ALL ASSOCIATED PARTS INSTA…" at bounding box center [584, 512] width 451 height 27
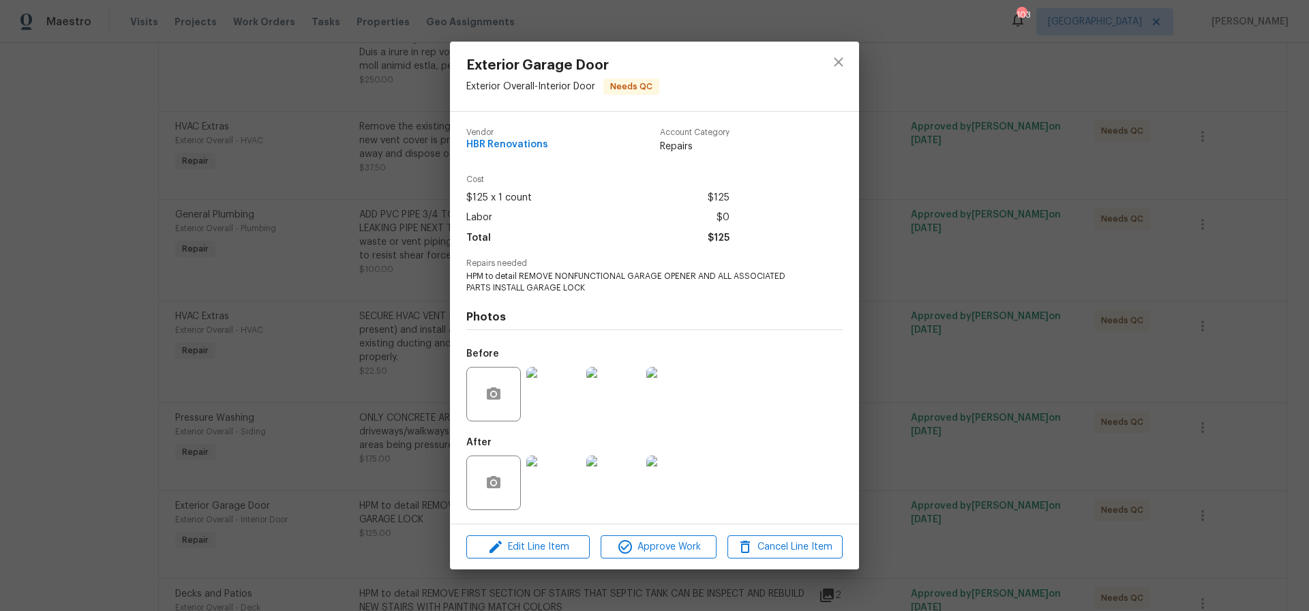
click at [556, 488] on img at bounding box center [553, 483] width 55 height 55
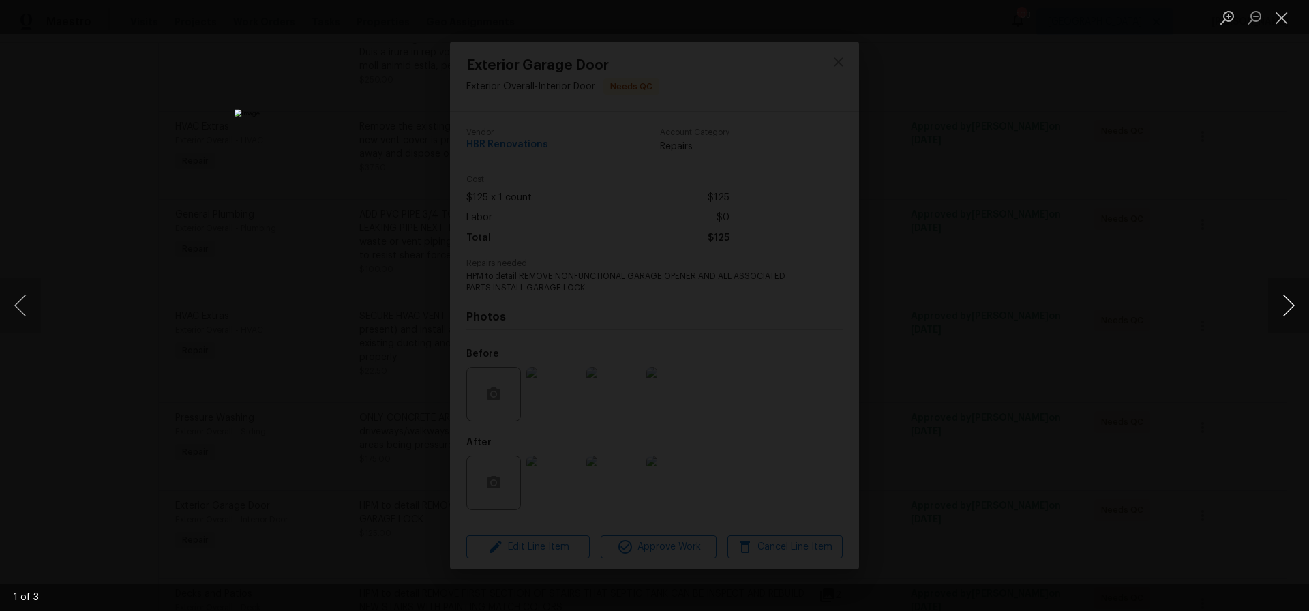
click at [1287, 303] on button "Next image" at bounding box center [1288, 305] width 41 height 55
click at [1284, 18] on button "Close lightbox" at bounding box center [1281, 17] width 27 height 24
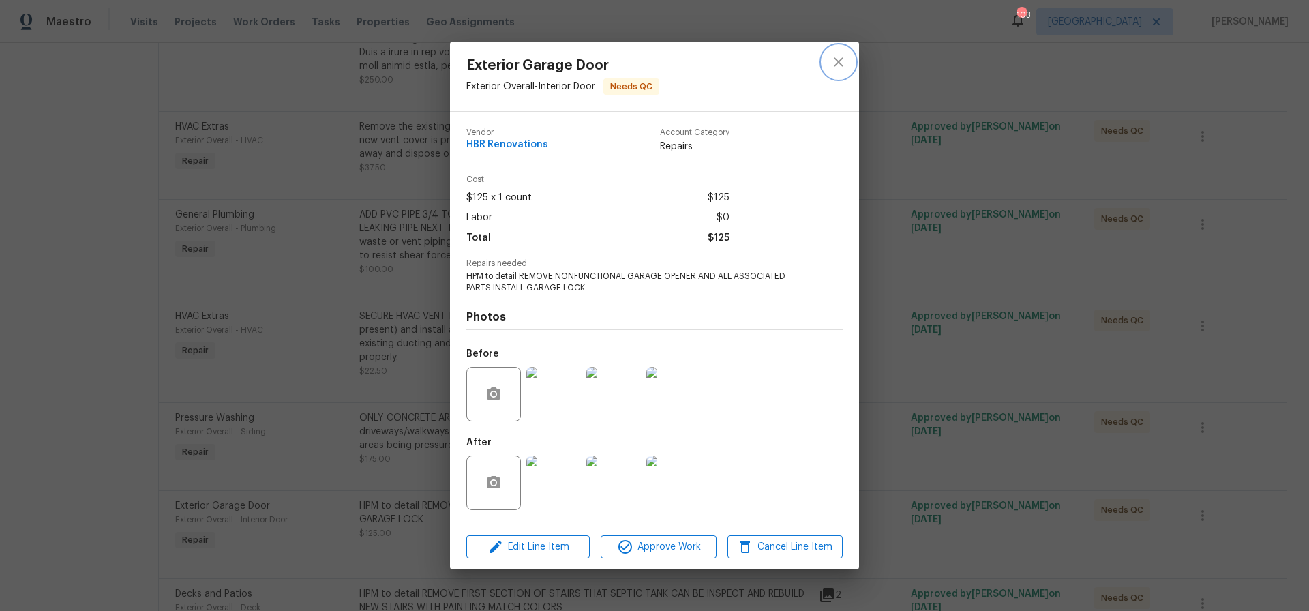
click at [840, 61] on icon "close" at bounding box center [838, 61] width 9 height 9
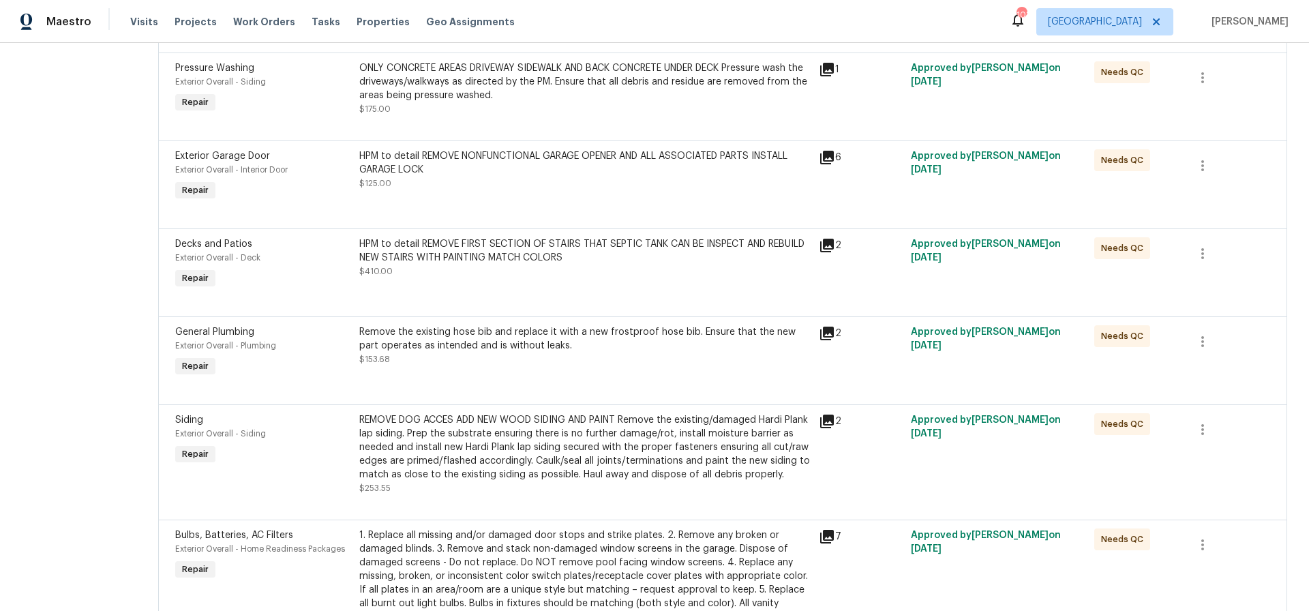
scroll to position [1208, 0]
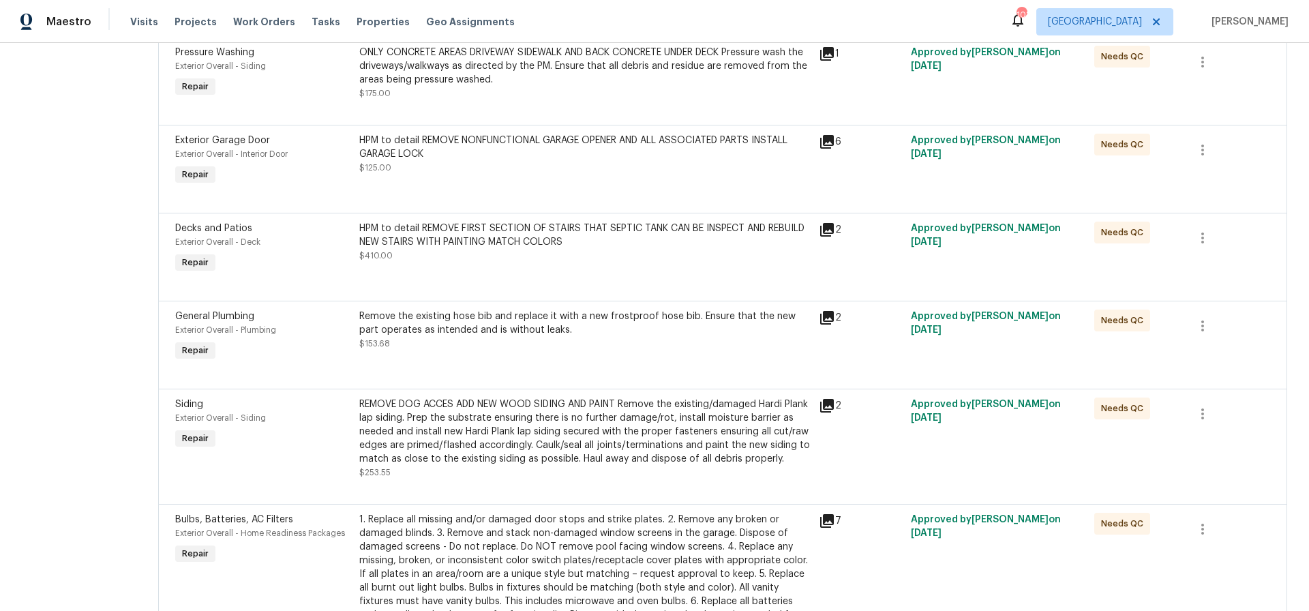
click at [604, 247] on div "HPM to detail REMOVE FIRST SECTION OF STAIRS THAT SEPTIC TANK CAN BE INSPECT AN…" at bounding box center [584, 235] width 451 height 27
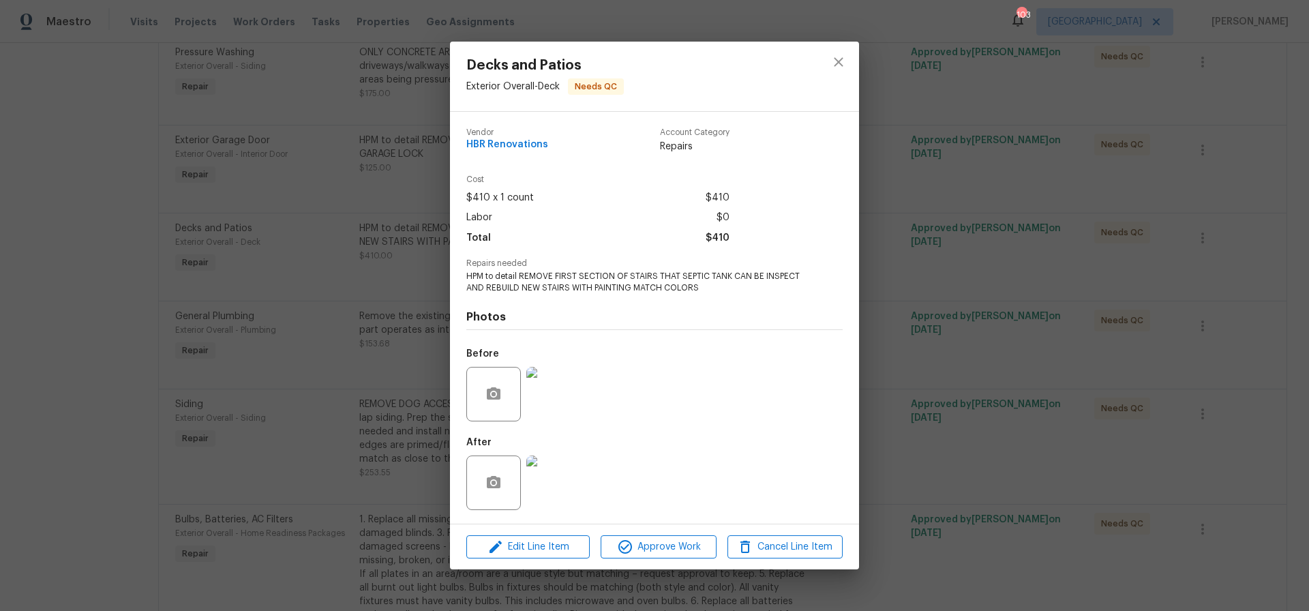
click at [544, 484] on img at bounding box center [553, 483] width 55 height 55
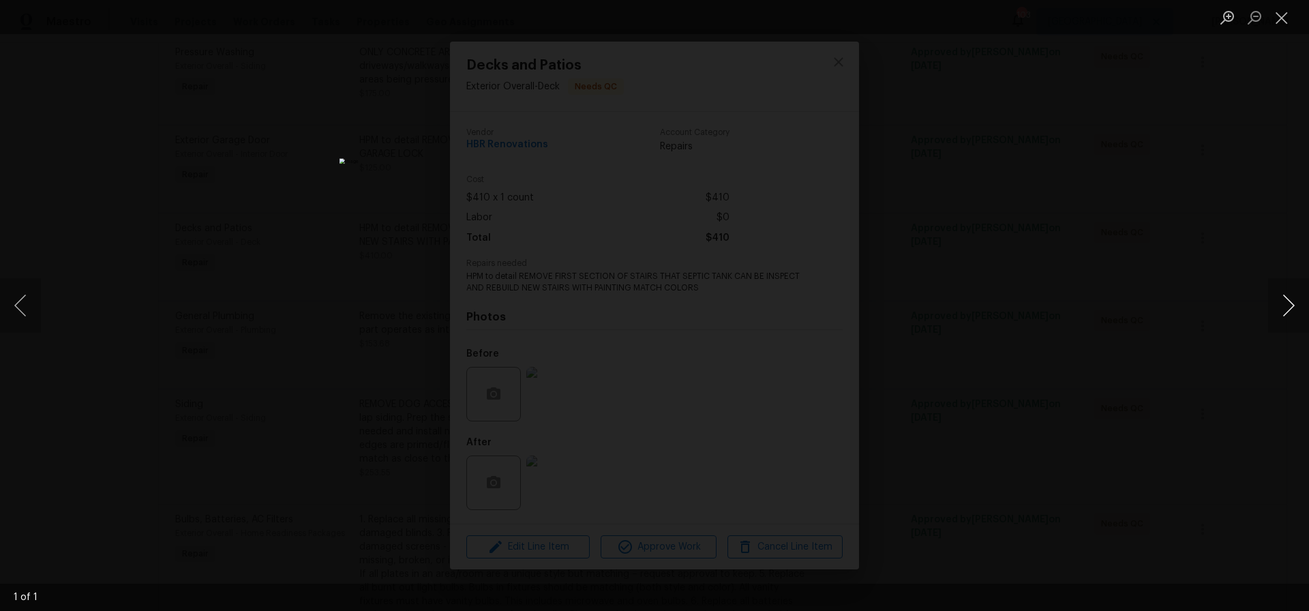
click at [1286, 306] on button "Next image" at bounding box center [1288, 305] width 41 height 55
click at [1282, 21] on button "Close lightbox" at bounding box center [1281, 17] width 27 height 24
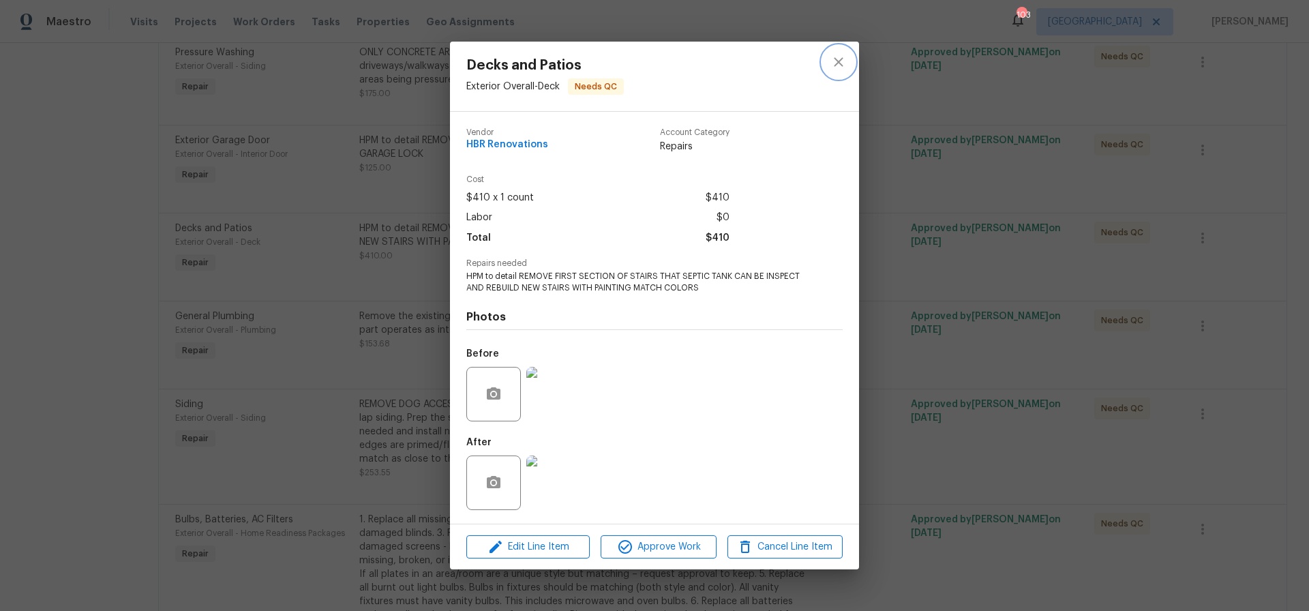
click at [841, 63] on icon "close" at bounding box center [838, 61] width 9 height 9
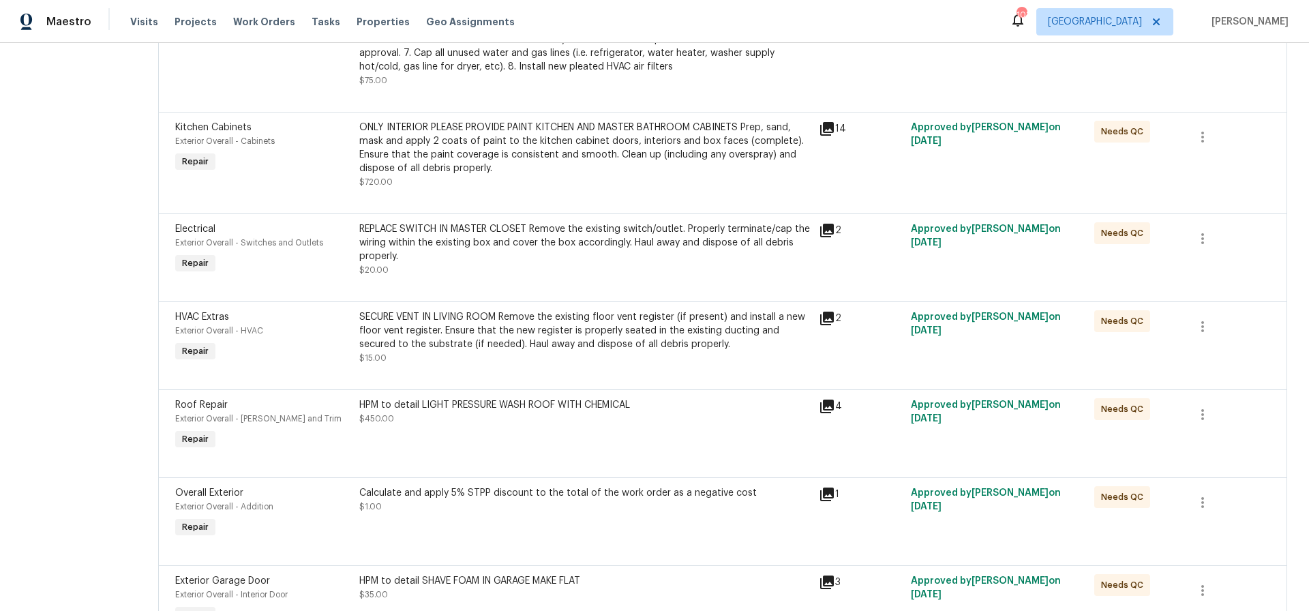
scroll to position [1785, 0]
click at [556, 262] on div "REPLACE SWITCH IN MASTER CLOSET Remove the existing switch/outlet. Properly ter…" at bounding box center [584, 241] width 451 height 41
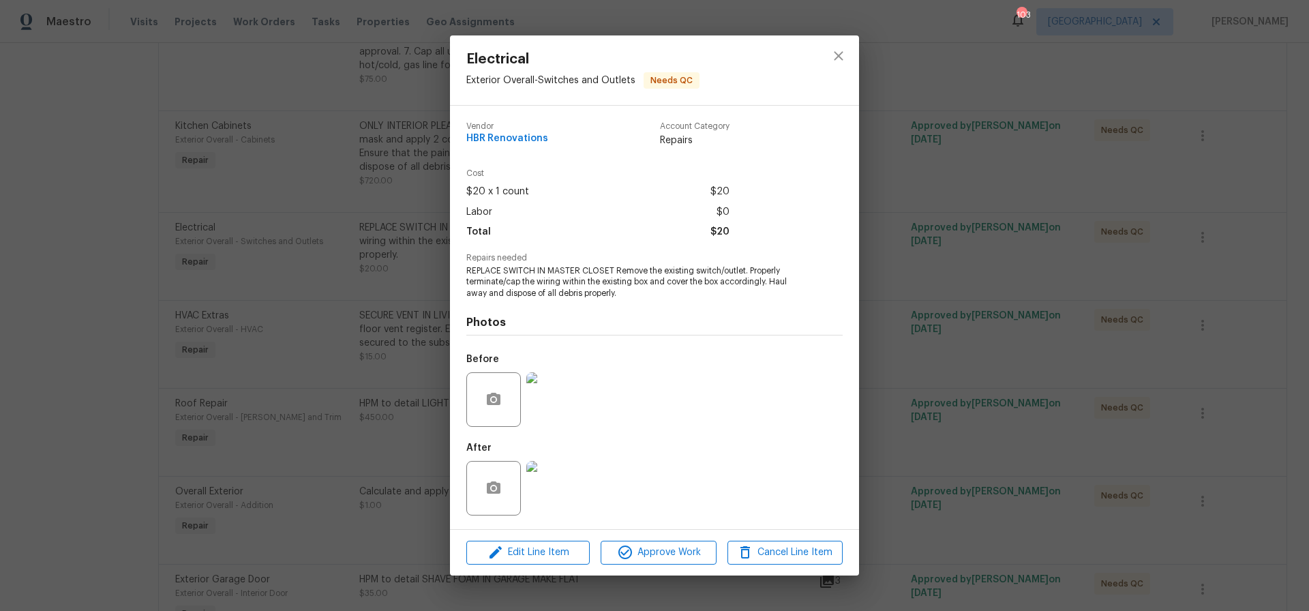
click at [563, 406] on img at bounding box center [553, 399] width 55 height 55
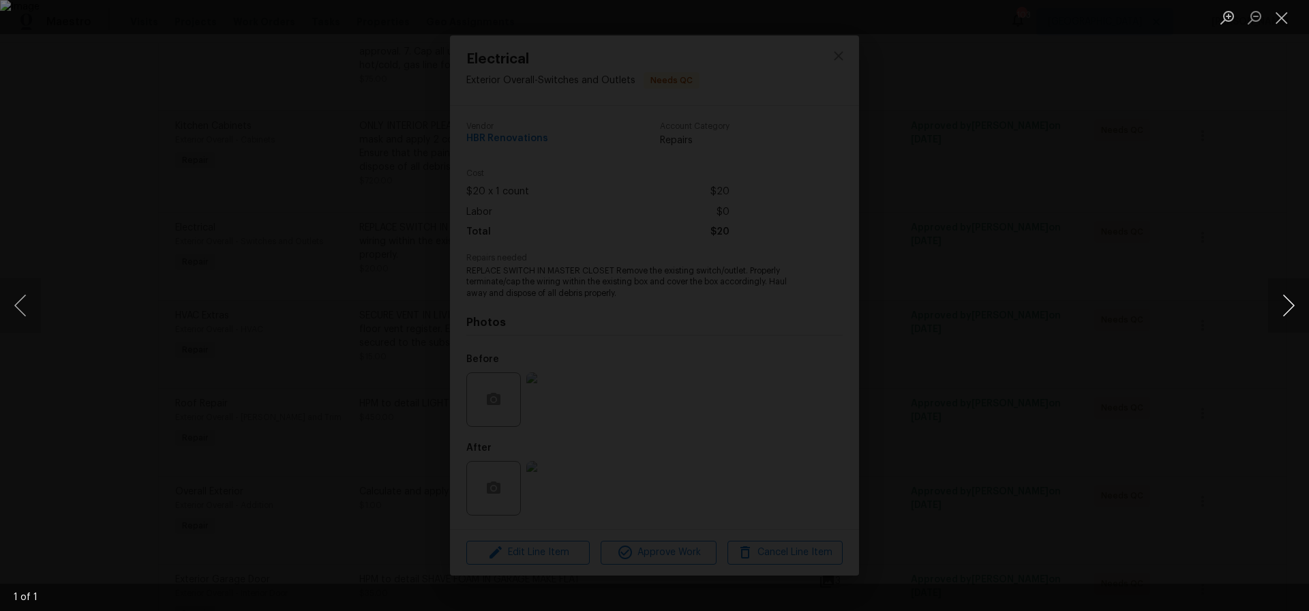
click at [1290, 308] on button "Next image" at bounding box center [1288, 305] width 41 height 55
click at [1283, 19] on button "Close lightbox" at bounding box center [1281, 17] width 27 height 24
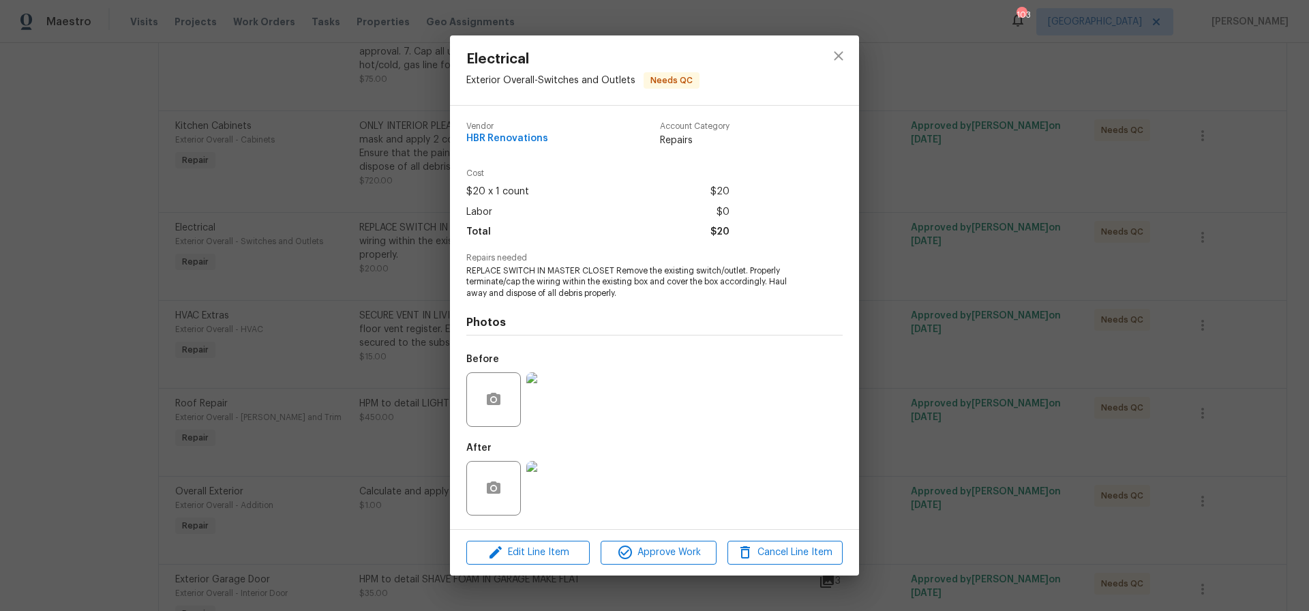
click at [561, 486] on img at bounding box center [553, 488] width 55 height 55
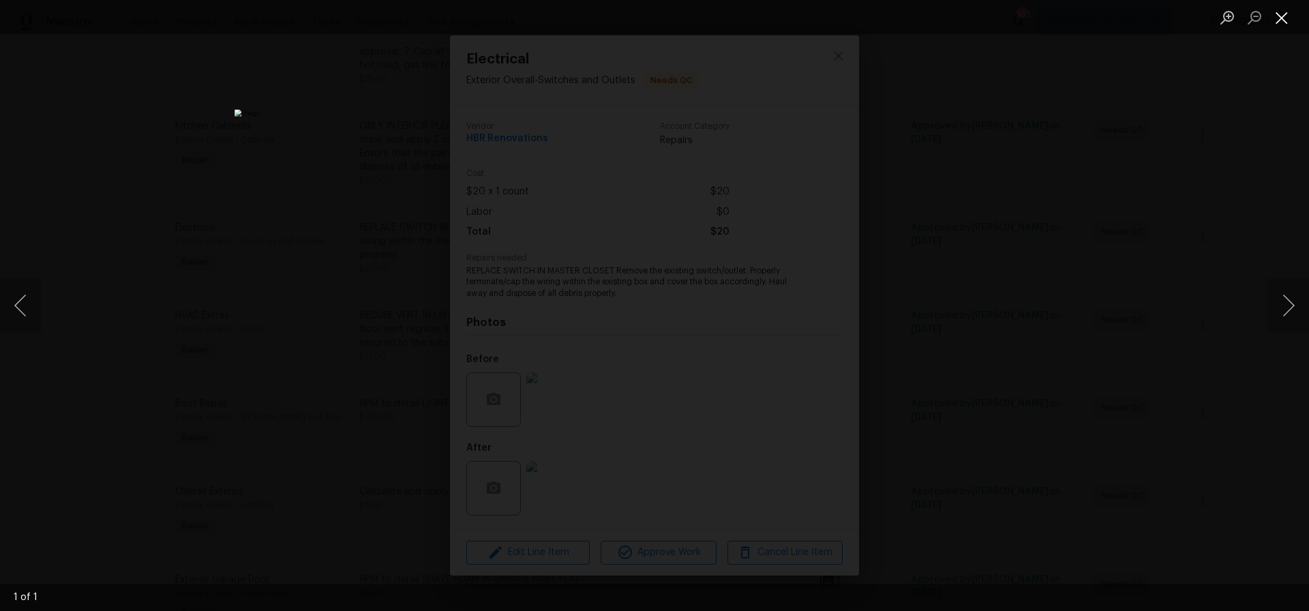
click at [1284, 20] on button "Close lightbox" at bounding box center [1281, 17] width 27 height 24
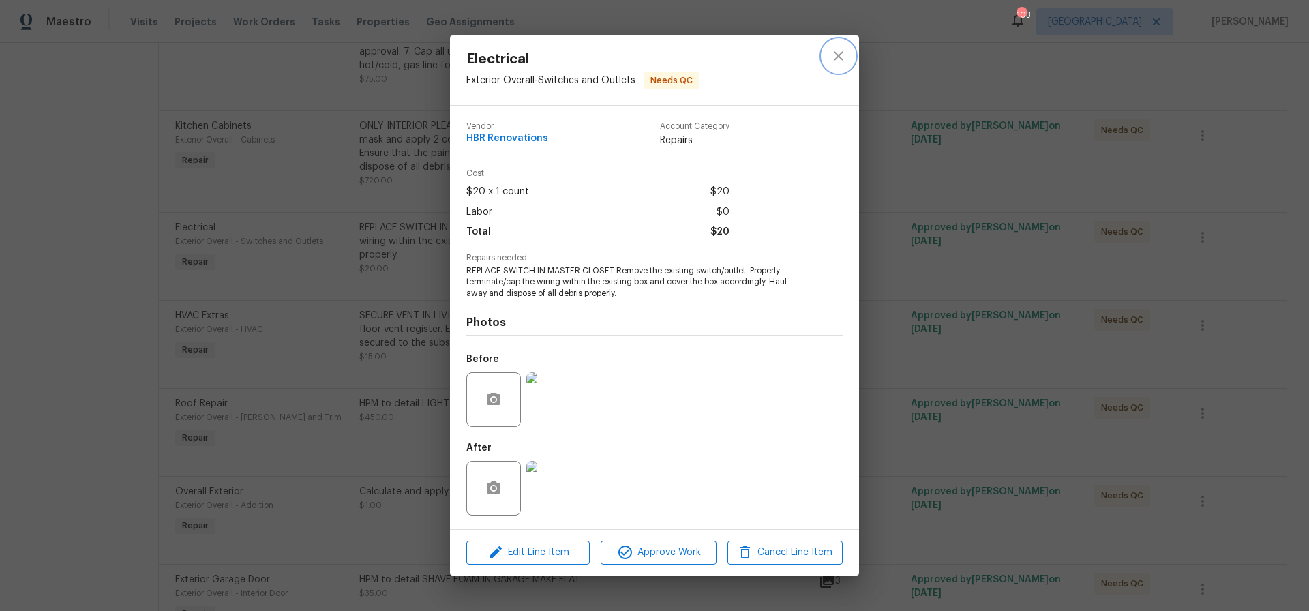
click at [840, 57] on icon "close" at bounding box center [838, 56] width 9 height 9
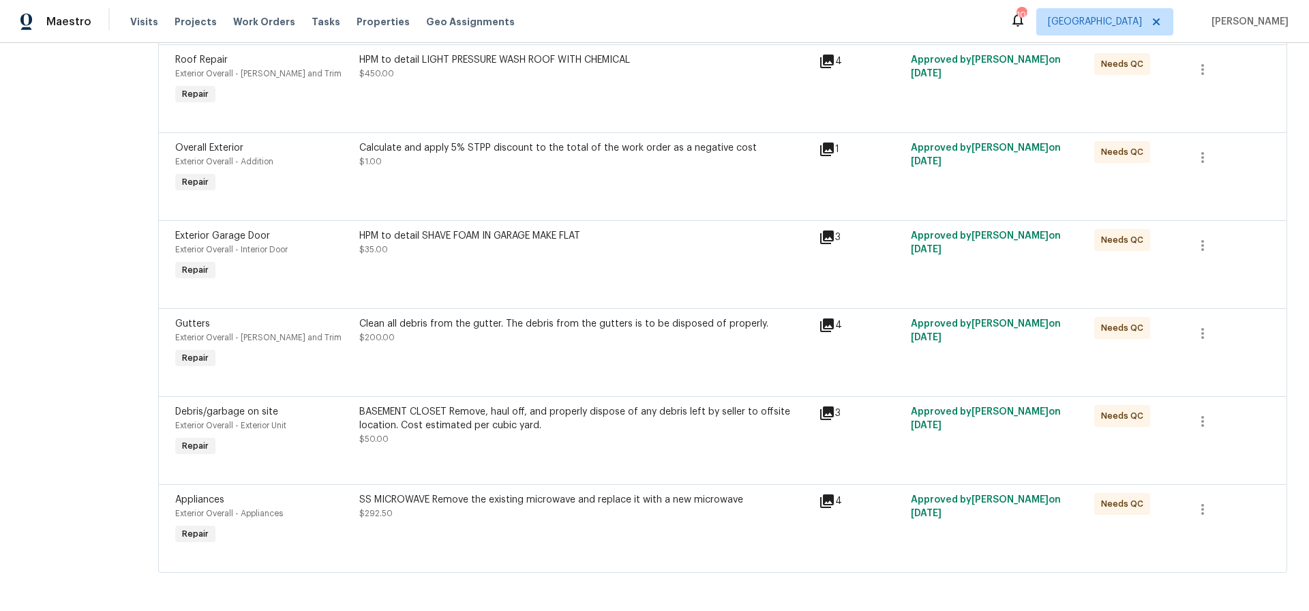
scroll to position [2150, 0]
click at [543, 518] on div "SS MICROWAVE Remove the existing microwave and replace it with a new microwave …" at bounding box center [584, 506] width 451 height 27
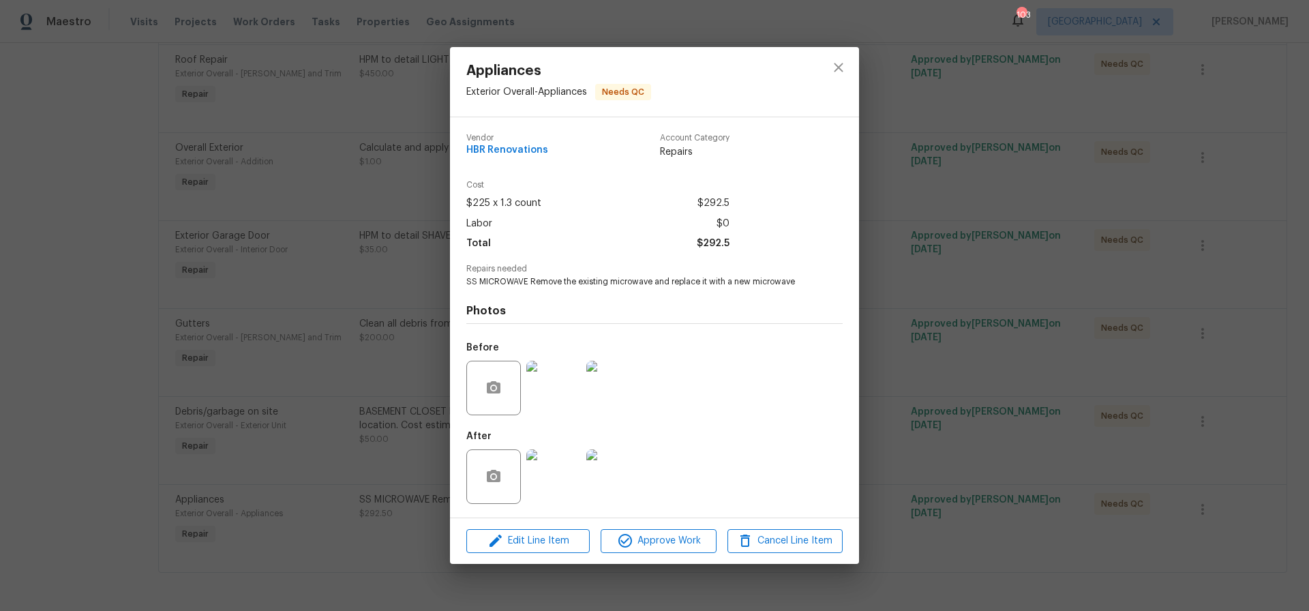
click at [553, 481] on img at bounding box center [553, 476] width 55 height 55
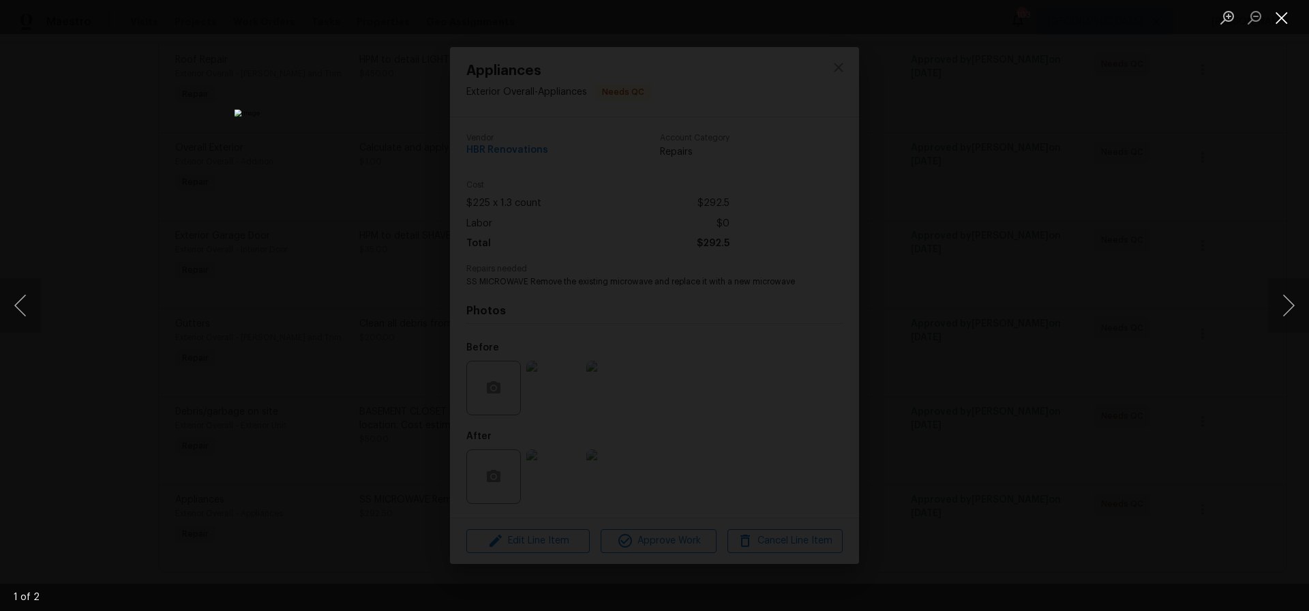
click at [1279, 15] on button "Close lightbox" at bounding box center [1281, 17] width 27 height 24
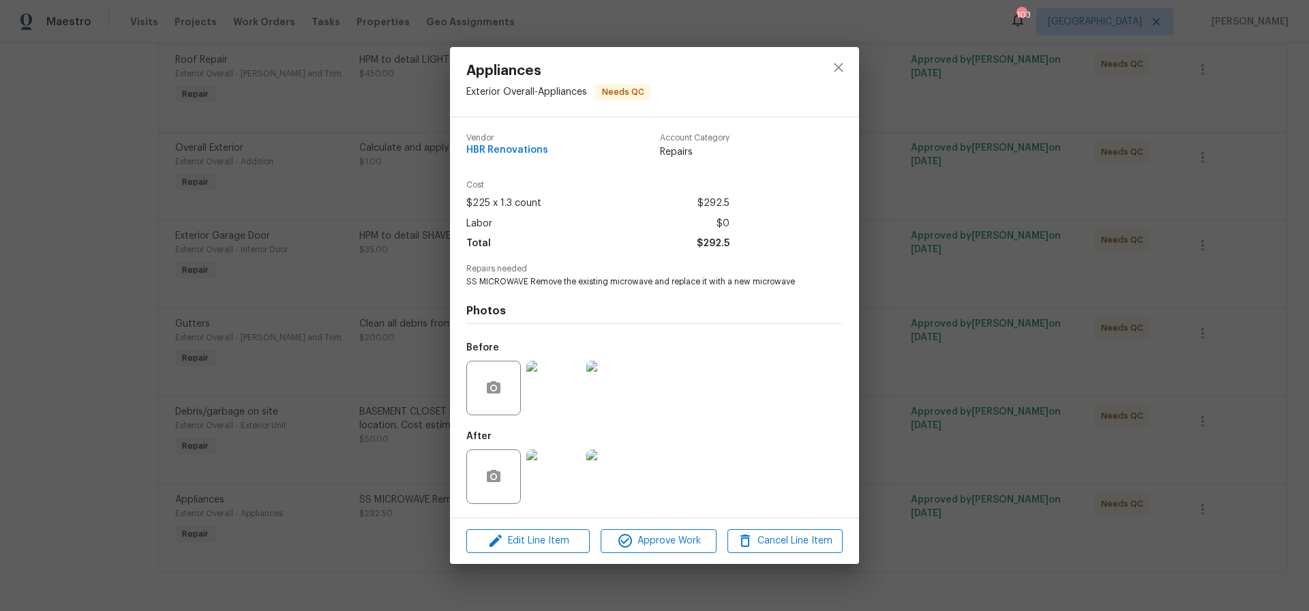
click at [541, 389] on img at bounding box center [553, 388] width 55 height 55
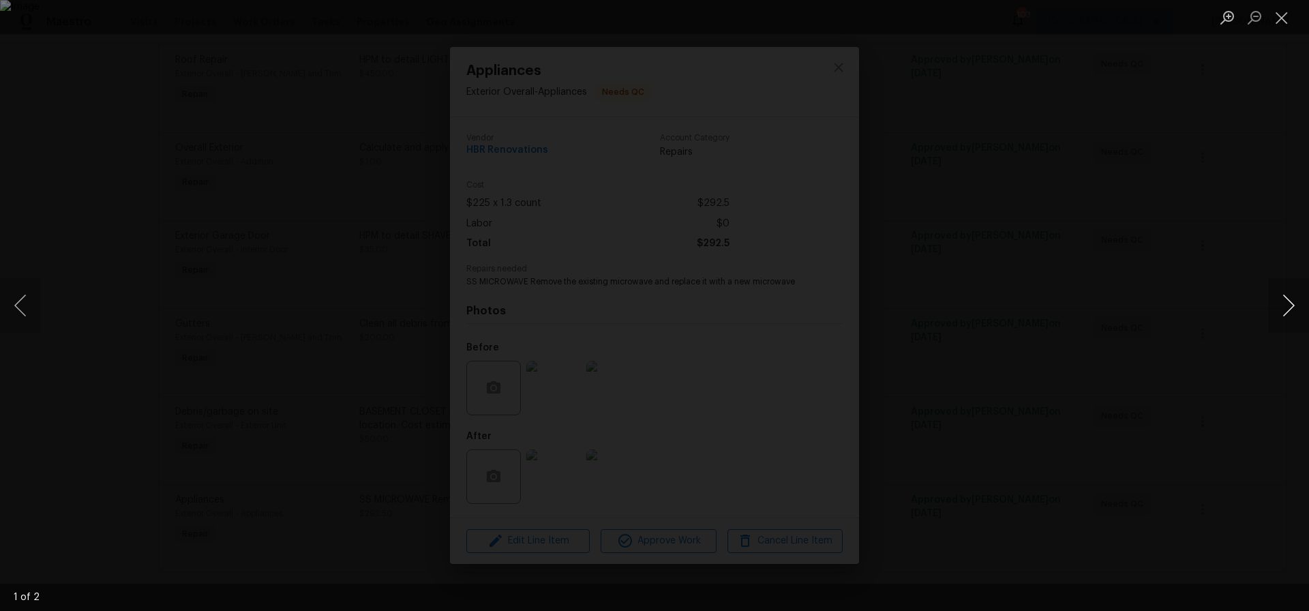
click at [1288, 305] on button "Next image" at bounding box center [1288, 305] width 41 height 55
click at [1281, 15] on button "Close lightbox" at bounding box center [1281, 17] width 27 height 24
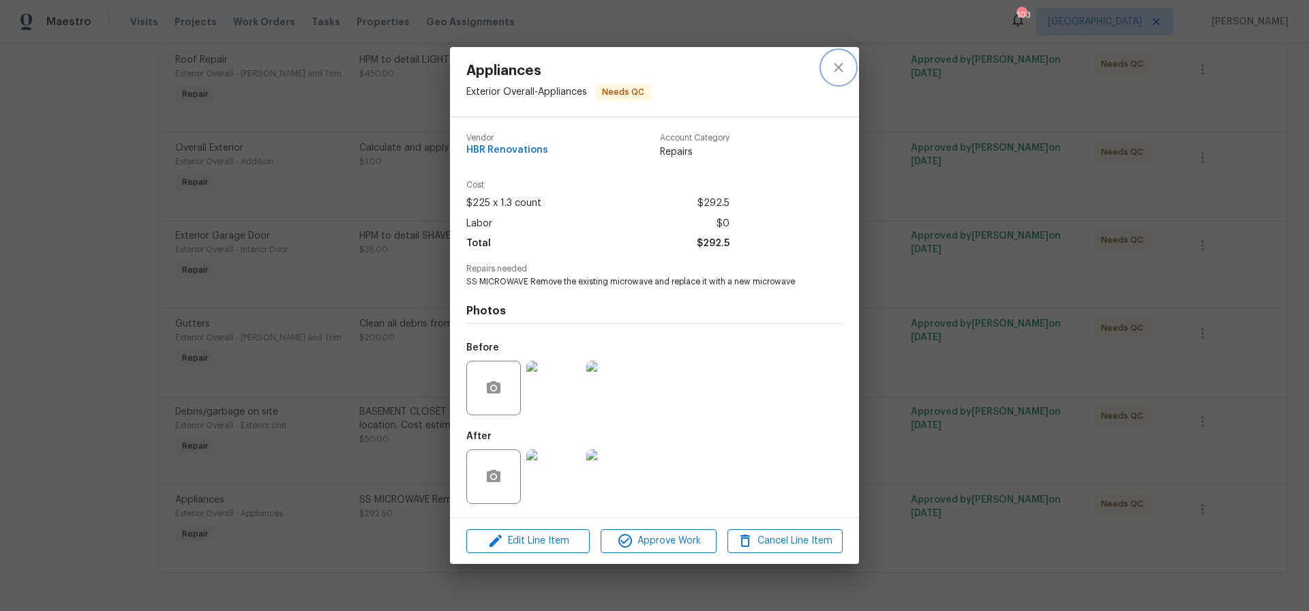
click at [838, 64] on icon "close" at bounding box center [839, 67] width 16 height 16
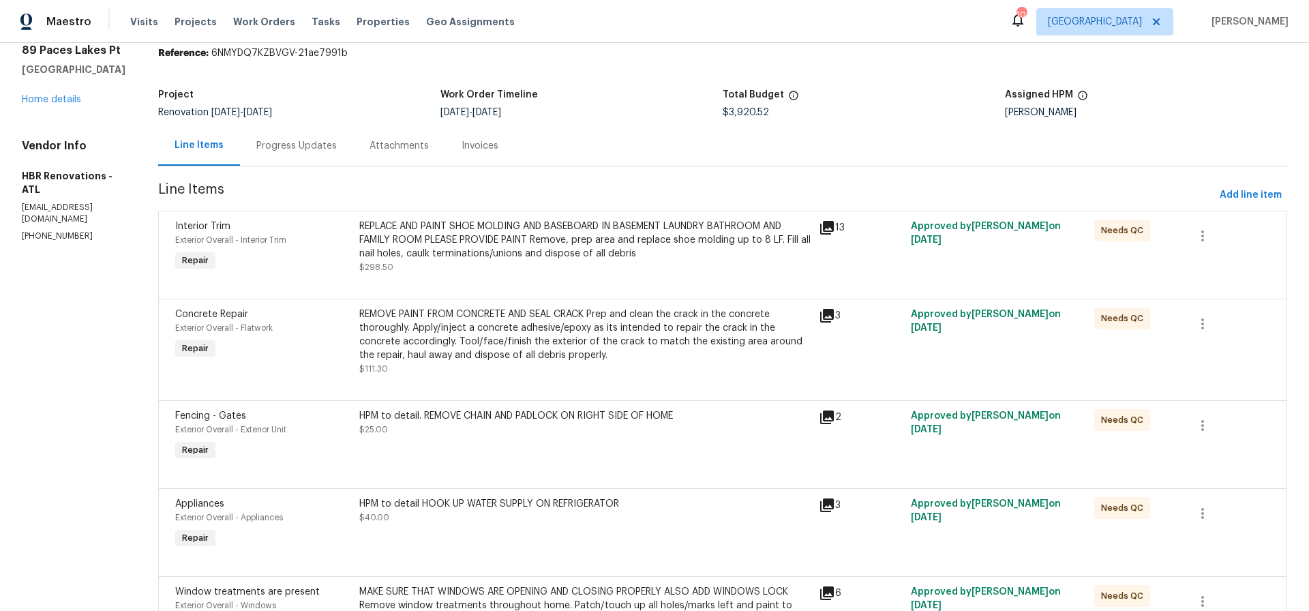
scroll to position [0, 0]
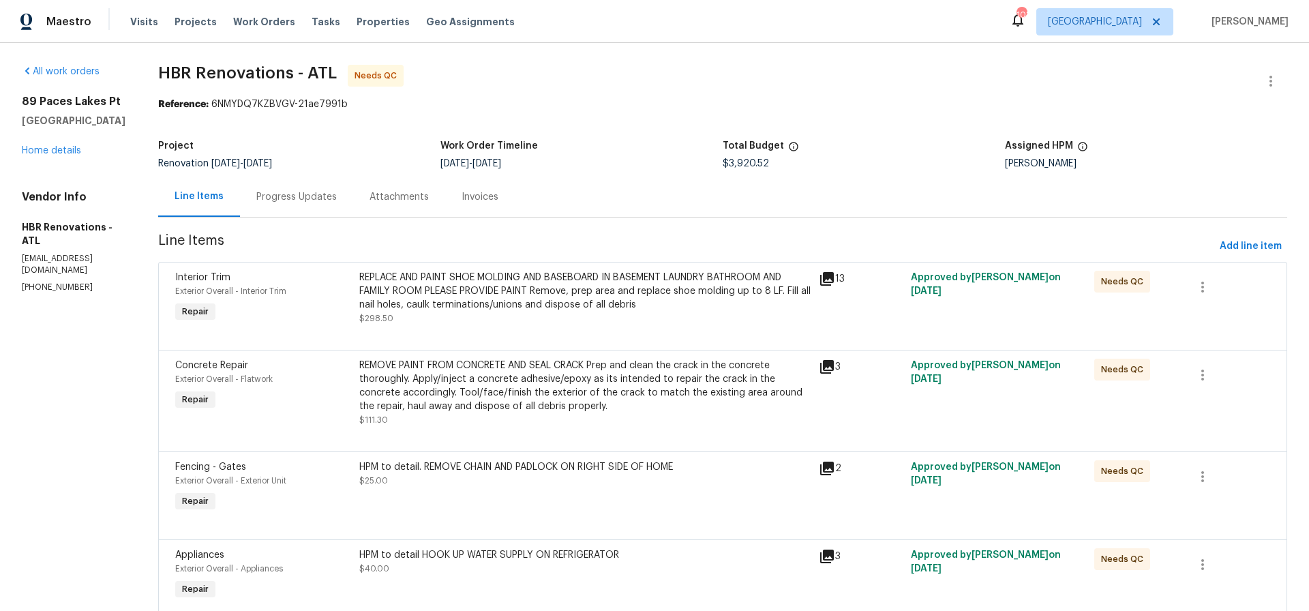
click at [552, 294] on div "REPLACE AND PAINT SHOE MOLDING AND BASEBOARD IN BASEMENT LAUNDRY BATHROOM AND F…" at bounding box center [584, 291] width 451 height 41
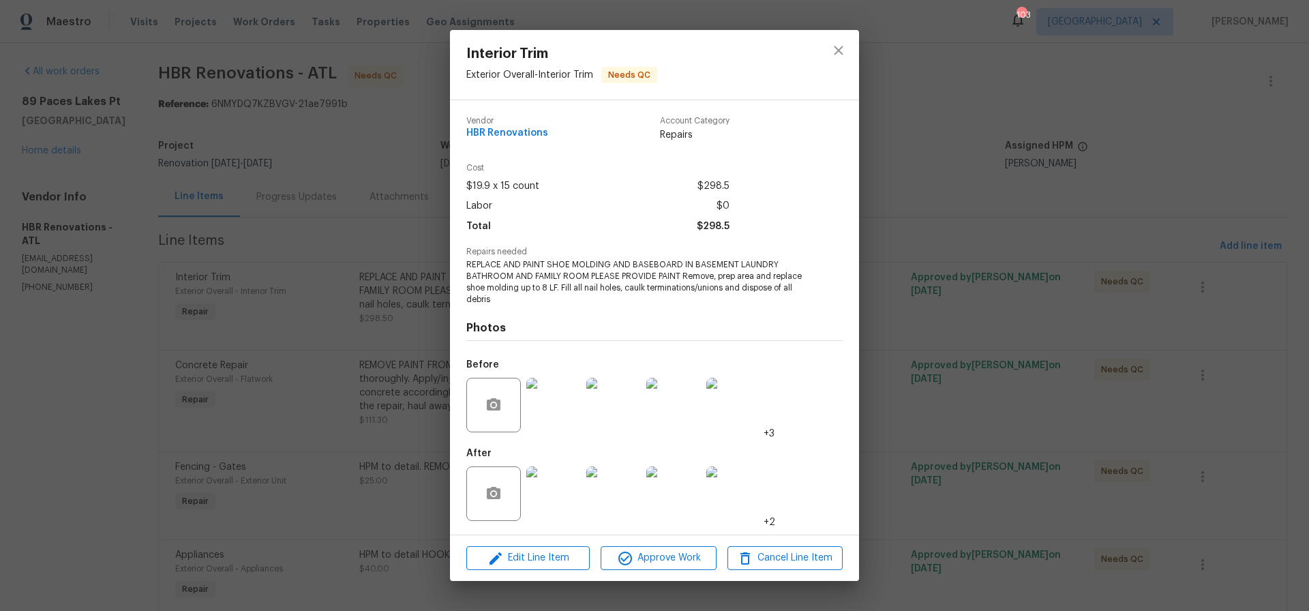
click at [554, 492] on img at bounding box center [553, 493] width 55 height 55
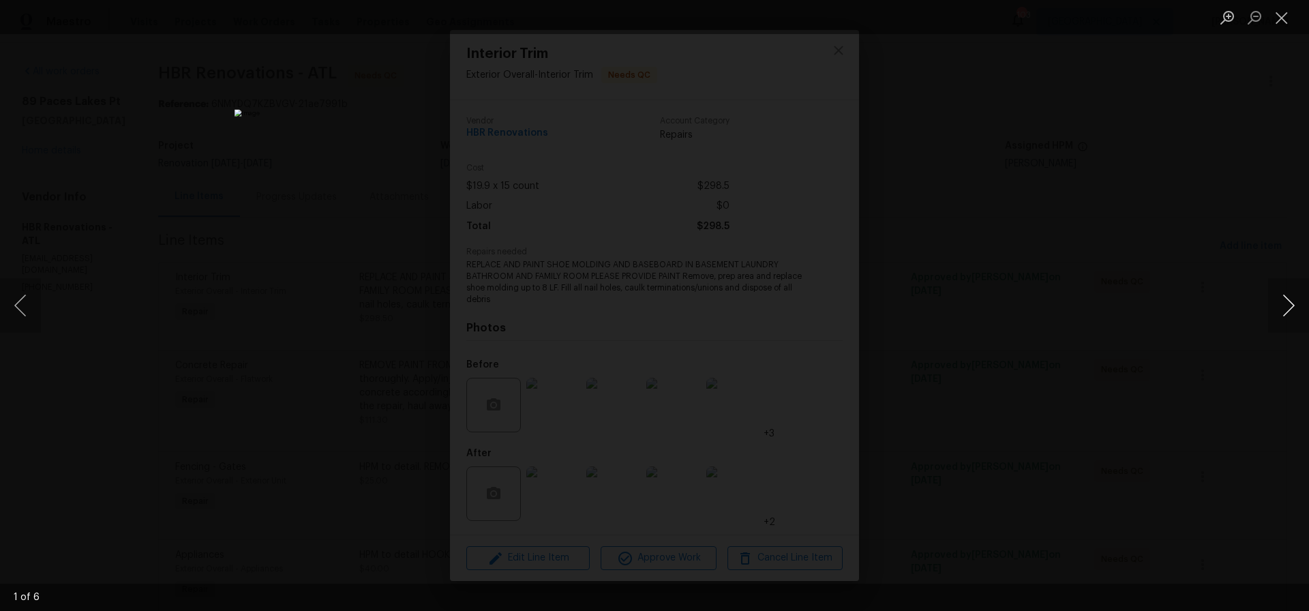
click at [1290, 309] on button "Next image" at bounding box center [1288, 305] width 41 height 55
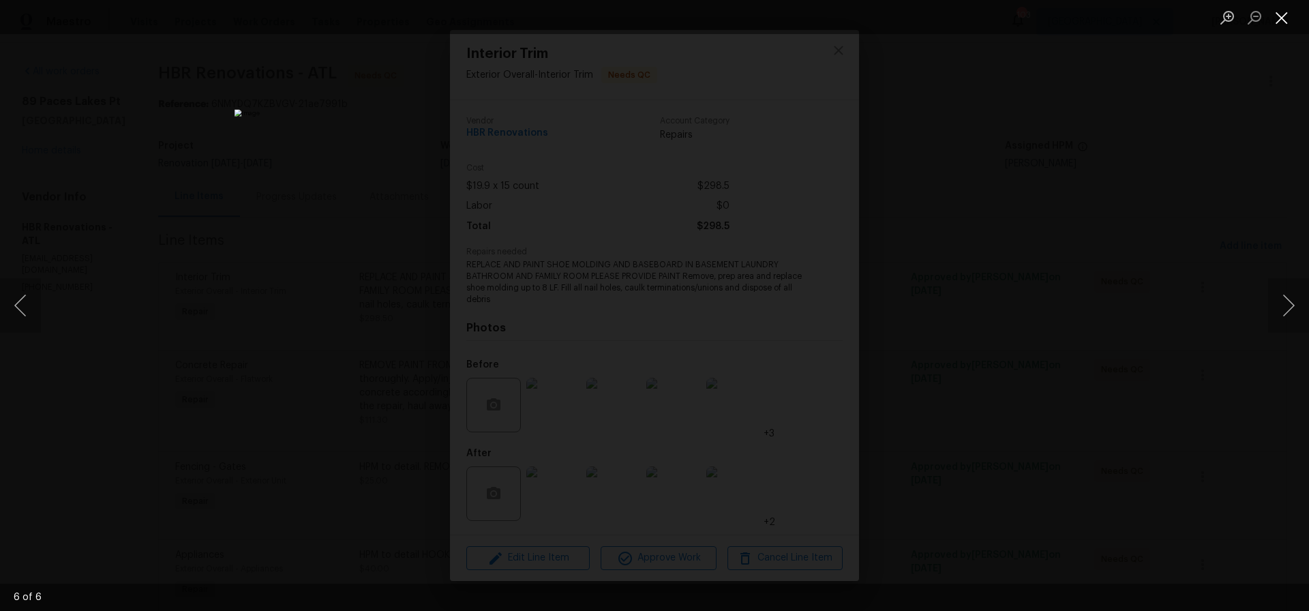
click at [1285, 18] on button "Close lightbox" at bounding box center [1281, 17] width 27 height 24
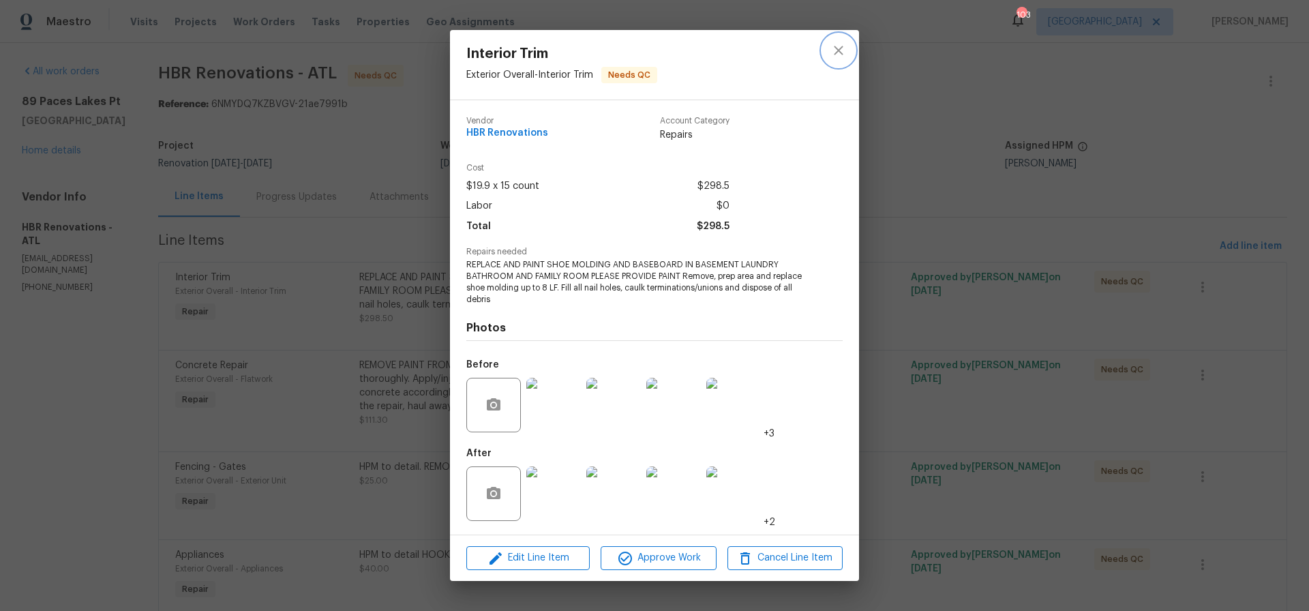
click at [839, 44] on icon "close" at bounding box center [839, 50] width 16 height 16
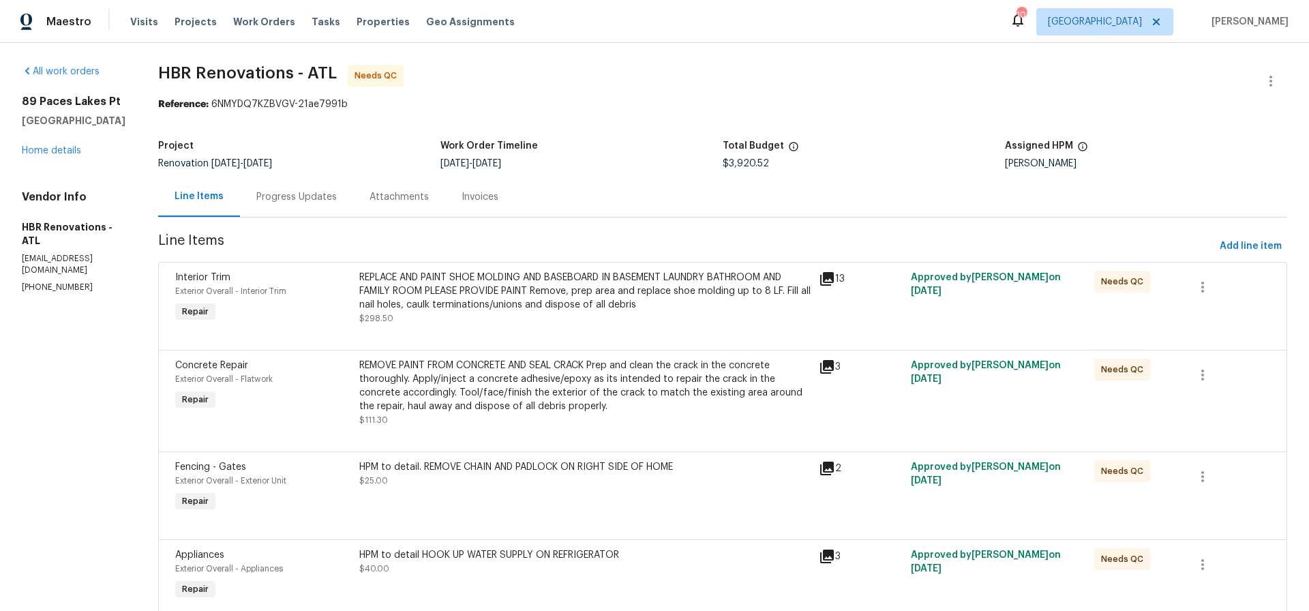
click at [544, 381] on div "REMOVE PAINT FROM CONCRETE AND SEAL CRACK Prep and clean the crack in the concr…" at bounding box center [584, 386] width 451 height 55
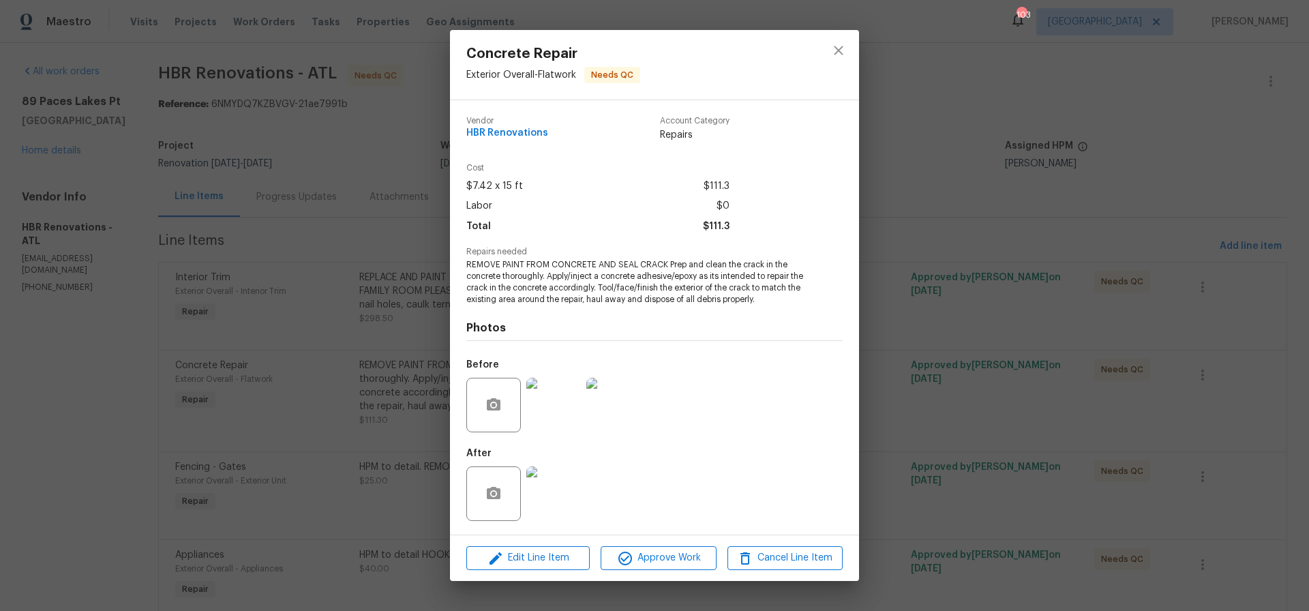
click at [556, 503] on img at bounding box center [553, 493] width 55 height 55
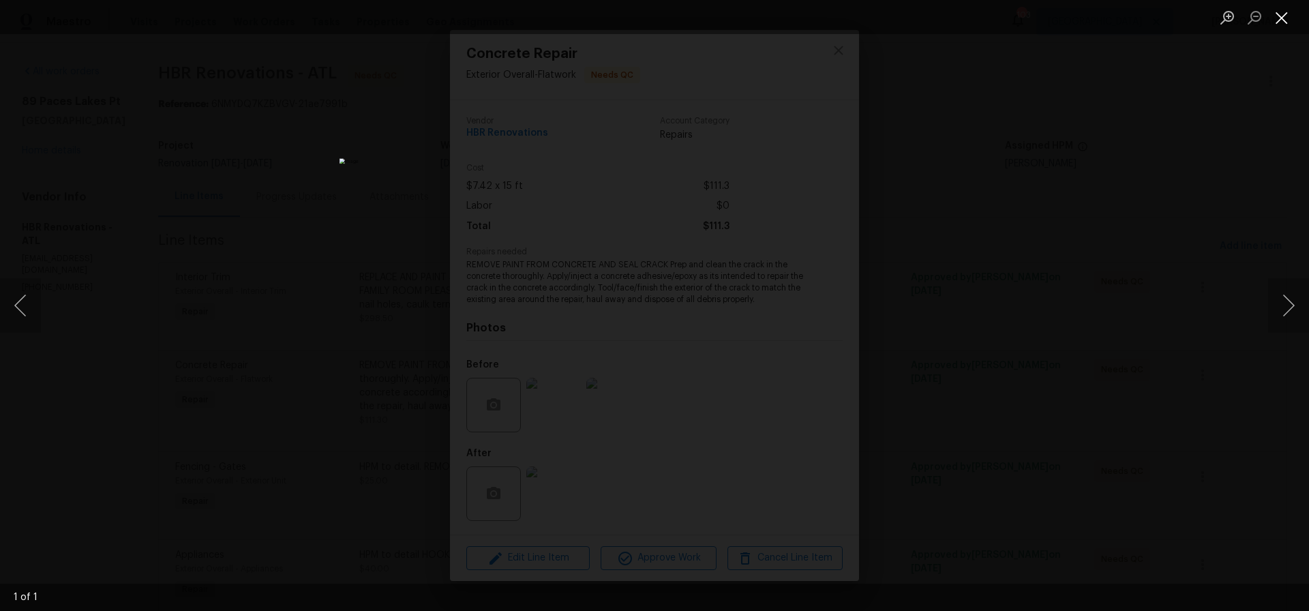
click at [1276, 18] on button "Close lightbox" at bounding box center [1281, 17] width 27 height 24
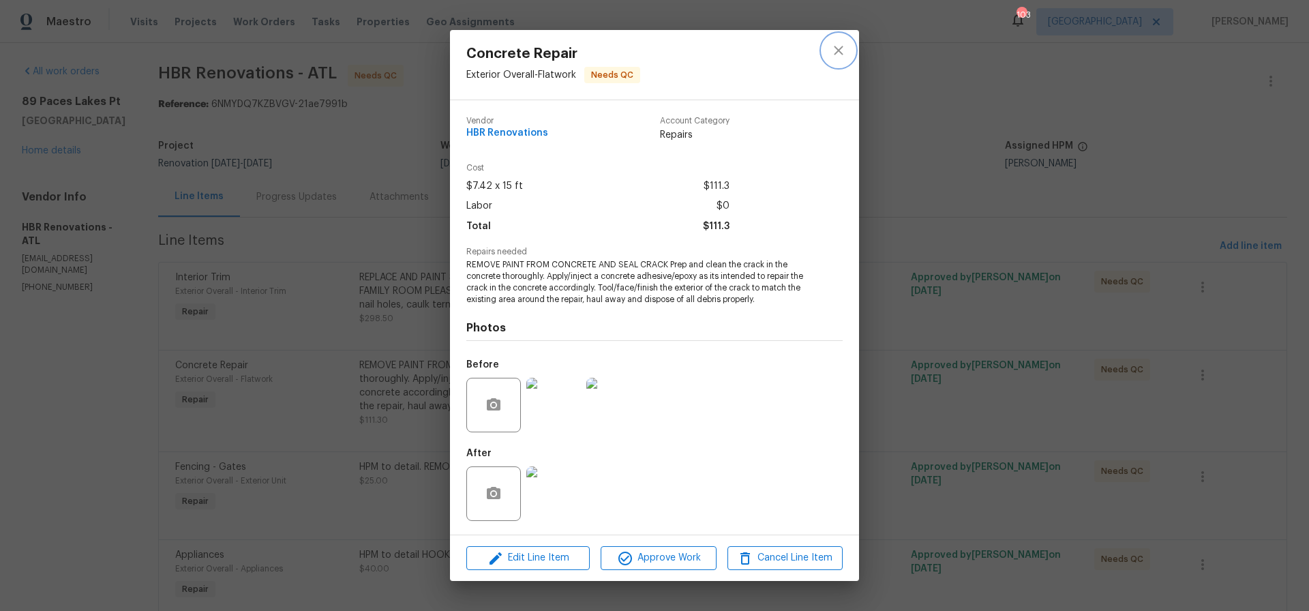
click at [841, 46] on icon "close" at bounding box center [839, 50] width 16 height 16
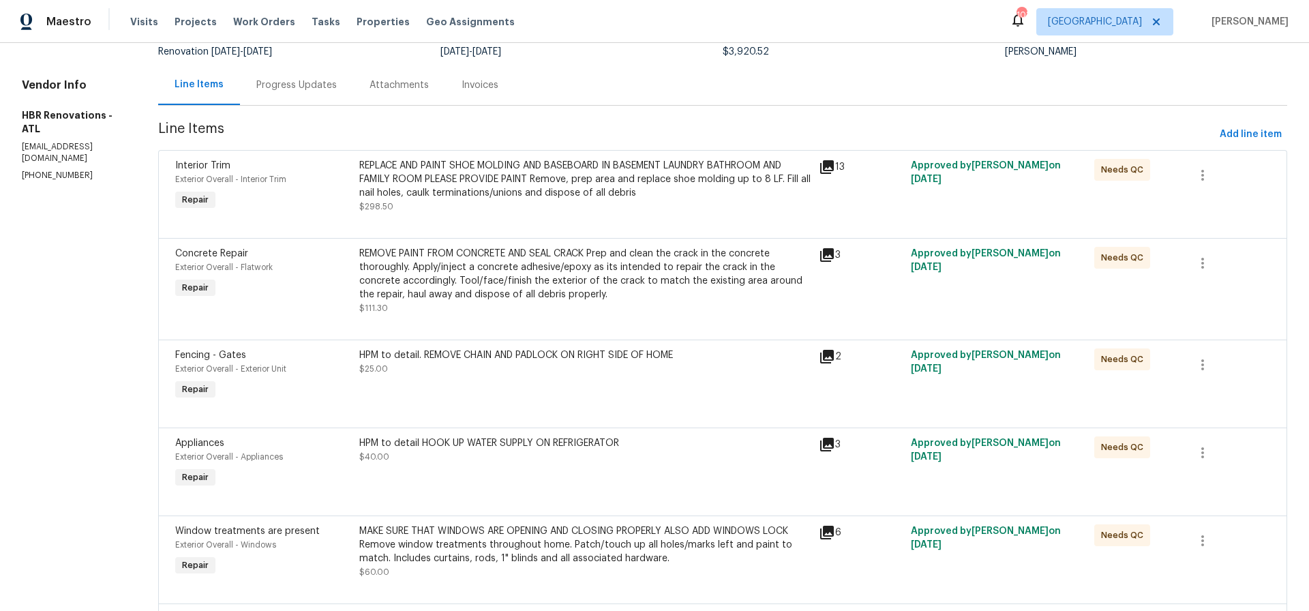
scroll to position [117, 0]
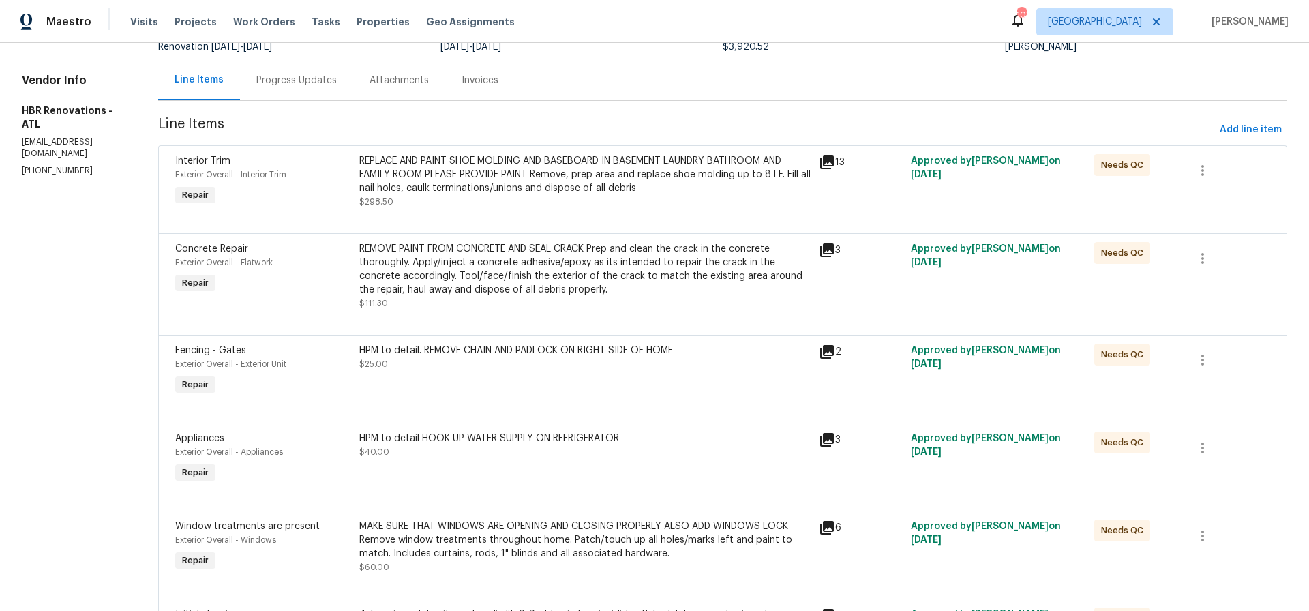
click at [494, 357] on div "HPM to detail. REMOVE CHAIN AND PADLOCK ON RIGHT SIDE OF HOME" at bounding box center [584, 351] width 451 height 14
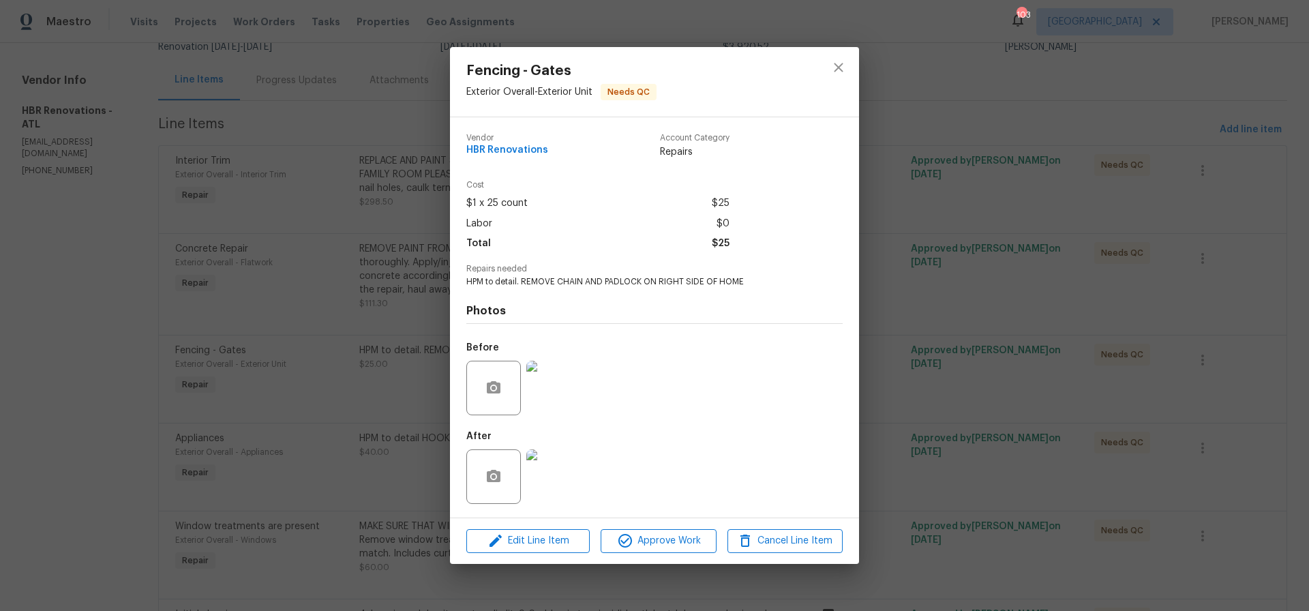
click at [550, 487] on img at bounding box center [553, 476] width 55 height 55
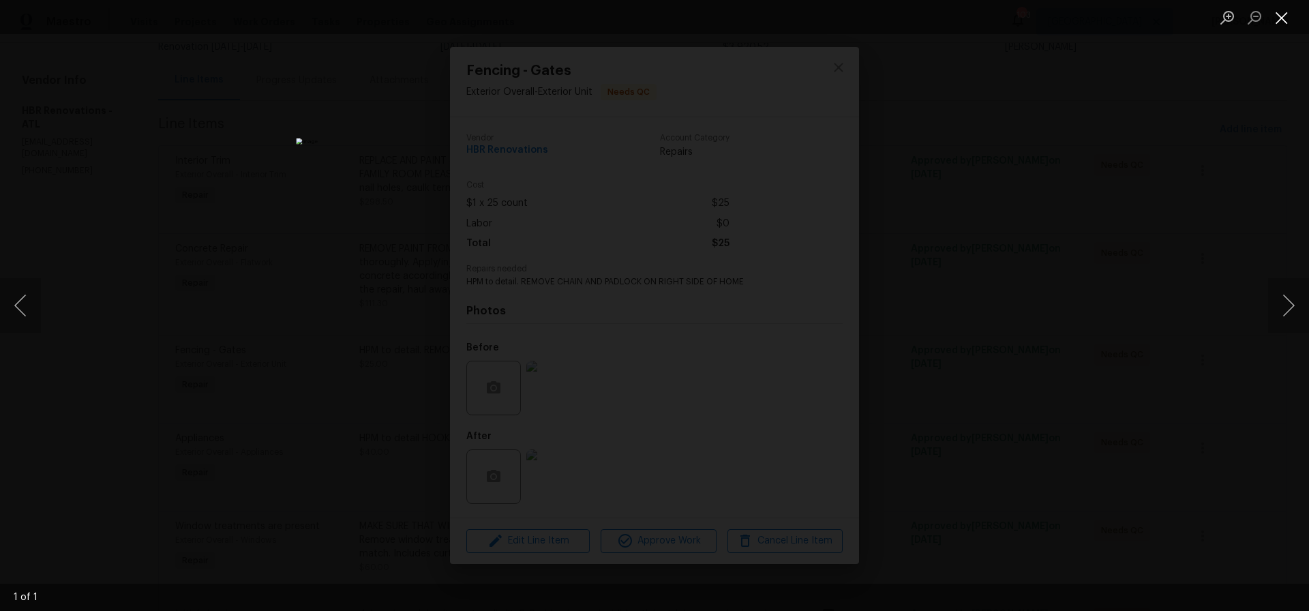
click at [1283, 18] on button "Close lightbox" at bounding box center [1281, 17] width 27 height 24
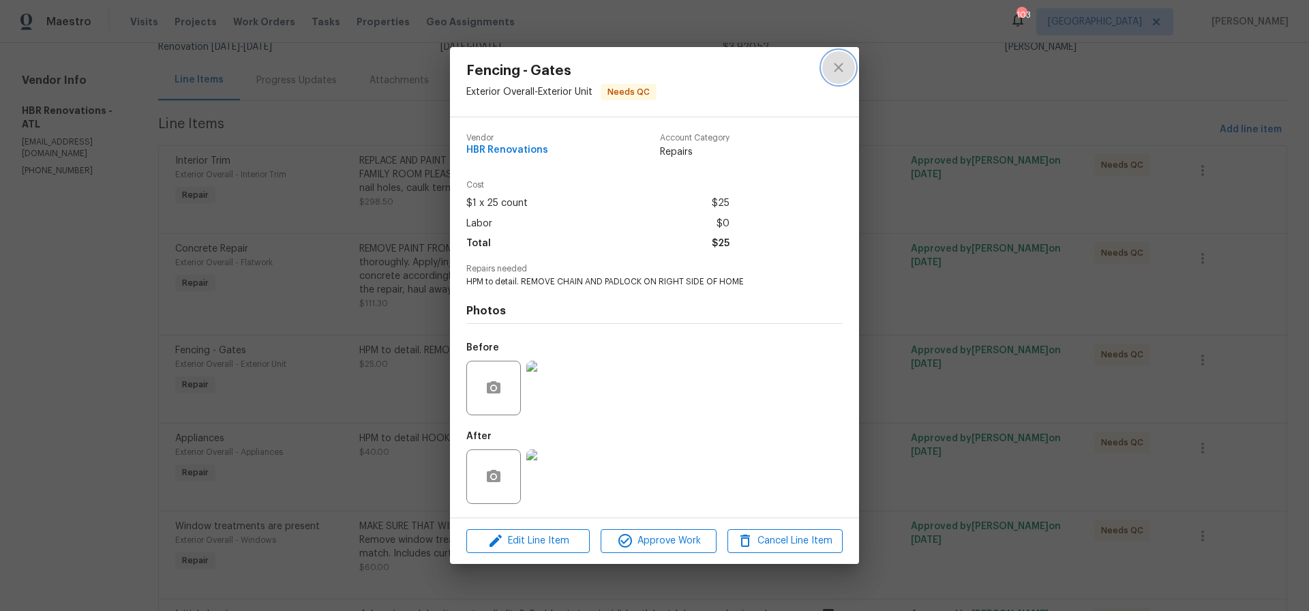
click at [838, 71] on icon "close" at bounding box center [839, 67] width 16 height 16
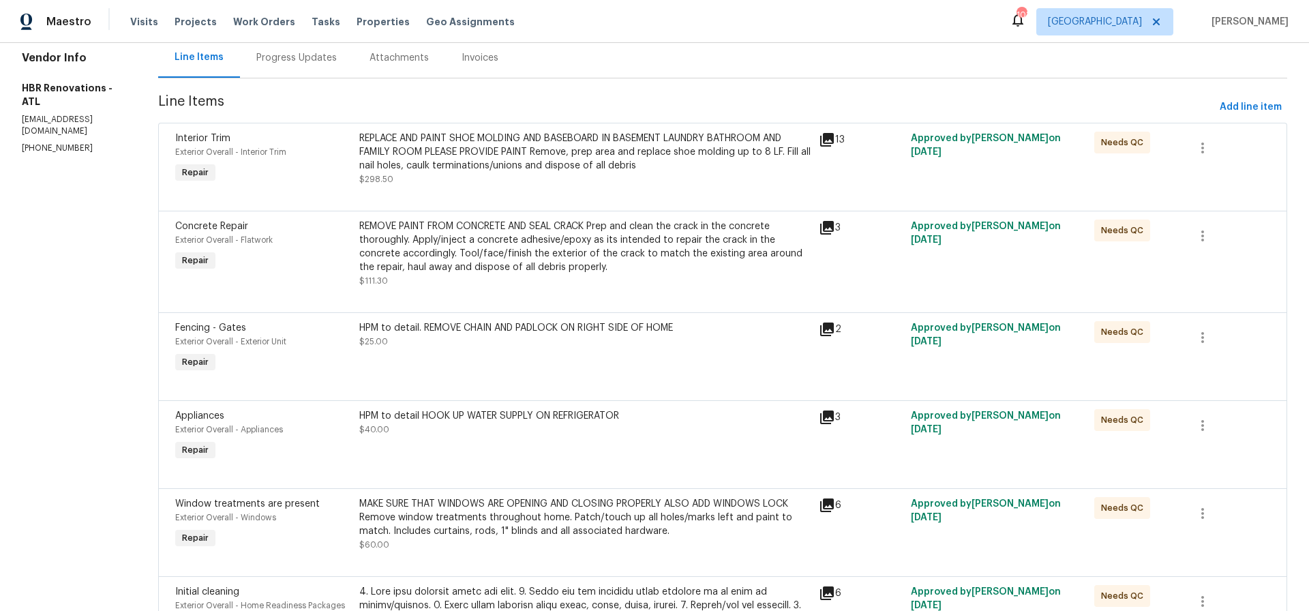
scroll to position [143, 0]
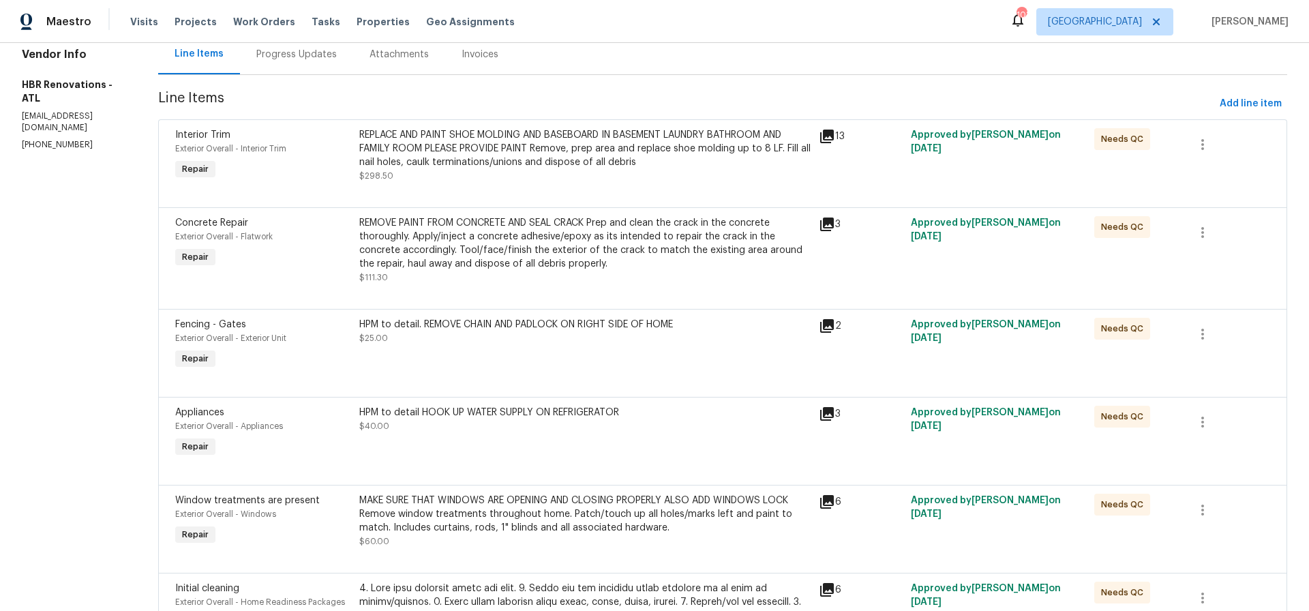
click at [654, 428] on div "HPM to detail HOOK UP WATER SUPPLY ON REFRIGERATOR $40.00" at bounding box center [584, 419] width 451 height 27
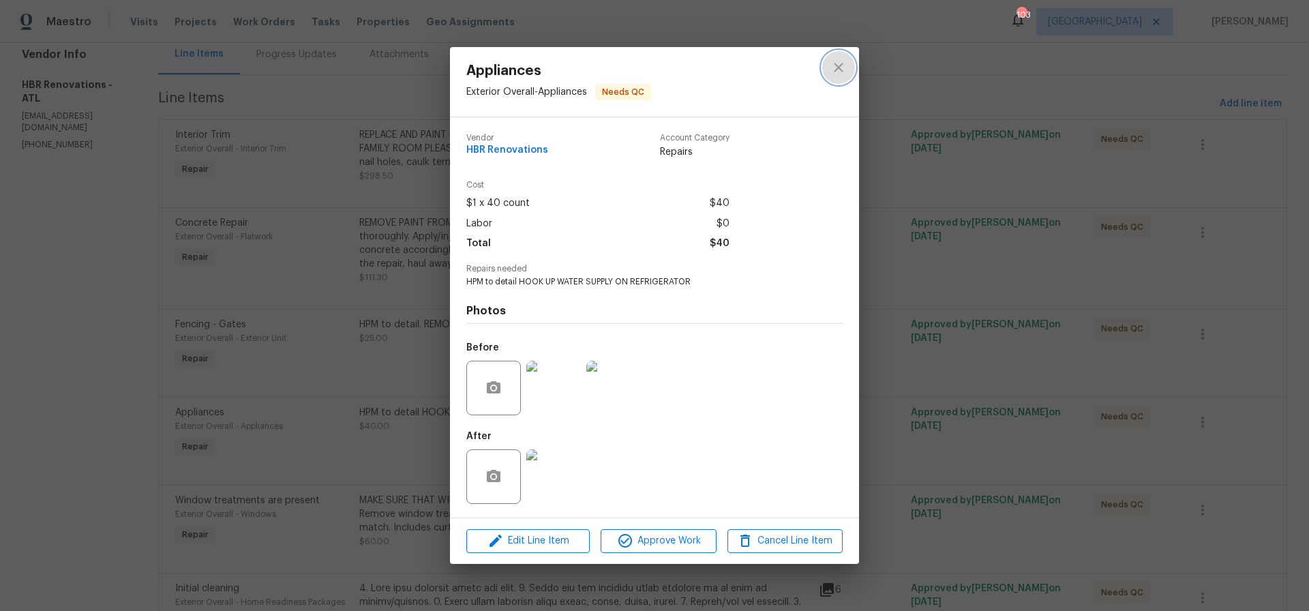
click at [840, 69] on icon "close" at bounding box center [838, 67] width 9 height 9
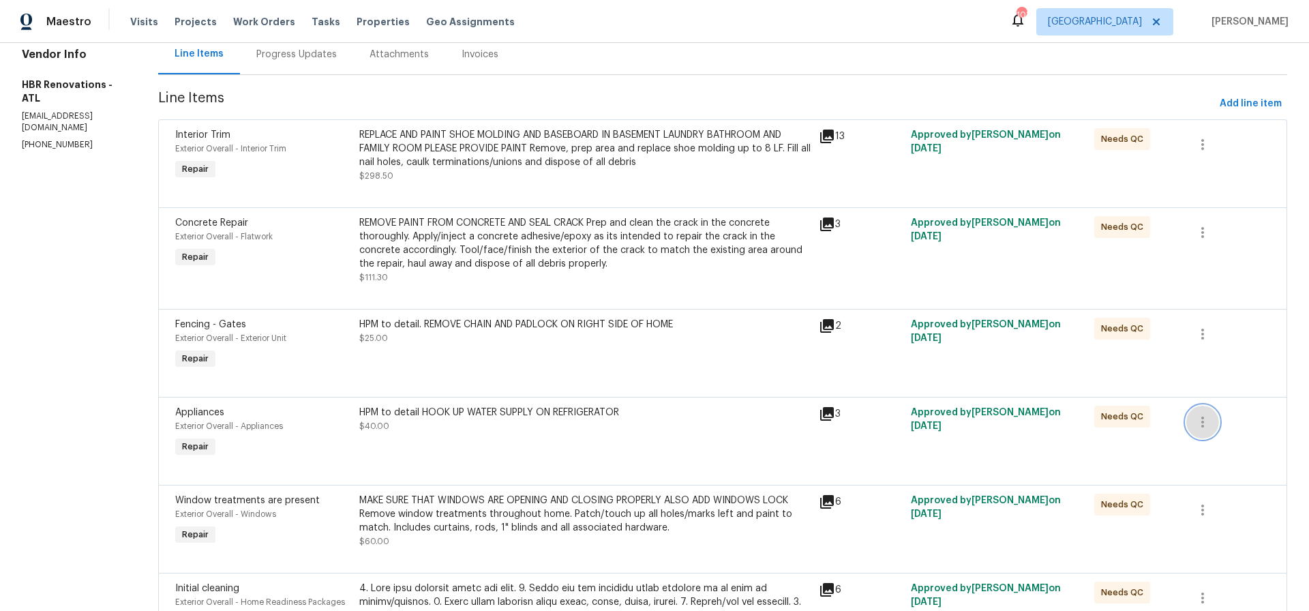
click at [1206, 423] on icon "button" at bounding box center [1203, 422] width 16 height 16
click at [1206, 423] on li "Cancel" at bounding box center [1213, 423] width 53 height 23
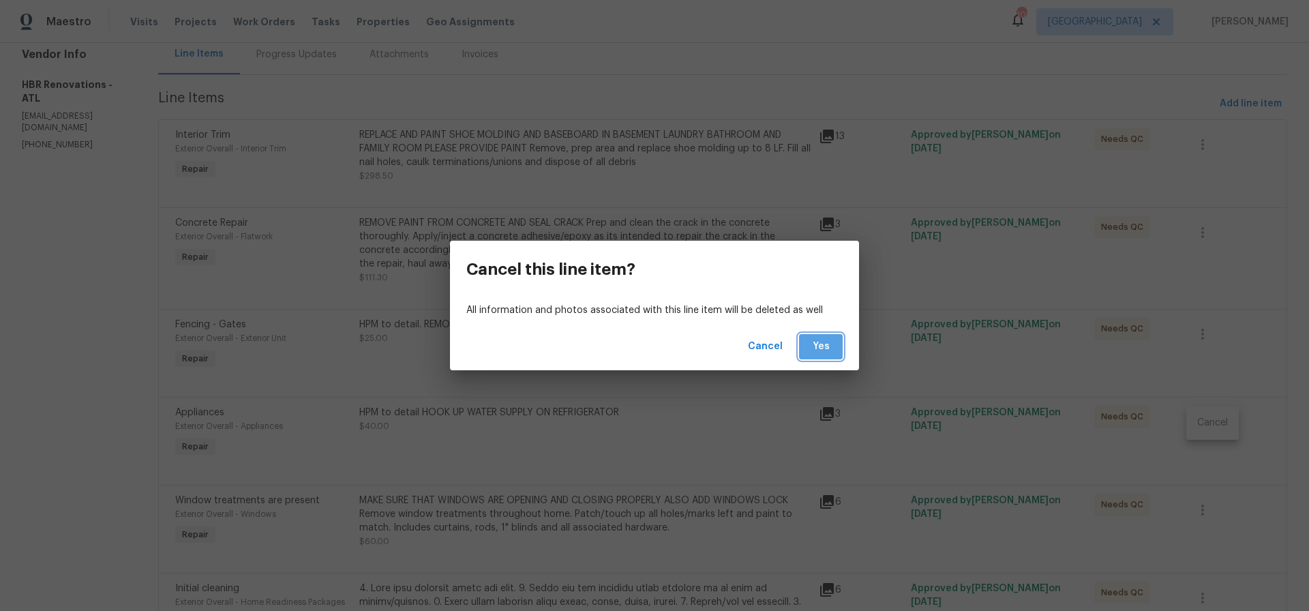
click at [836, 344] on button "Yes" at bounding box center [821, 346] width 44 height 25
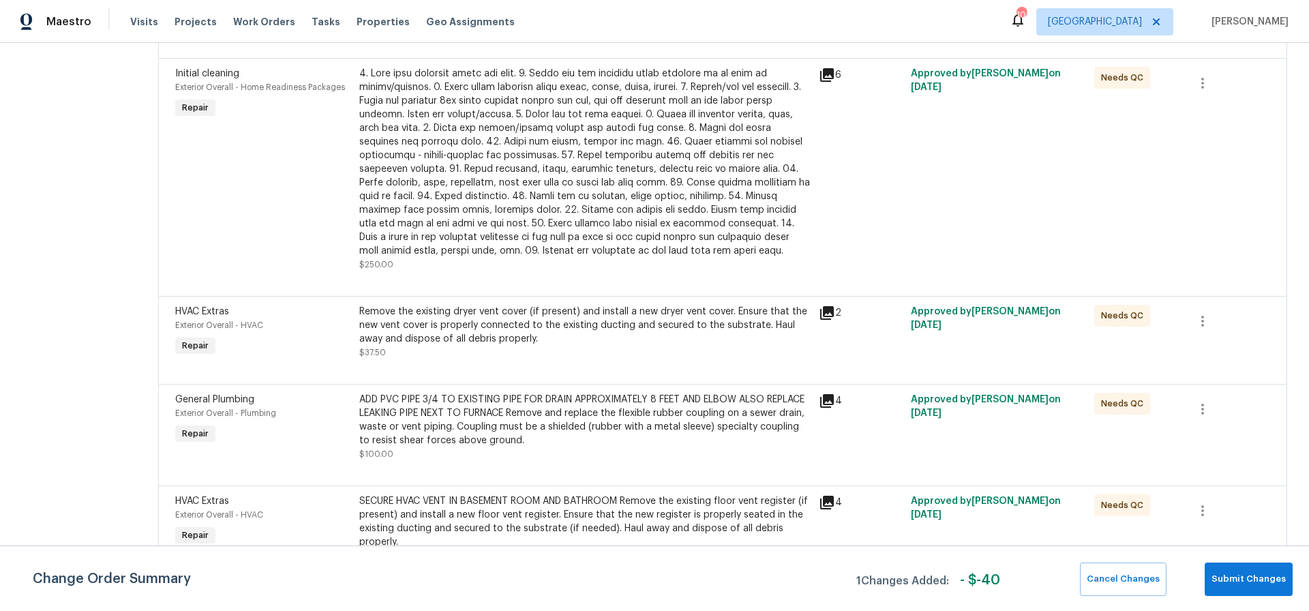
scroll to position [572, 0]
click at [576, 330] on div "Remove the existing dryer vent cover (if present) and install a new dryer vent …" at bounding box center [584, 322] width 451 height 41
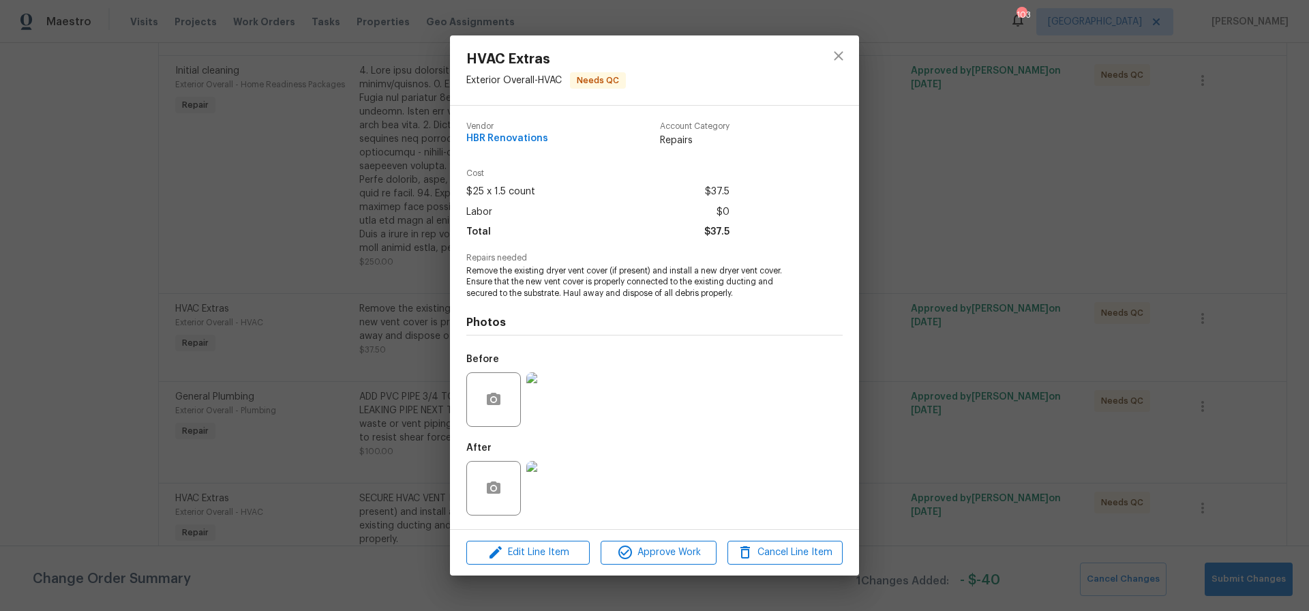
click at [550, 488] on img at bounding box center [553, 488] width 55 height 55
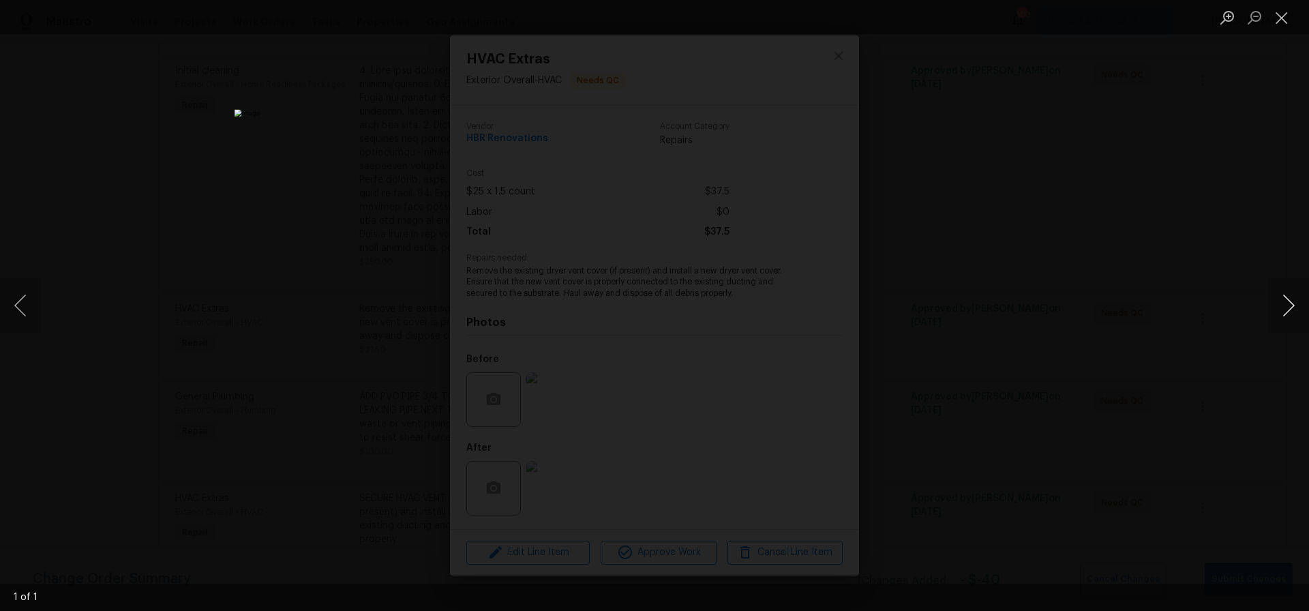
click at [1291, 307] on button "Next image" at bounding box center [1288, 305] width 41 height 55
click at [1279, 20] on button "Close lightbox" at bounding box center [1281, 17] width 27 height 24
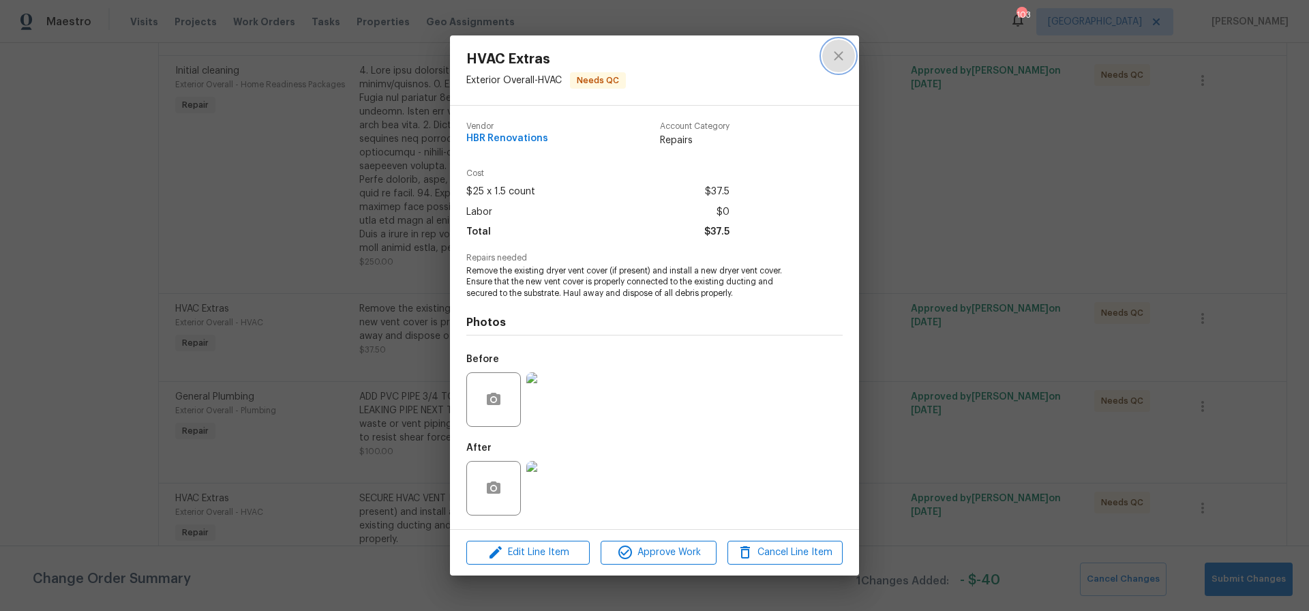
click at [843, 57] on icon "close" at bounding box center [839, 56] width 16 height 16
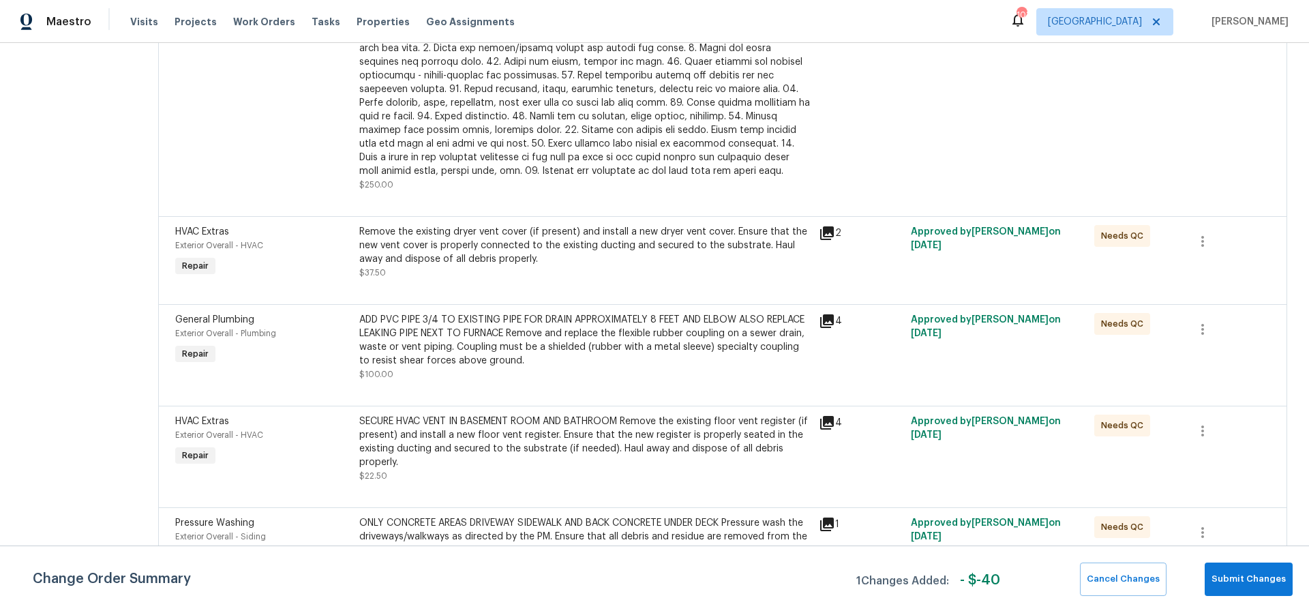
scroll to position [693, 0]
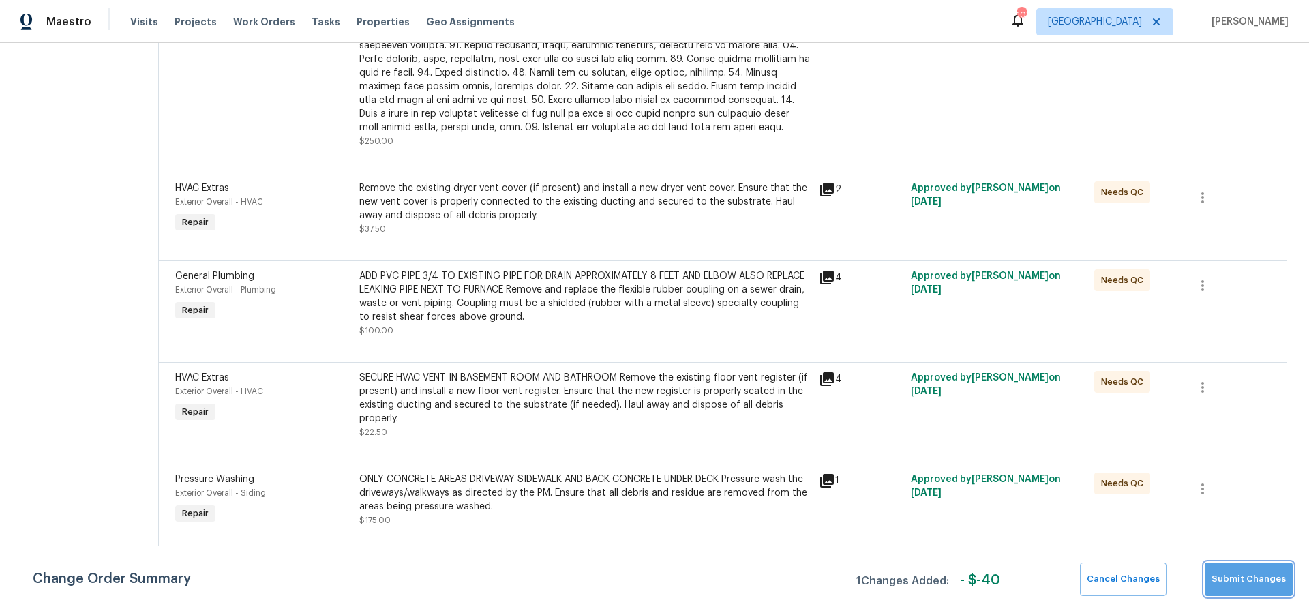
click at [1253, 582] on span "Submit Changes" at bounding box center [1249, 579] width 74 height 16
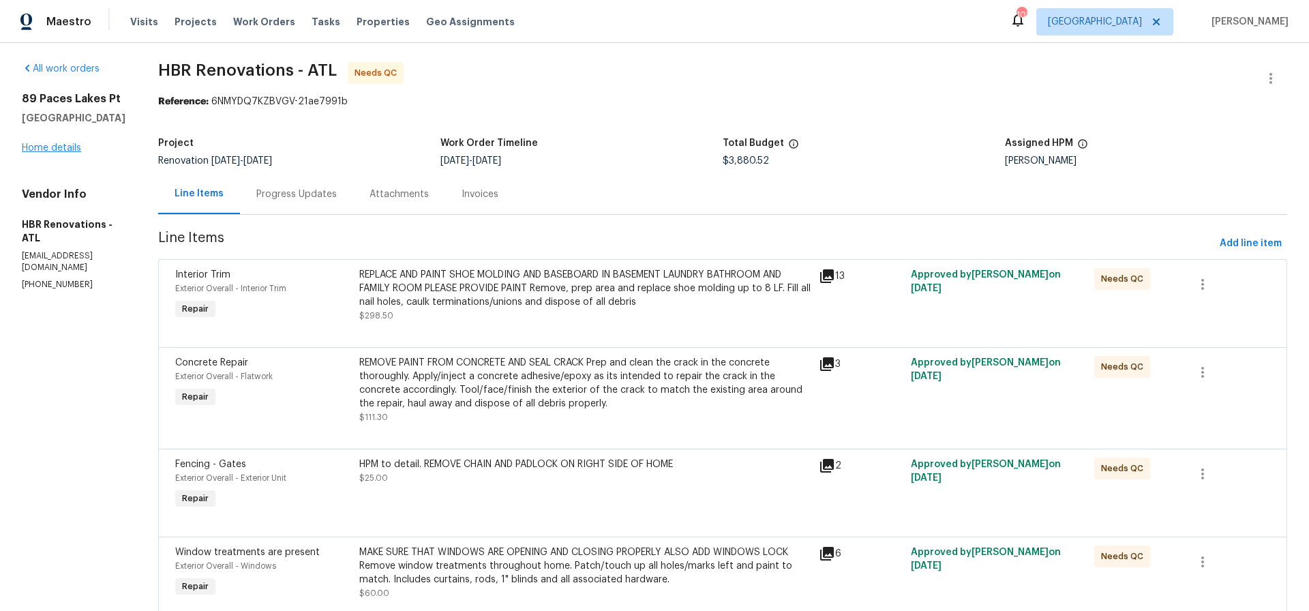
scroll to position [0, 0]
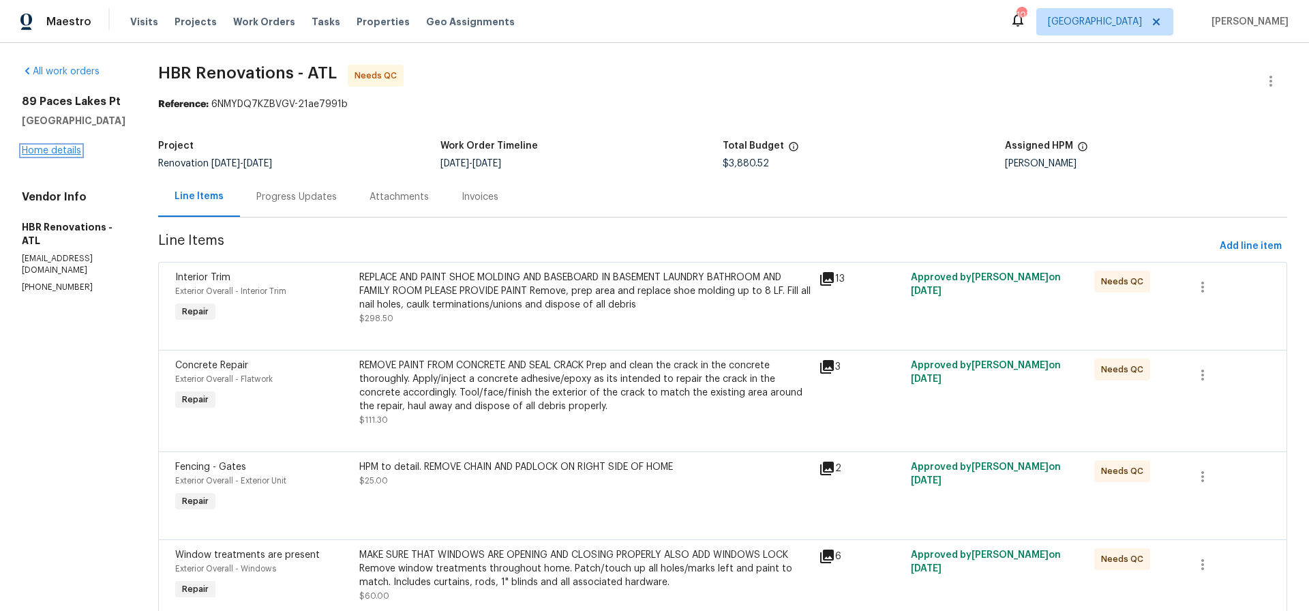
click at [59, 151] on link "Home details" at bounding box center [51, 151] width 59 height 10
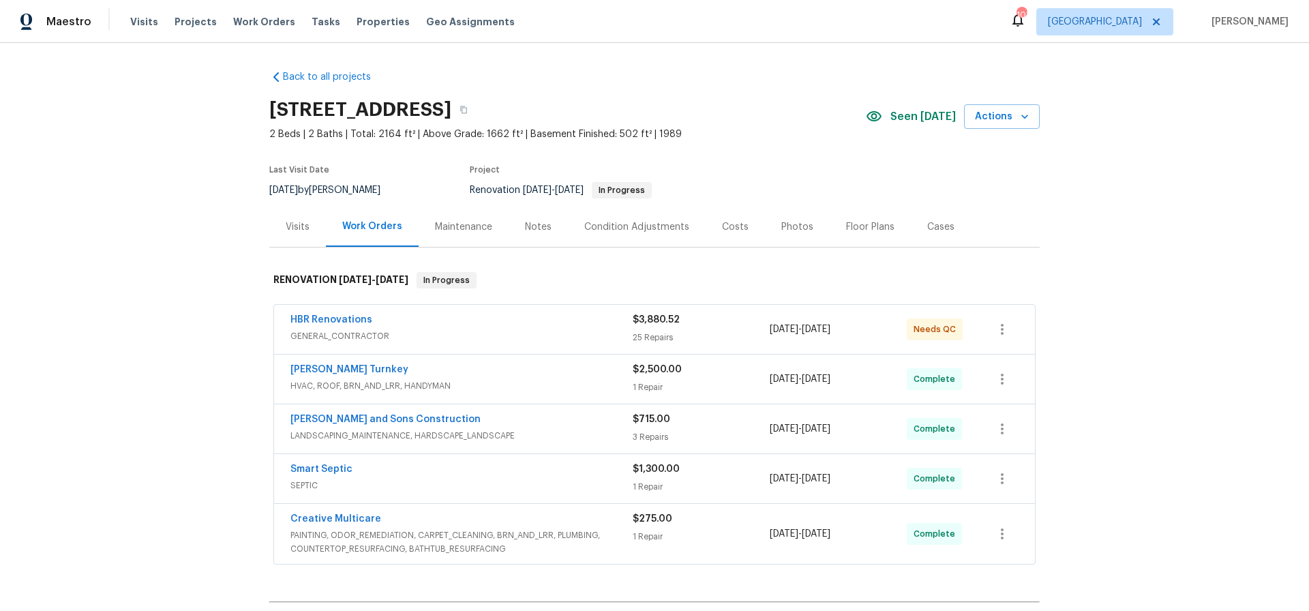
click at [730, 228] on div "Costs" at bounding box center [735, 227] width 27 height 14
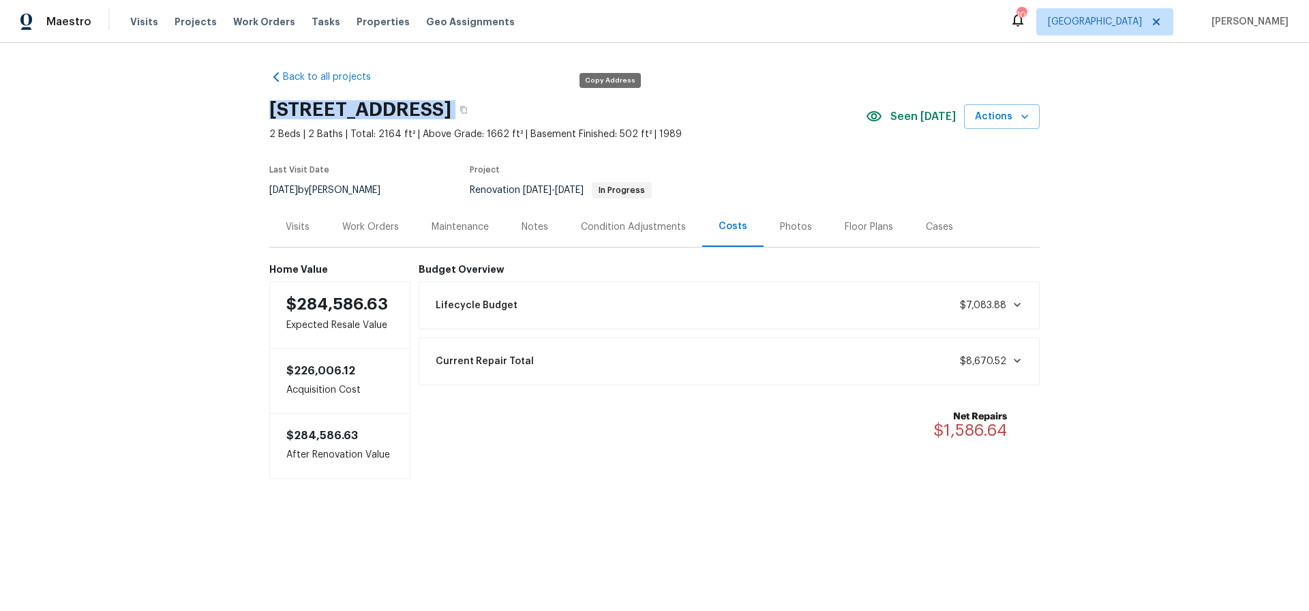
drag, startPoint x: 267, startPoint y: 106, endPoint x: 614, endPoint y: 117, distance: 347.3
click at [614, 117] on div "Back to all projects [STREET_ADDRESS] 2 Beds | 2 Baths | Total: 2164 ft² | Abov…" at bounding box center [654, 302] width 1309 height 518
click at [689, 105] on div "[STREET_ADDRESS]" at bounding box center [567, 109] width 597 height 35
click at [468, 110] on icon "button" at bounding box center [464, 110] width 8 height 8
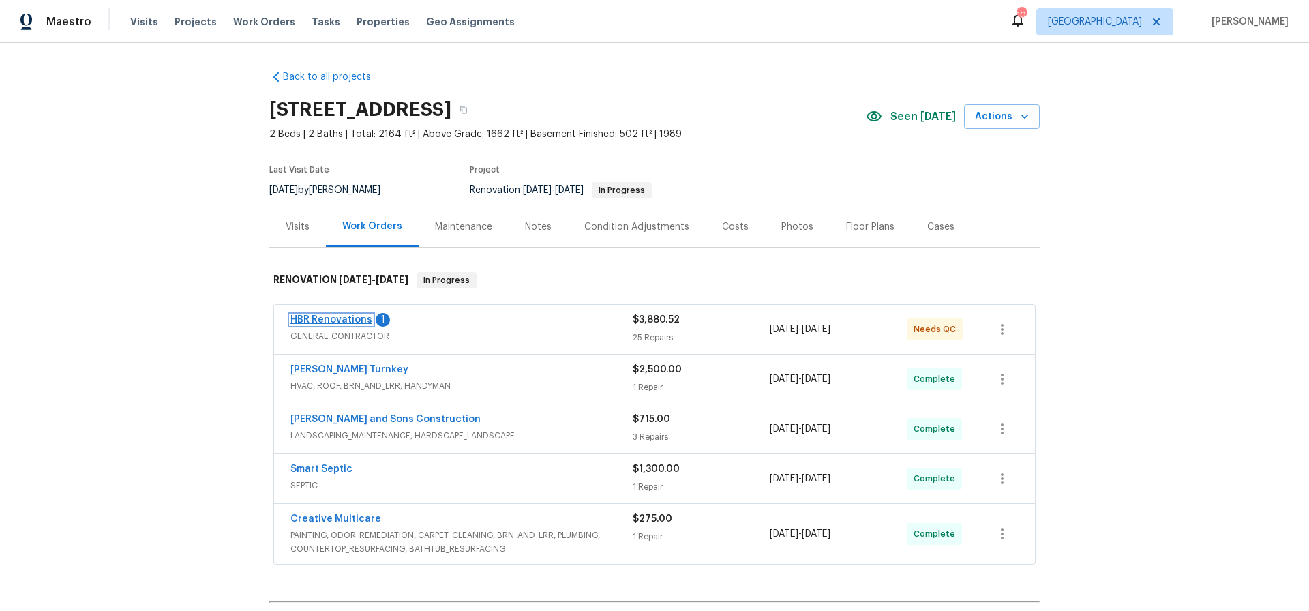
click at [328, 320] on link "HBR Renovations" at bounding box center [332, 320] width 82 height 10
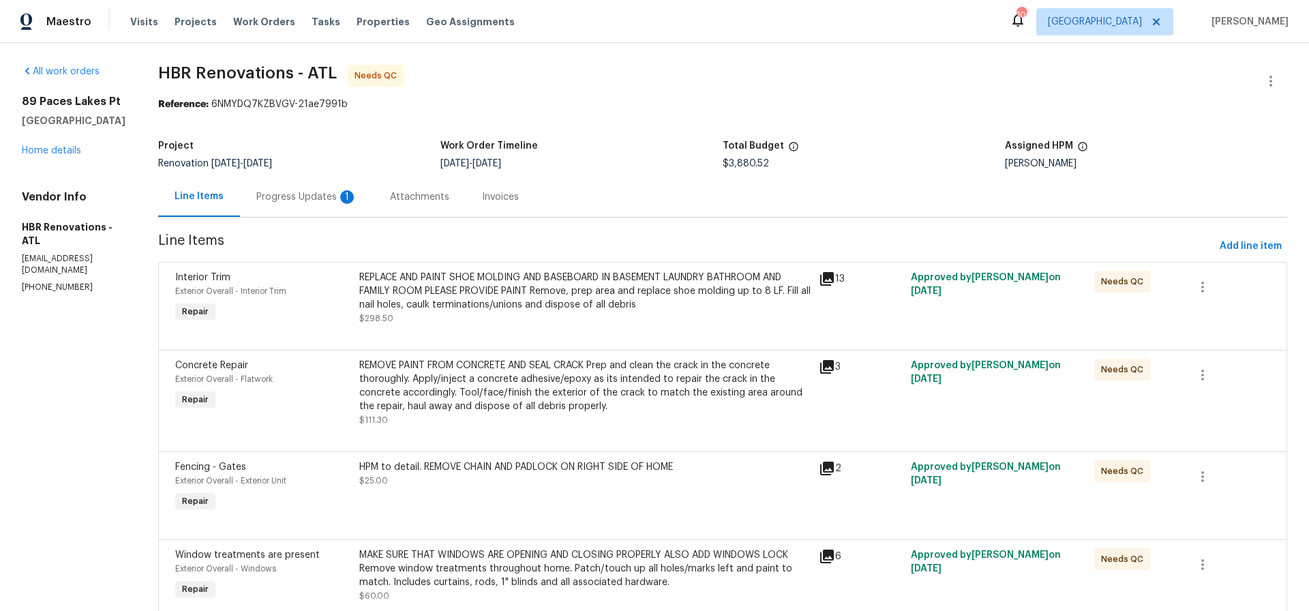
click at [291, 198] on div "Progress Updates 1" at bounding box center [306, 197] width 101 height 14
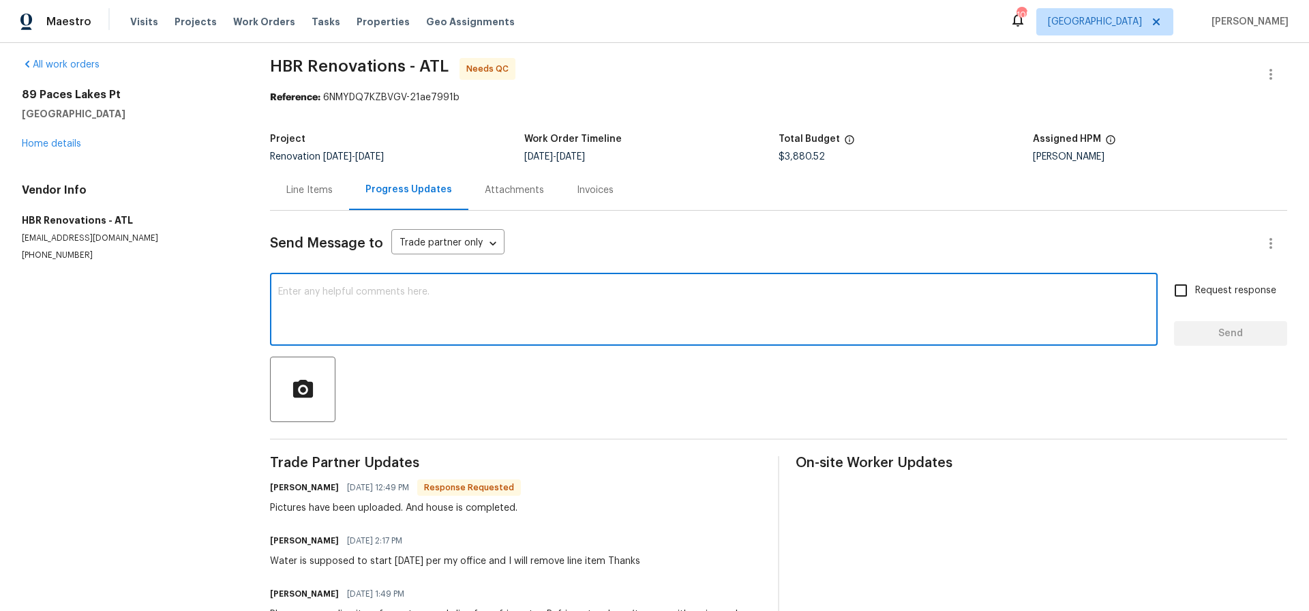
click at [299, 308] on textarea at bounding box center [714, 311] width 872 height 48
type textarea "Thanks"
click at [1183, 293] on input "Request response" at bounding box center [1181, 291] width 29 height 29
checkbox input "true"
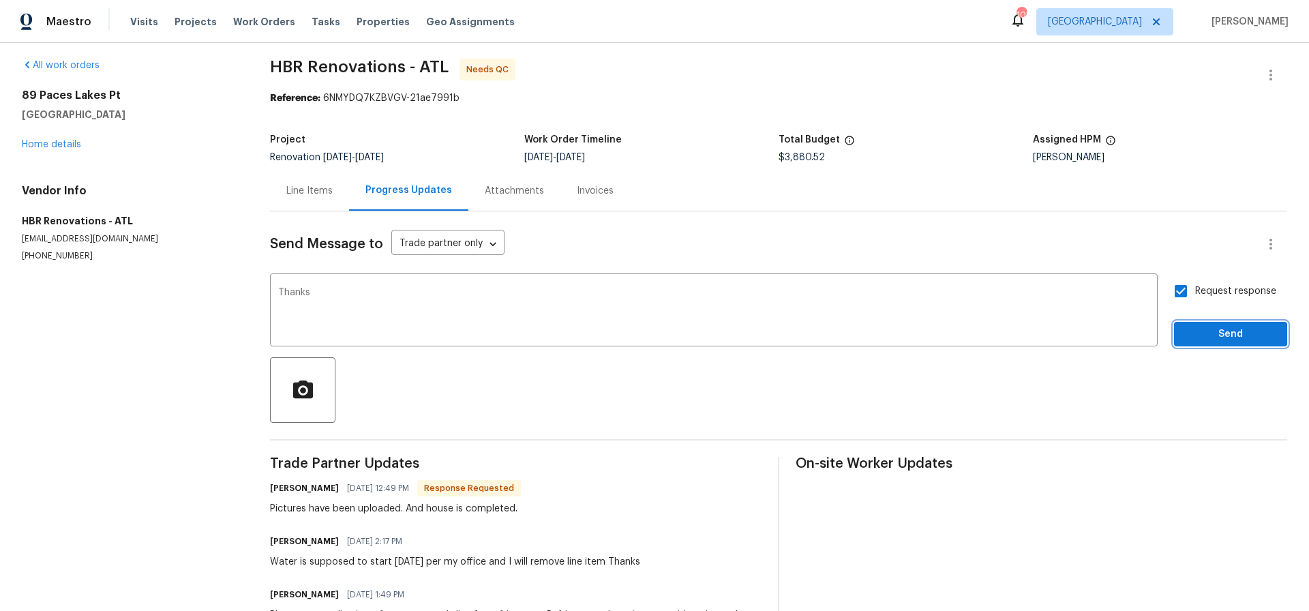
click at [1231, 332] on span "Send" at bounding box center [1230, 334] width 91 height 17
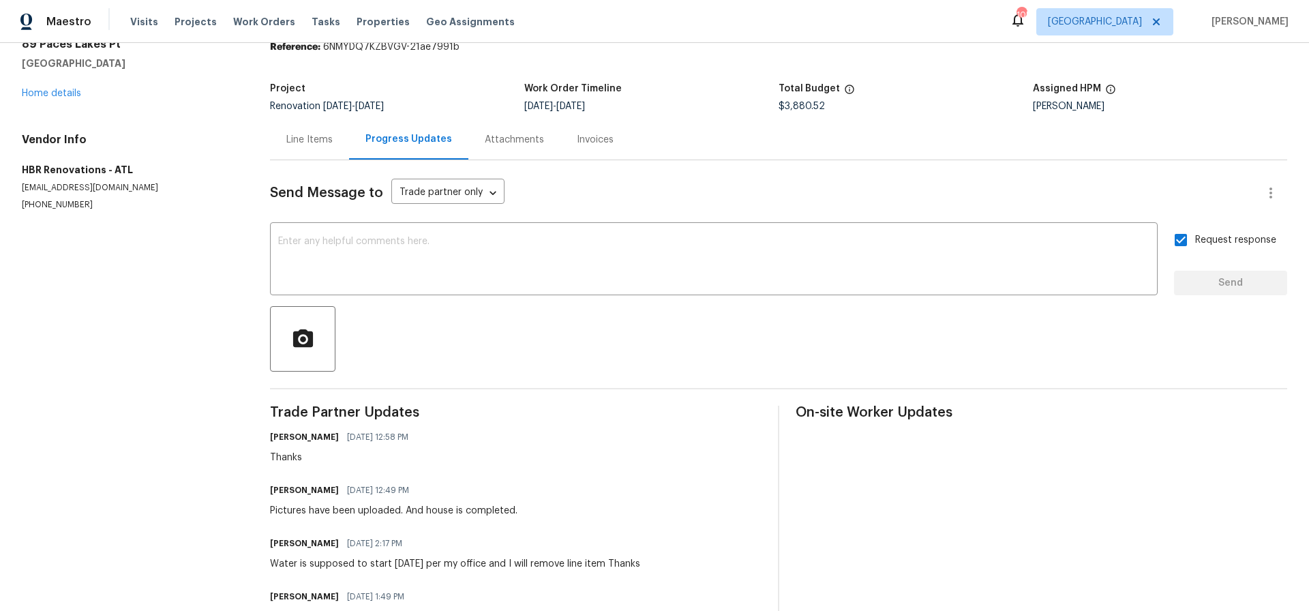
scroll to position [0, 0]
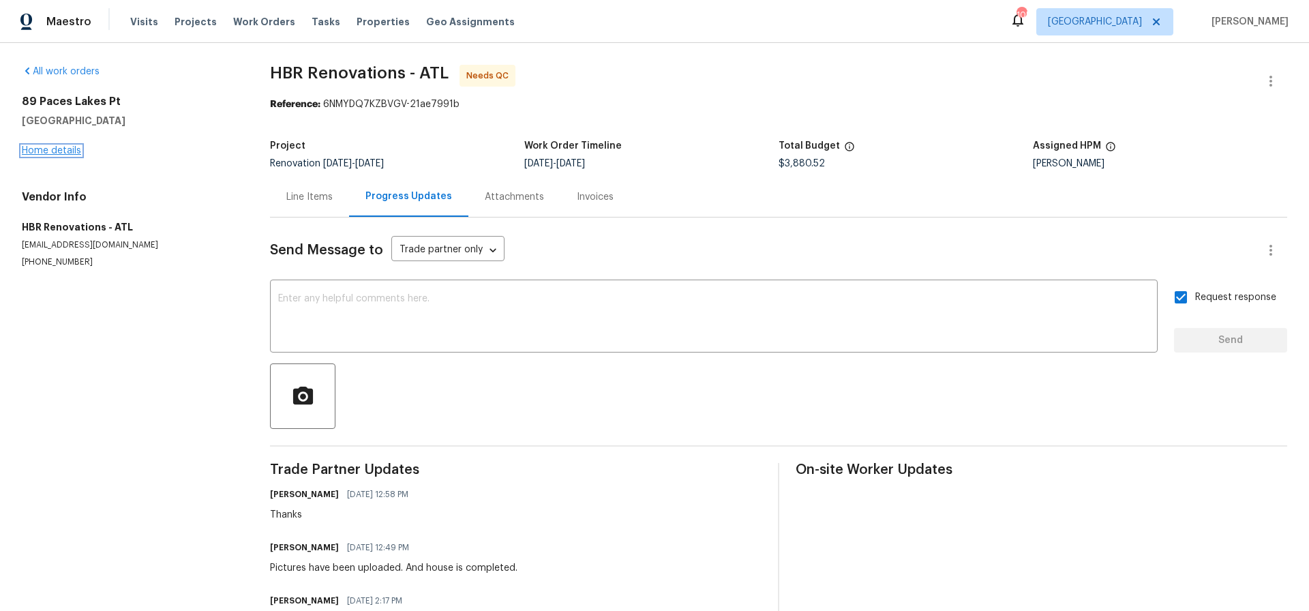
click at [48, 153] on link "Home details" at bounding box center [51, 151] width 59 height 10
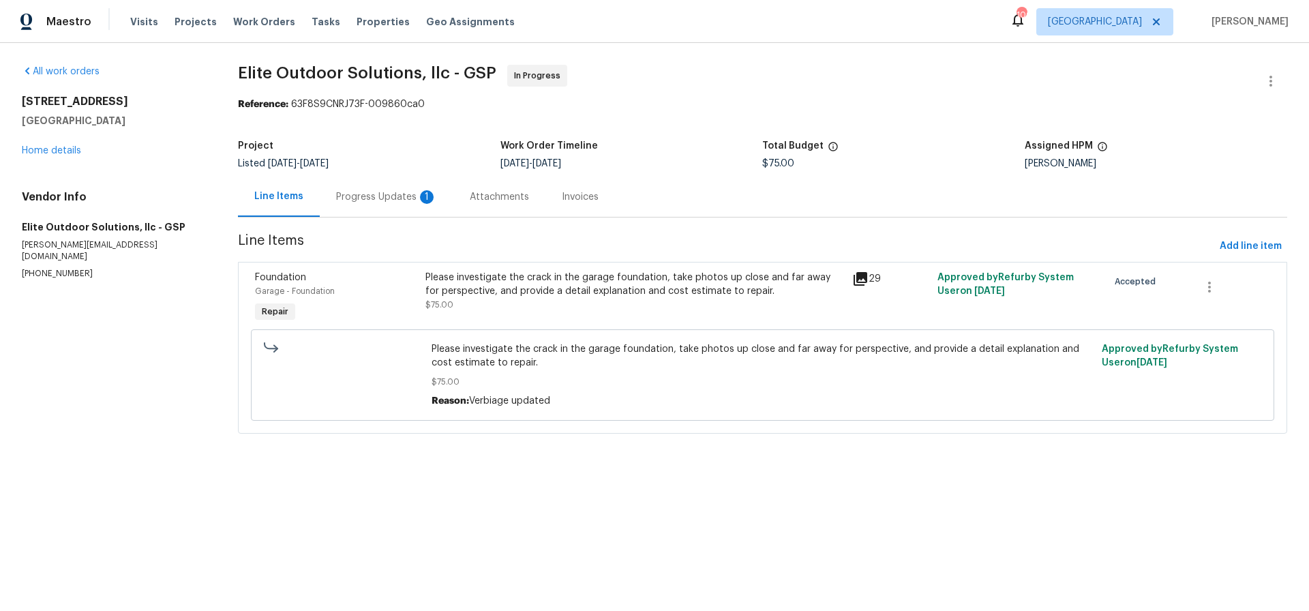
click at [374, 195] on div "Progress Updates 1" at bounding box center [386, 197] width 101 height 14
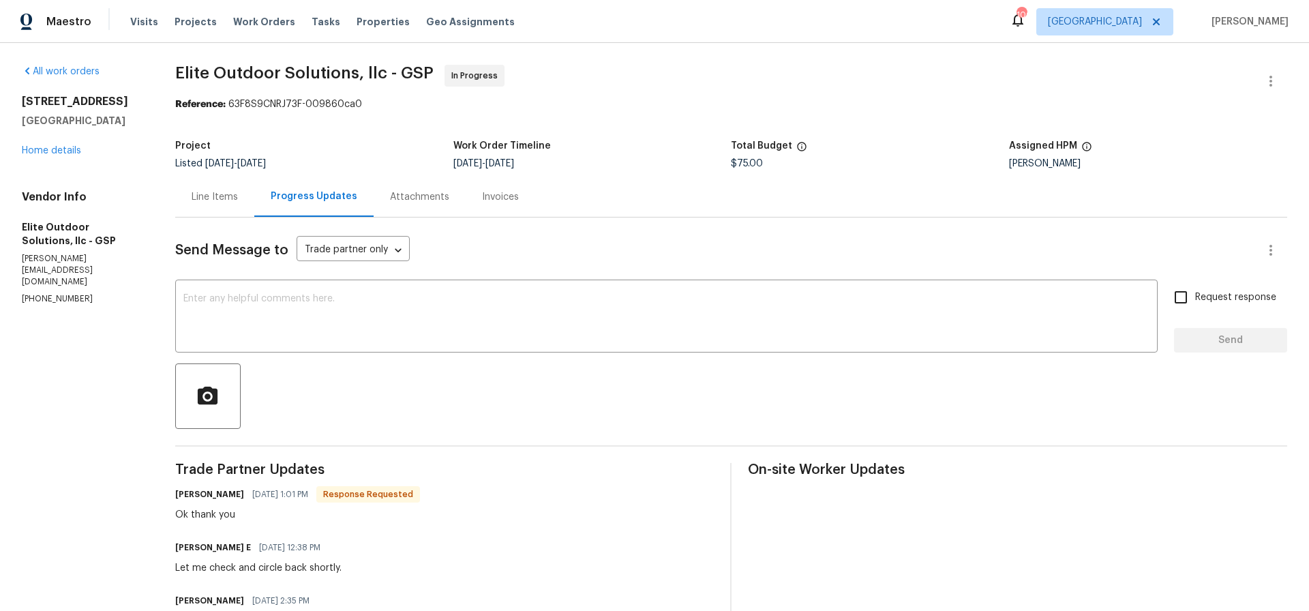
click at [214, 196] on div "Line Items" at bounding box center [215, 197] width 46 height 14
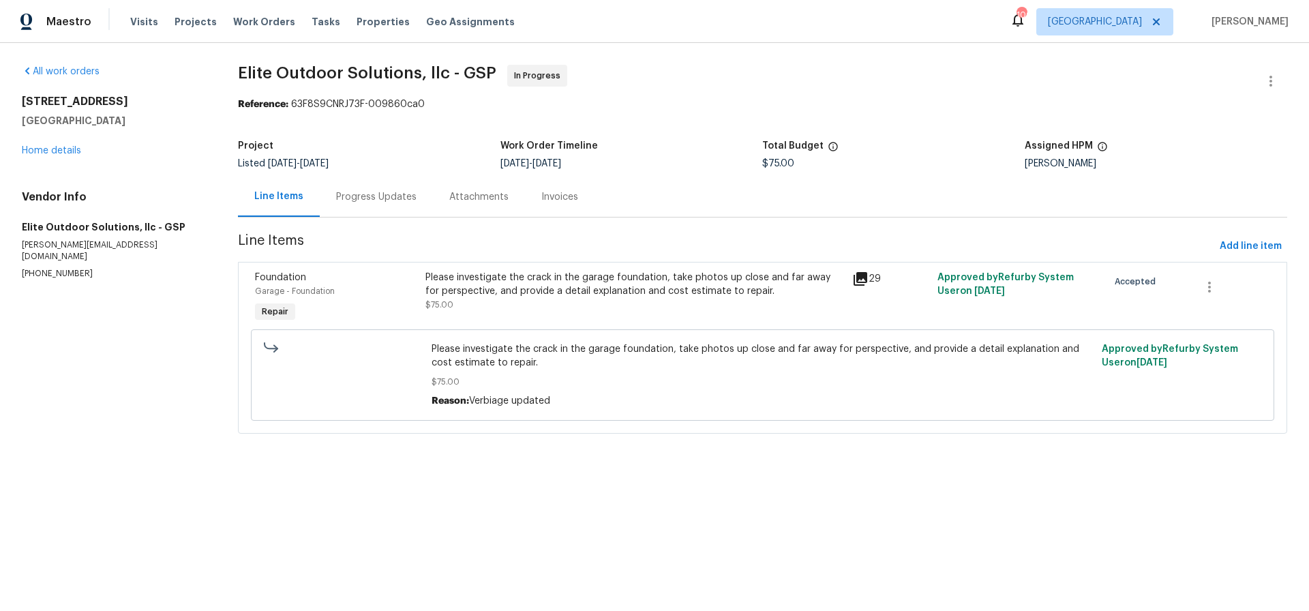
click at [556, 281] on div "Please investigate the crack in the garage foundation, take photos up close and…" at bounding box center [635, 284] width 418 height 27
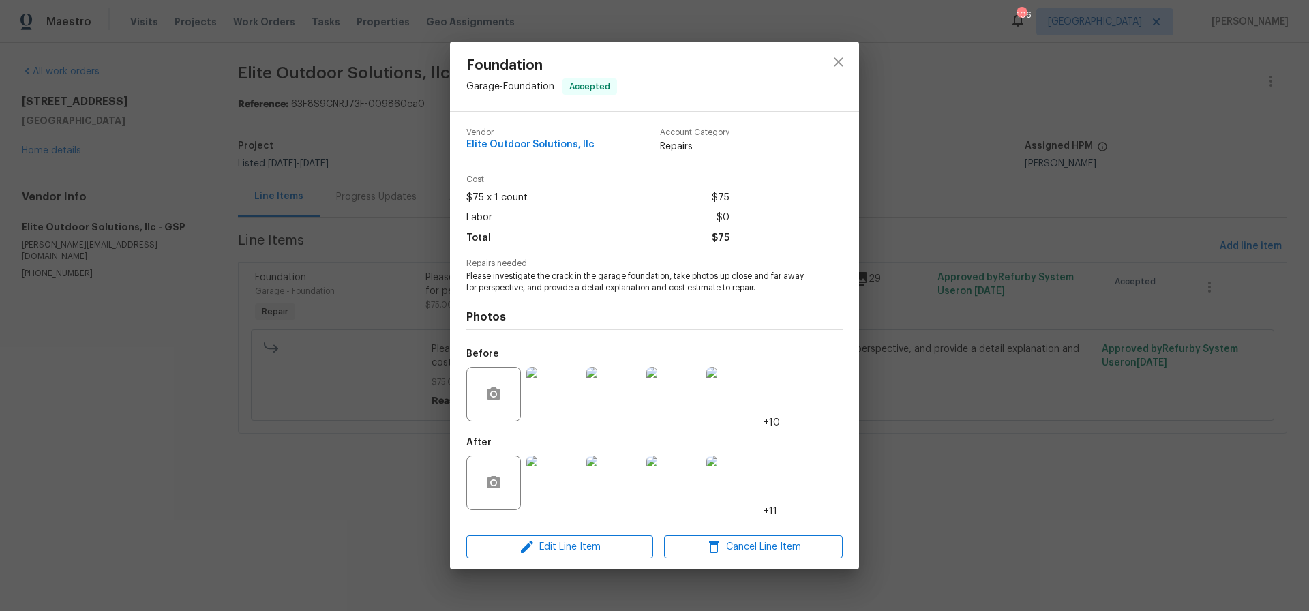
click at [561, 393] on img at bounding box center [553, 394] width 55 height 55
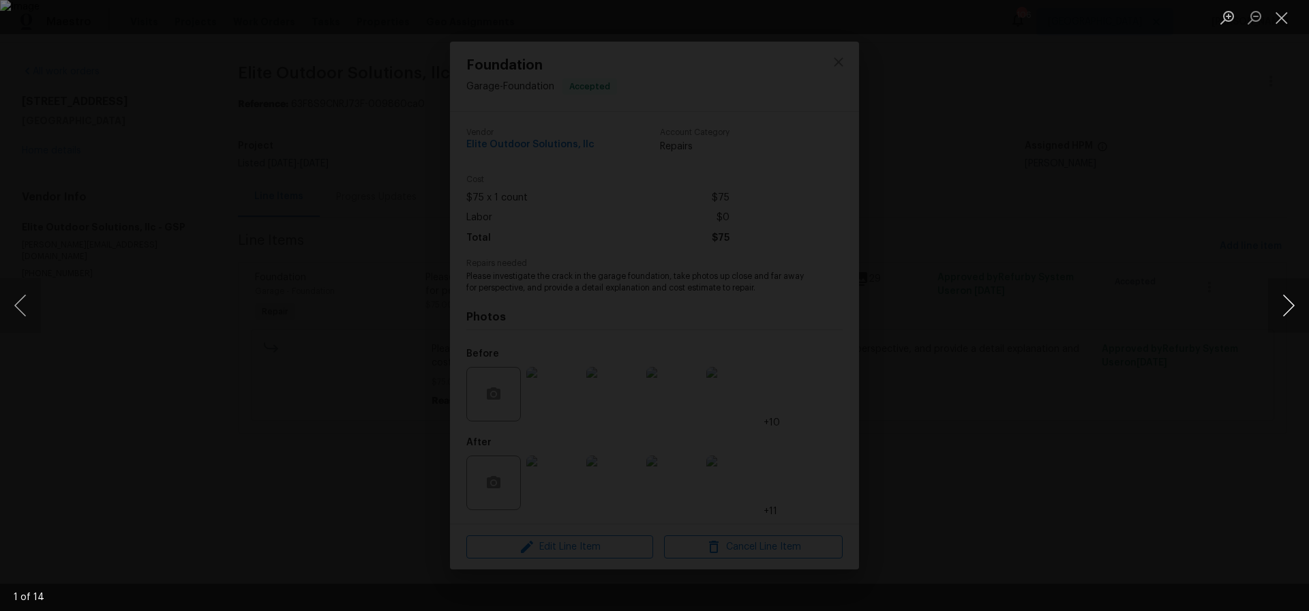
click at [1288, 298] on button "Next image" at bounding box center [1288, 305] width 41 height 55
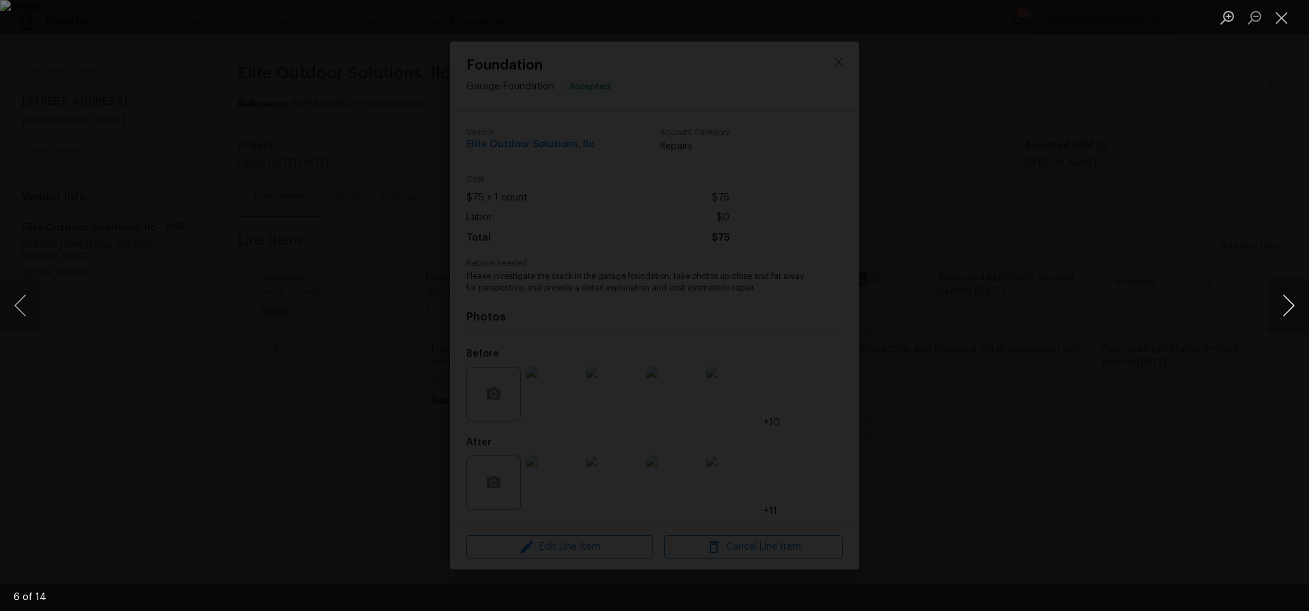
click at [1288, 298] on button "Next image" at bounding box center [1288, 305] width 41 height 55
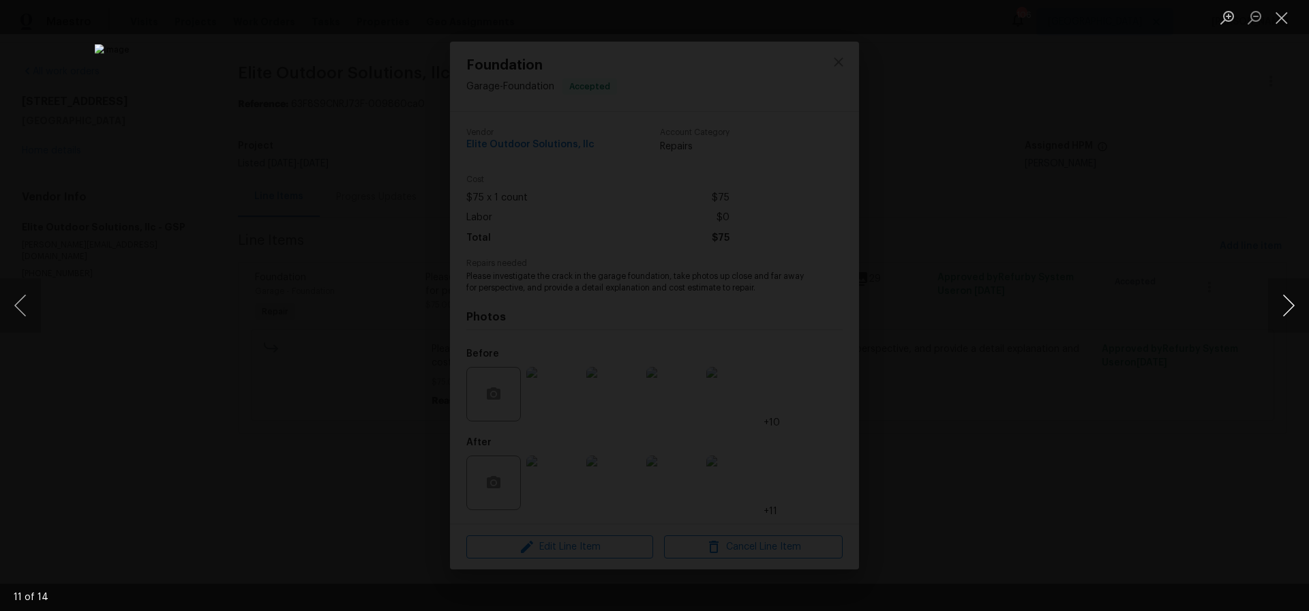
click at [1288, 298] on button "Next image" at bounding box center [1288, 305] width 41 height 55
click at [1278, 14] on button "Close lightbox" at bounding box center [1281, 17] width 27 height 24
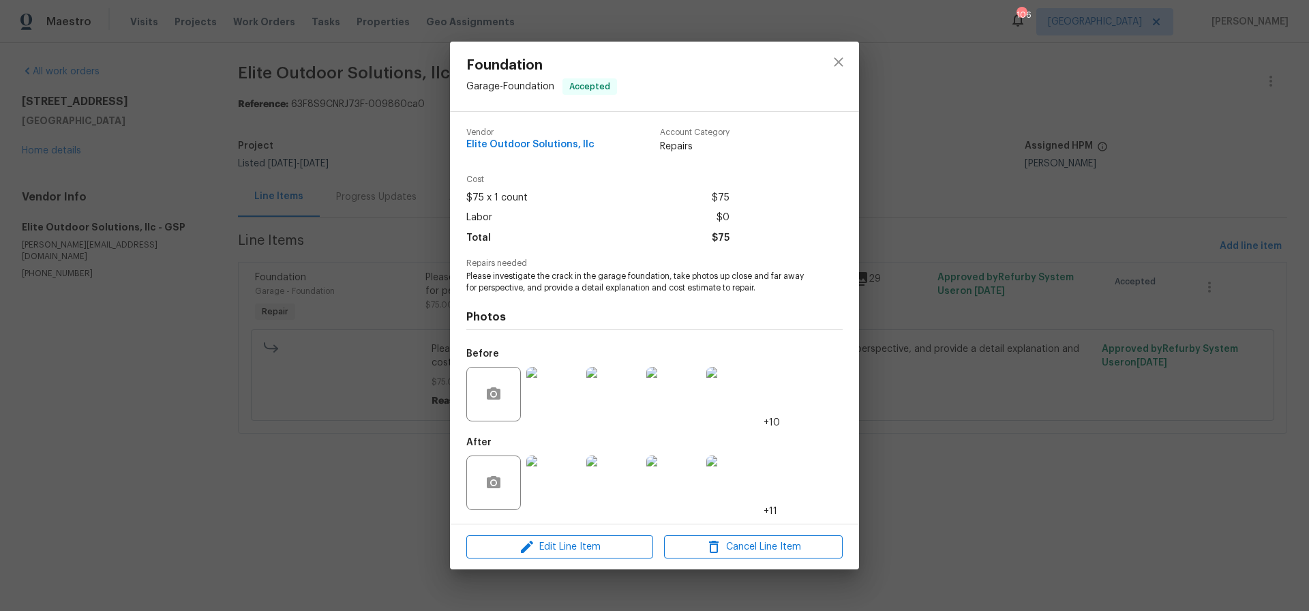
click at [556, 469] on img at bounding box center [553, 483] width 55 height 55
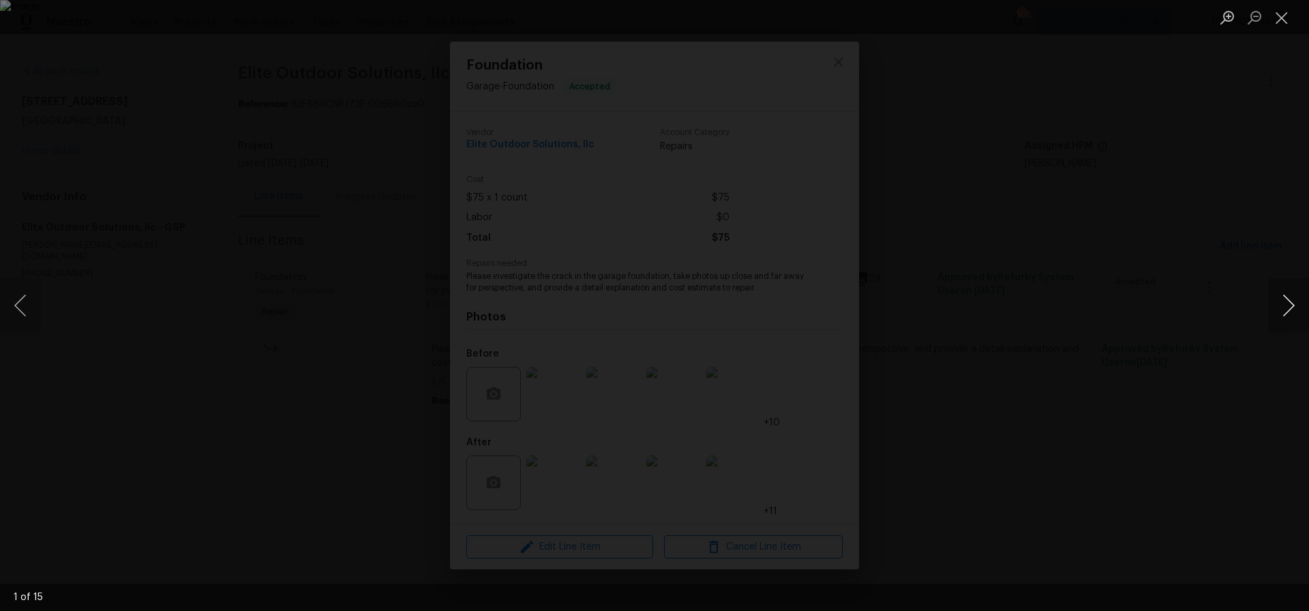
click at [1286, 309] on button "Next image" at bounding box center [1288, 305] width 41 height 55
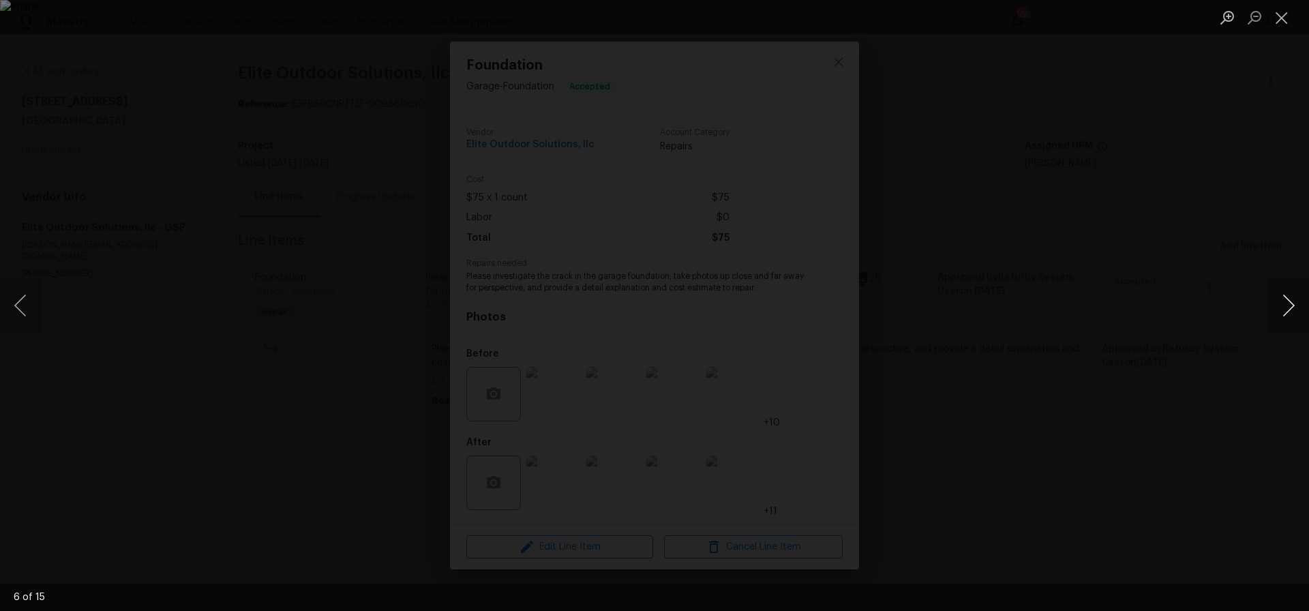
click at [1286, 309] on button "Next image" at bounding box center [1288, 305] width 41 height 55
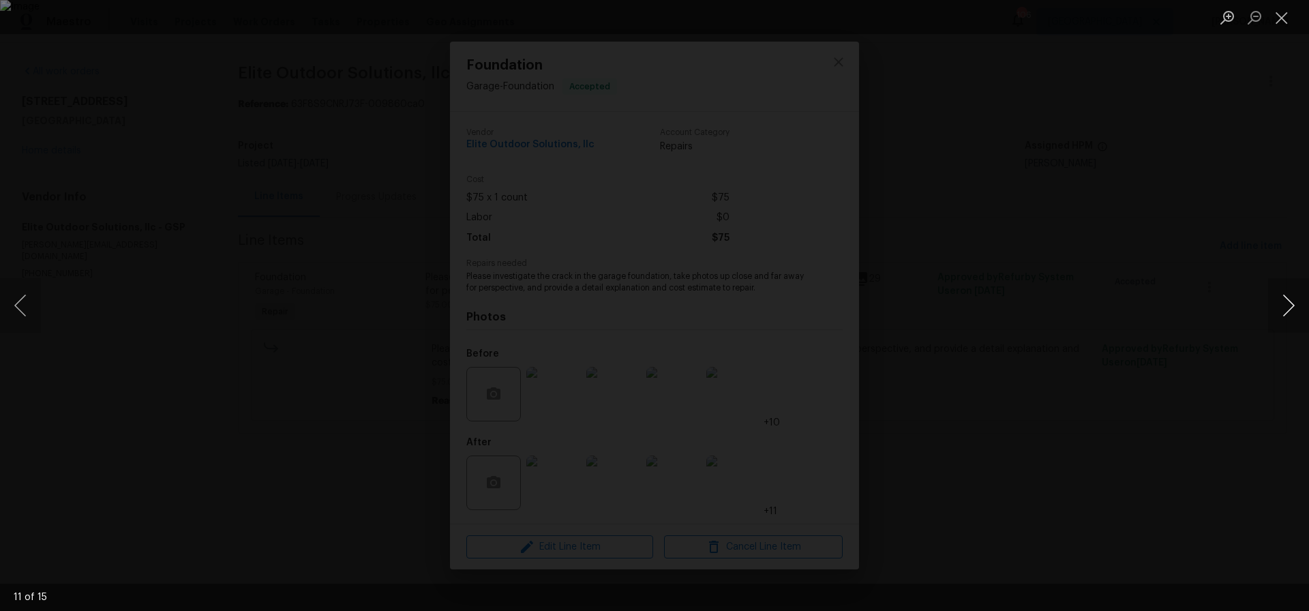
click at [1286, 309] on button "Next image" at bounding box center [1288, 305] width 41 height 55
click at [1279, 16] on button "Close lightbox" at bounding box center [1281, 17] width 27 height 24
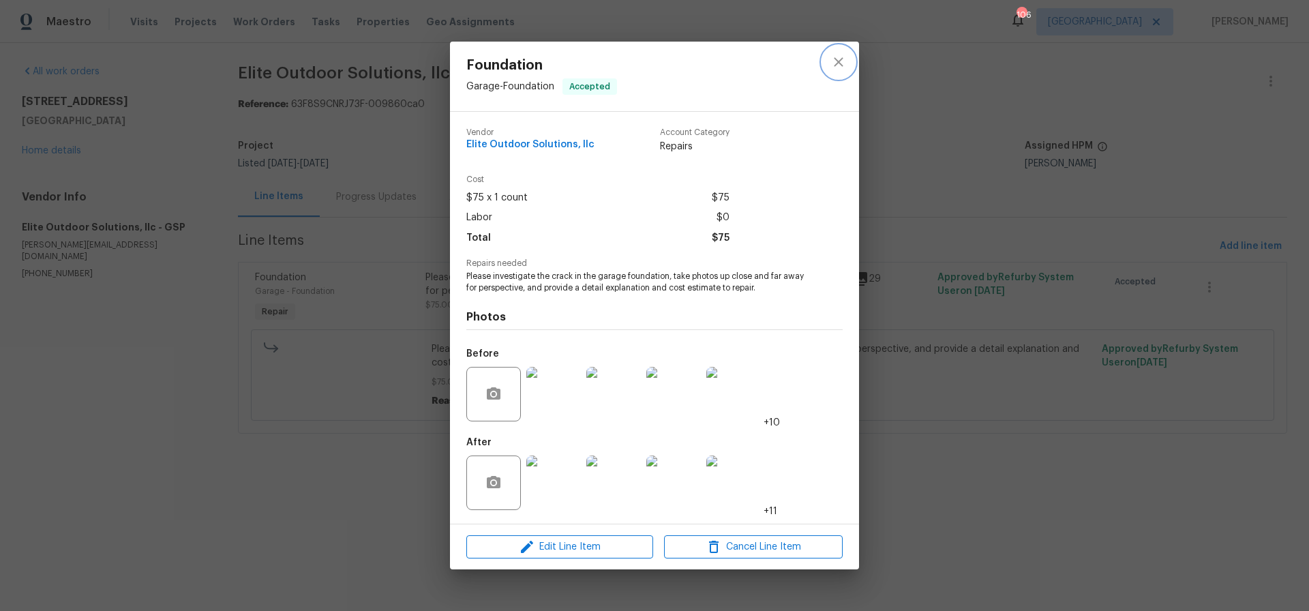
click at [837, 60] on icon "close" at bounding box center [838, 61] width 9 height 9
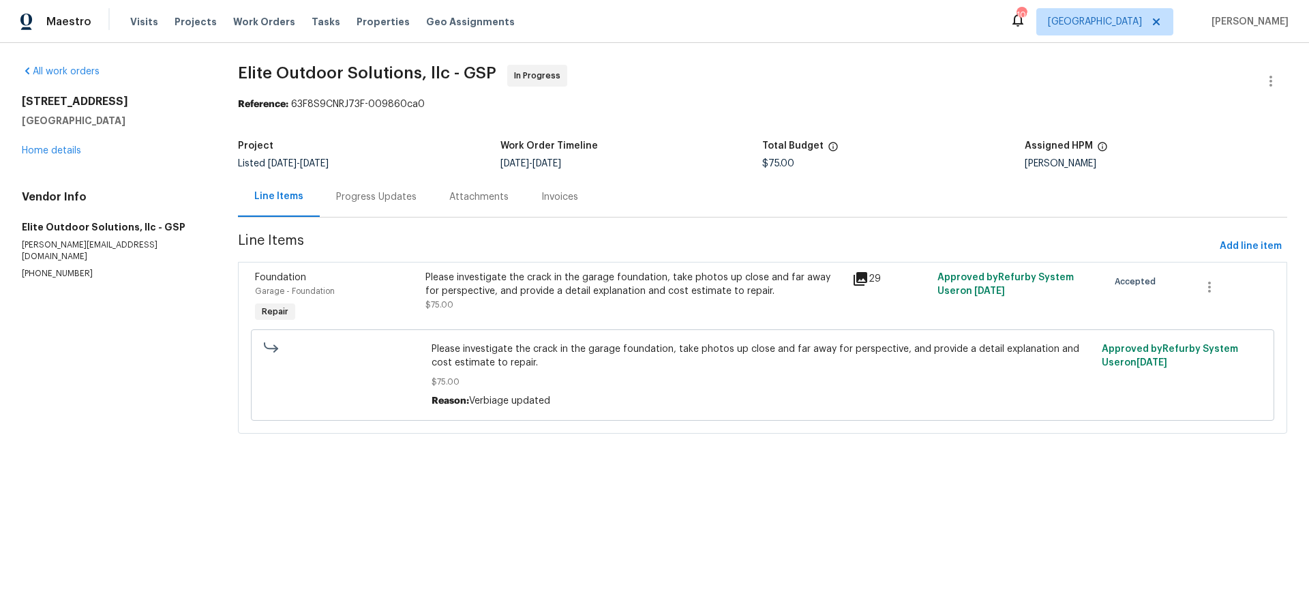
click at [531, 273] on div "Please investigate the crack in the garage foundation, take photos up close and…" at bounding box center [635, 284] width 418 height 27
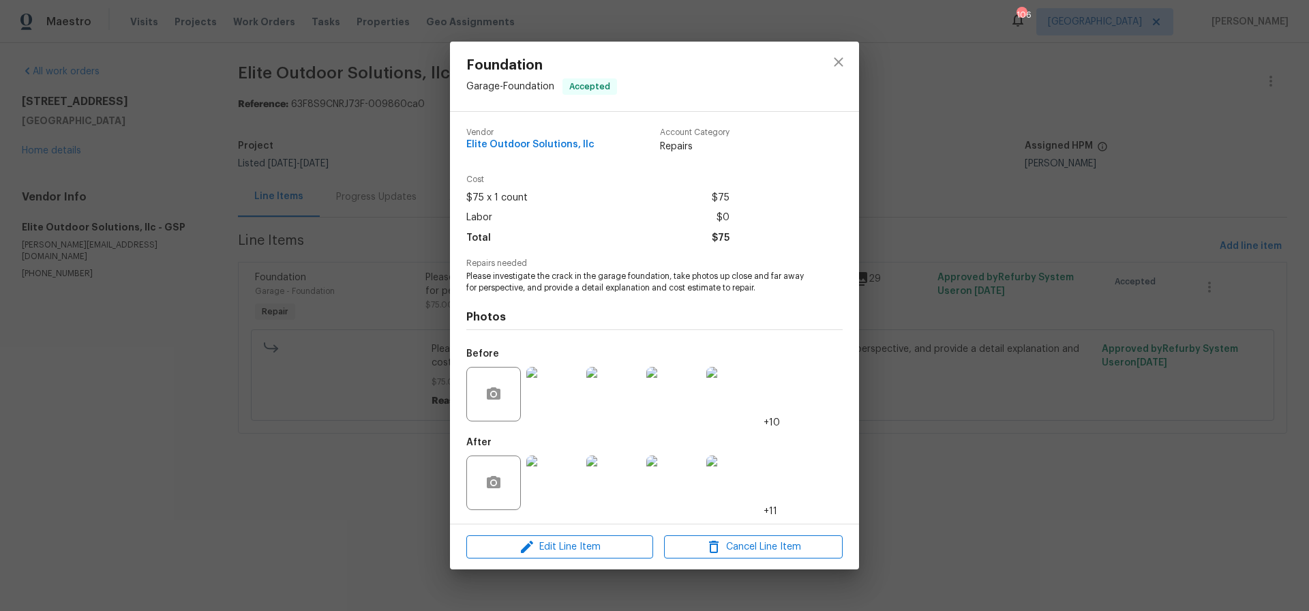
click at [554, 496] on img at bounding box center [553, 483] width 55 height 55
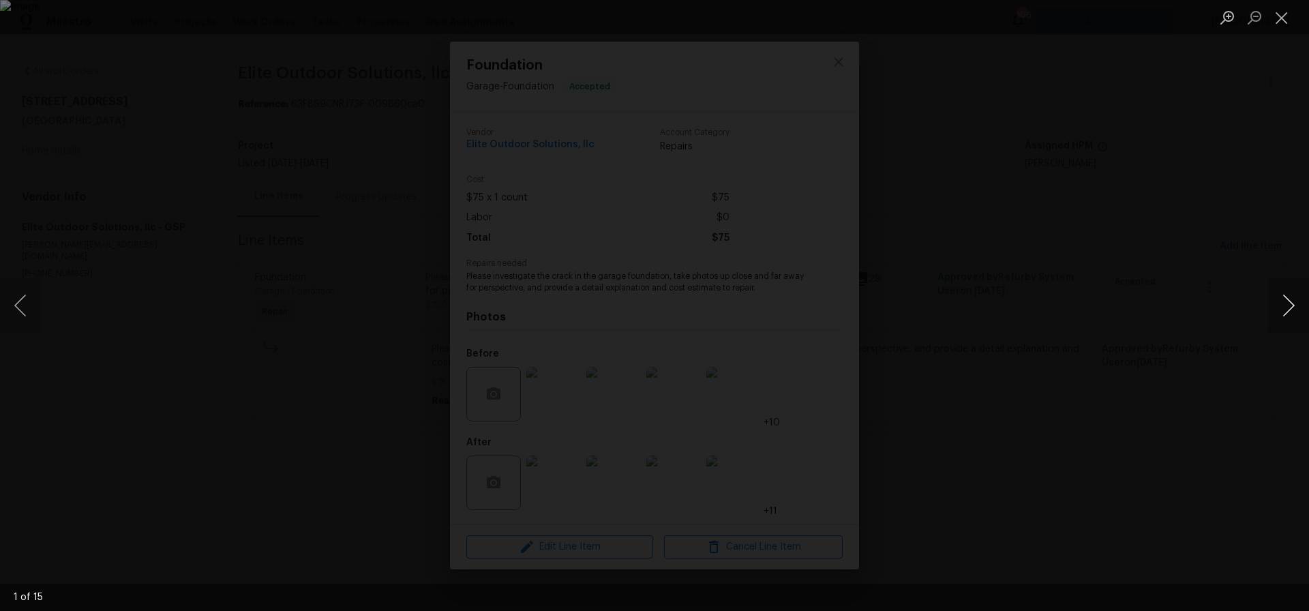
click at [1293, 306] on button "Next image" at bounding box center [1288, 305] width 41 height 55
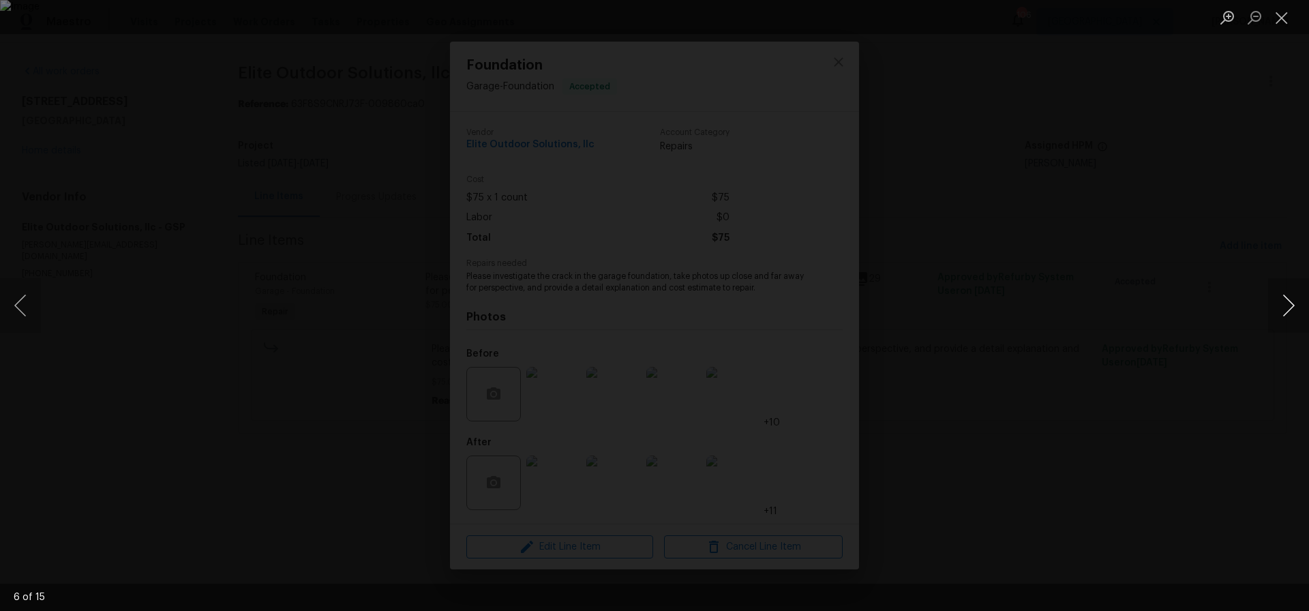
click at [1293, 306] on button "Next image" at bounding box center [1288, 305] width 41 height 55
click at [1282, 22] on button "Close lightbox" at bounding box center [1281, 17] width 27 height 24
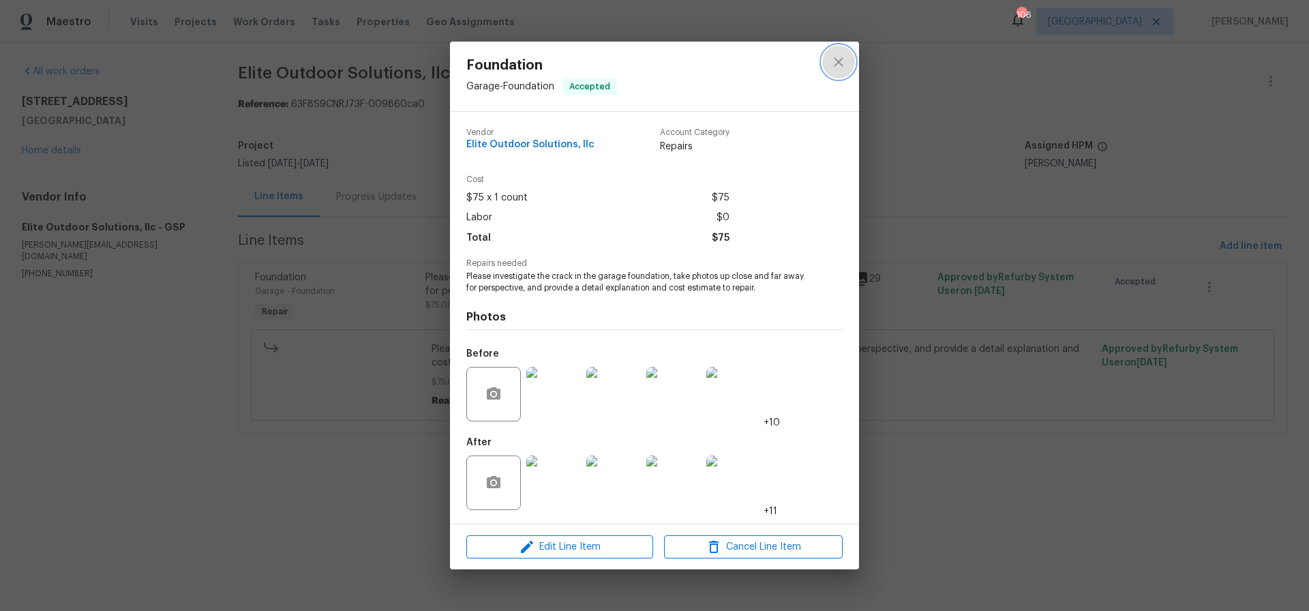
click at [847, 62] on button "close" at bounding box center [838, 62] width 33 height 33
